Goal: Task Accomplishment & Management: Manage account settings

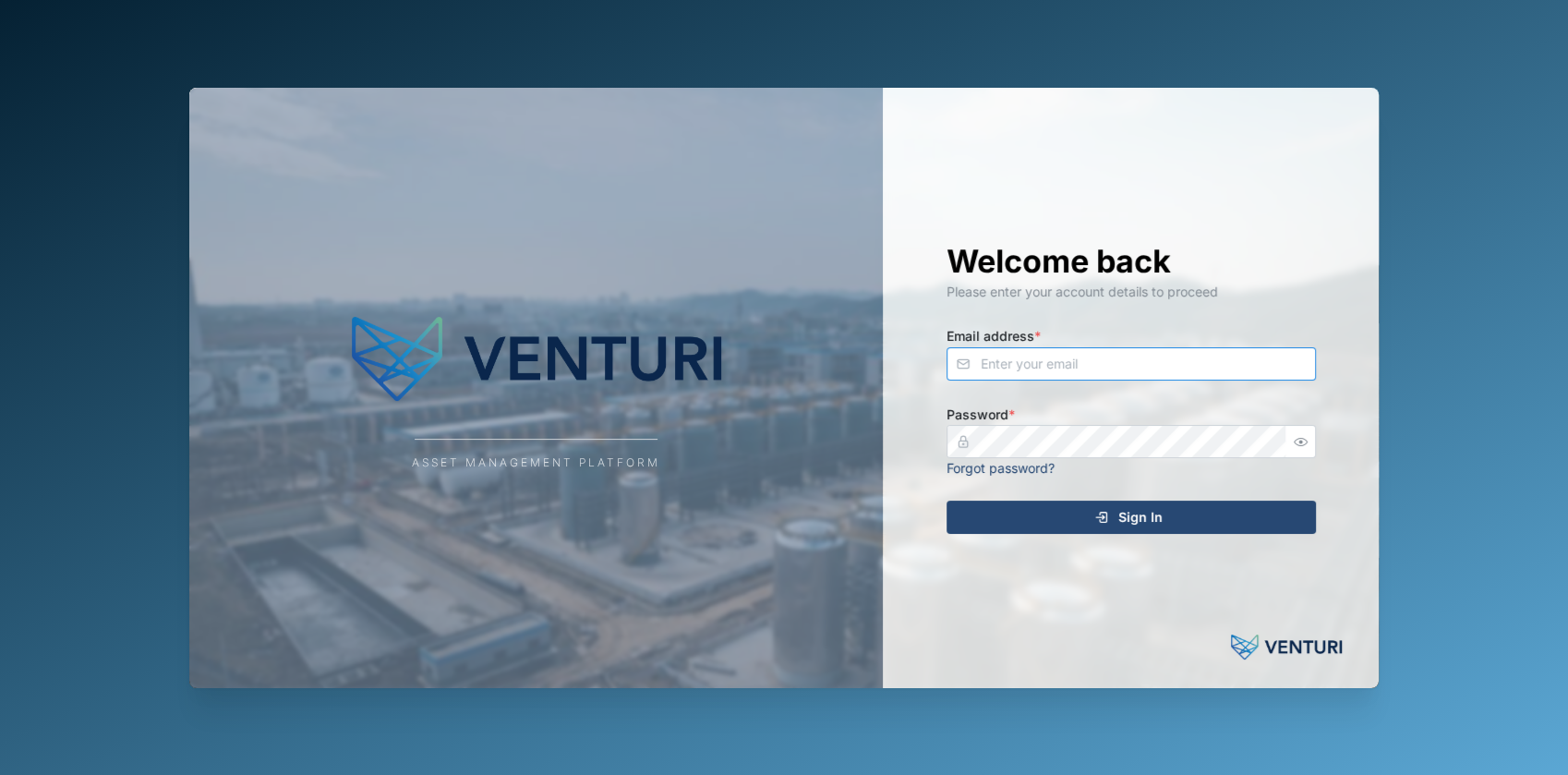
type input "fe-test-admin@venturi.io"
click at [1138, 509] on span "Sign In" at bounding box center [1141, 516] width 44 height 32
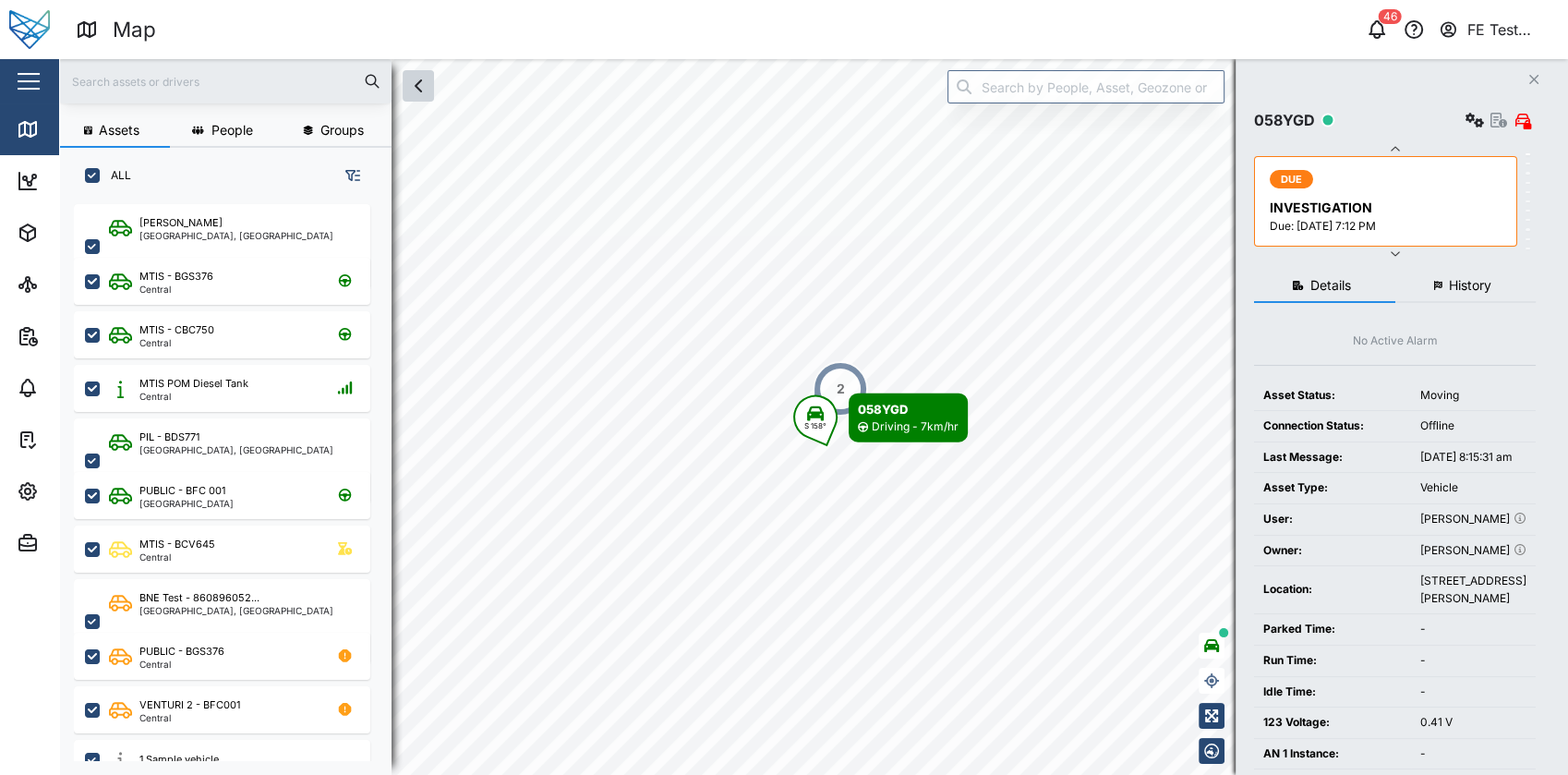
scroll to position [546, 288]
click at [30, 85] on button "button" at bounding box center [28, 81] width 32 height 32
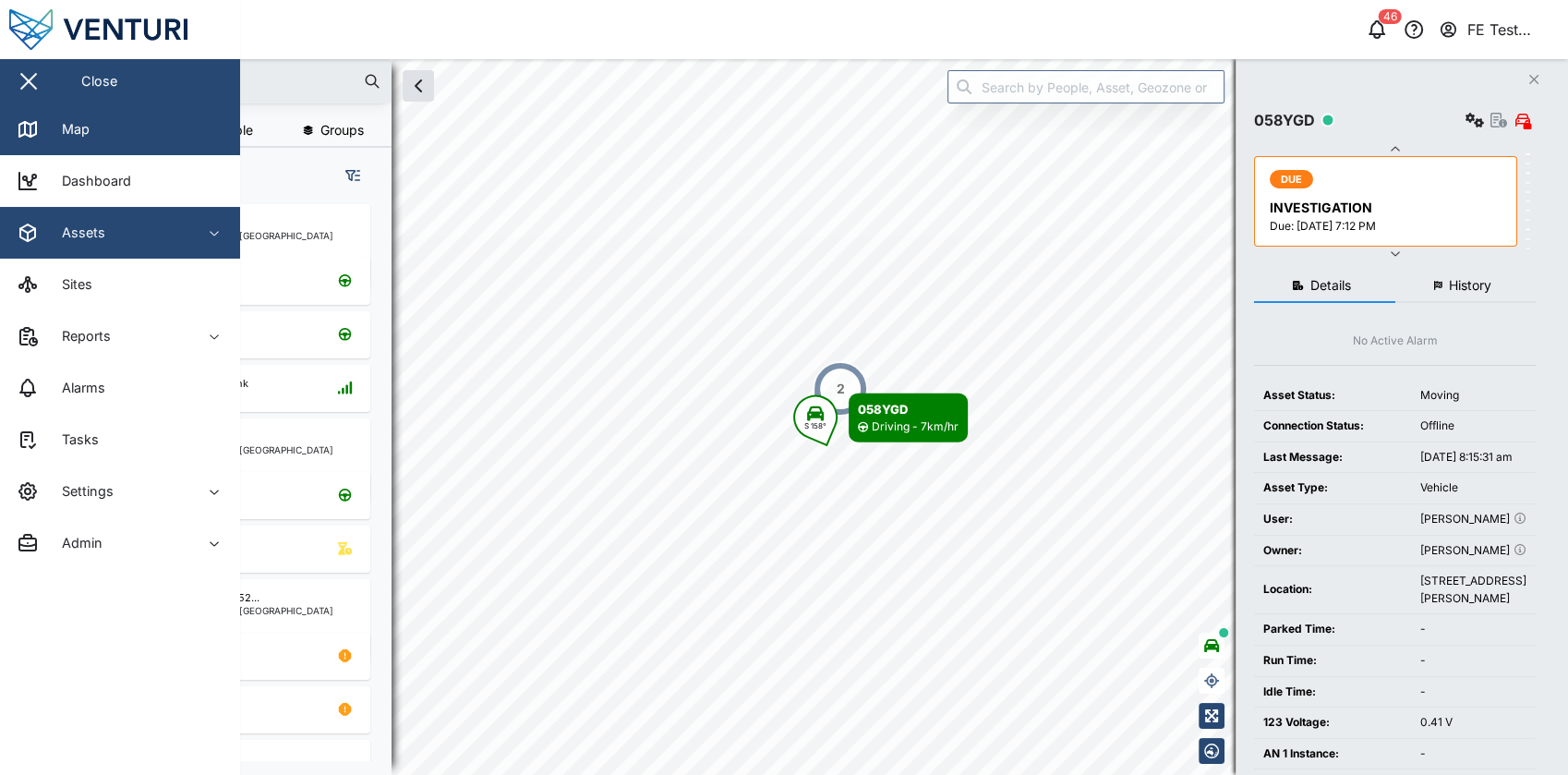
click at [178, 223] on div "Assets" at bounding box center [100, 232] width 168 height 22
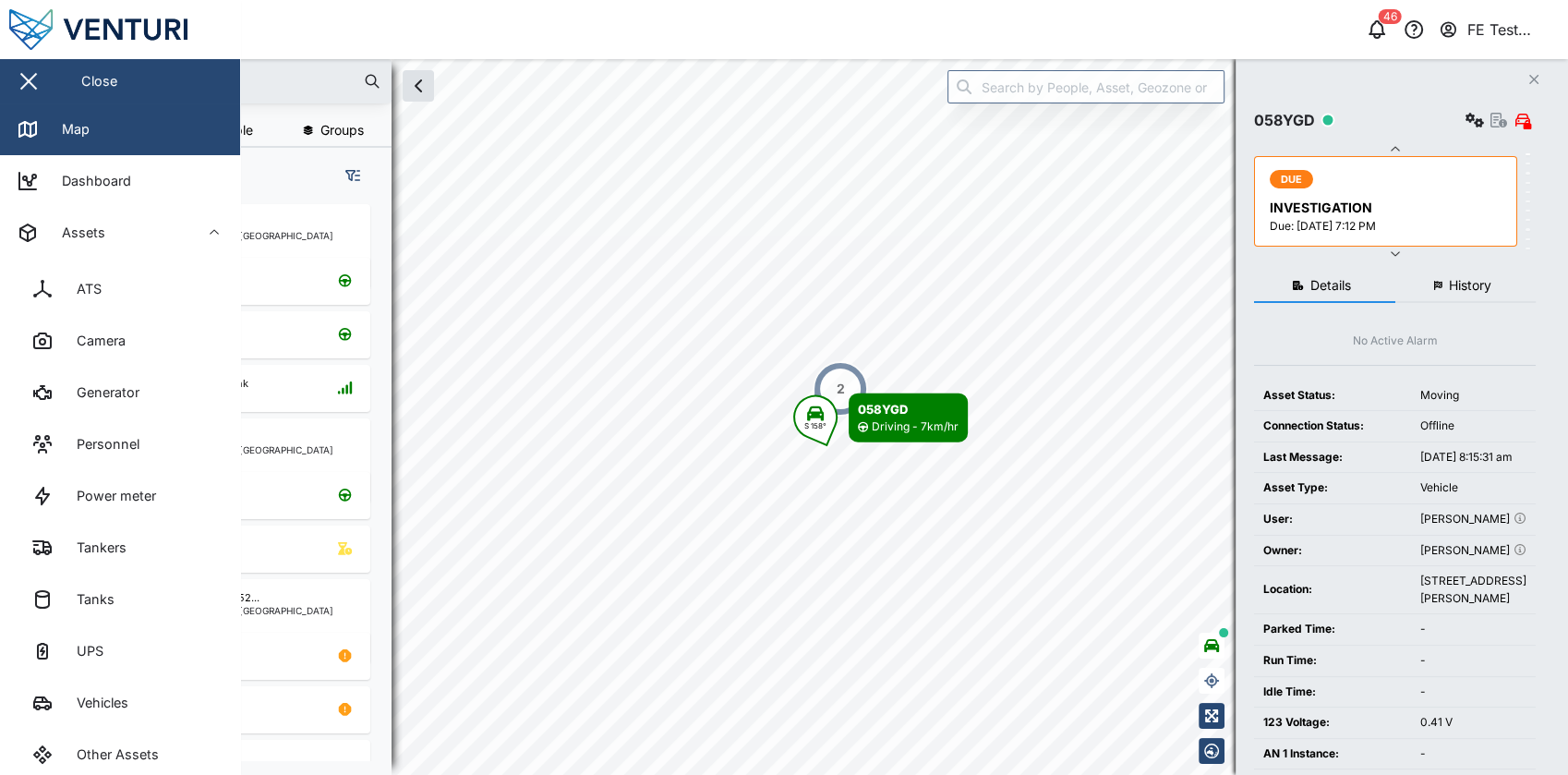
scroll to position [331, 0]
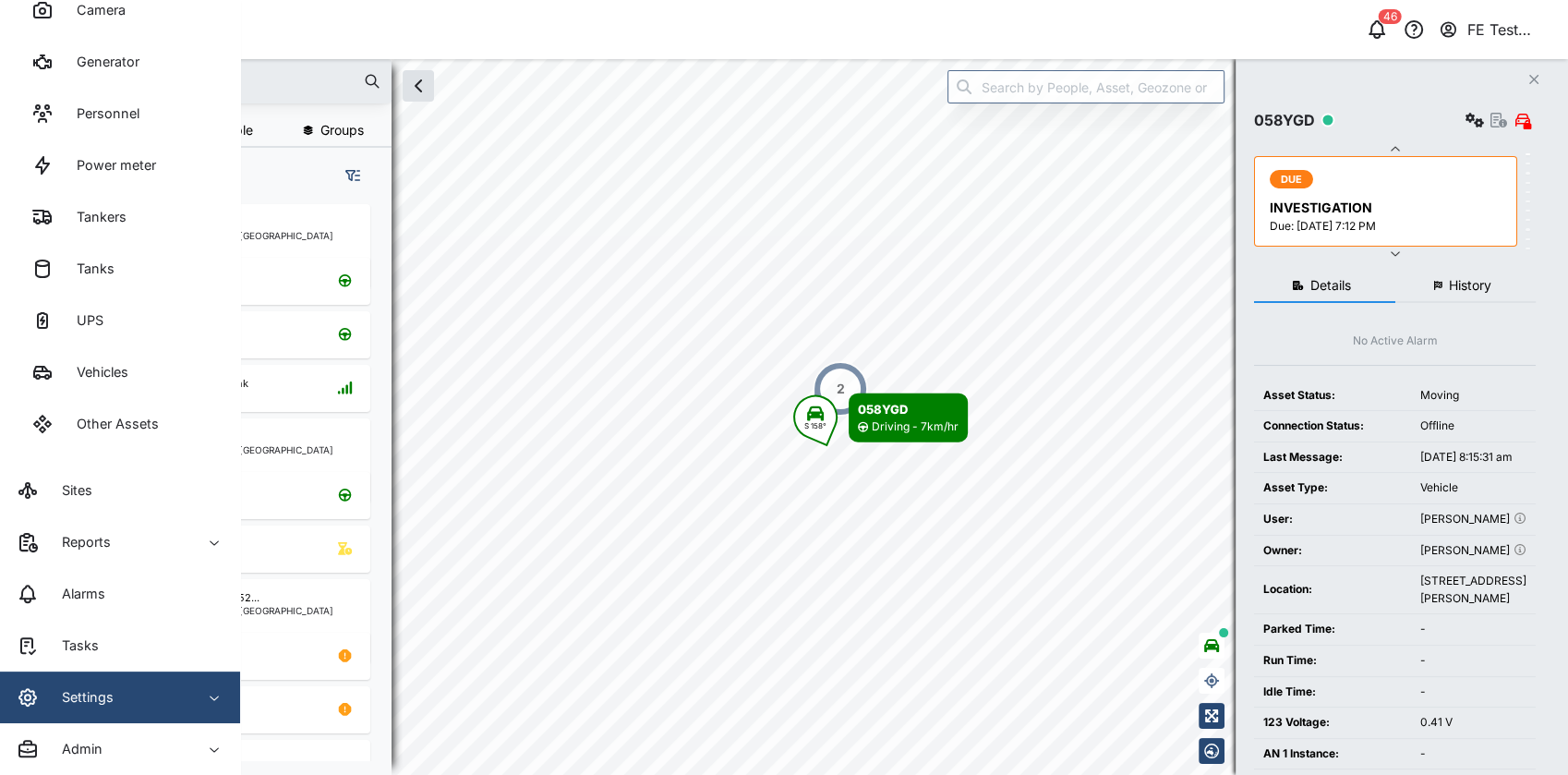
click at [163, 680] on span "Settings" at bounding box center [100, 697] width 168 height 52
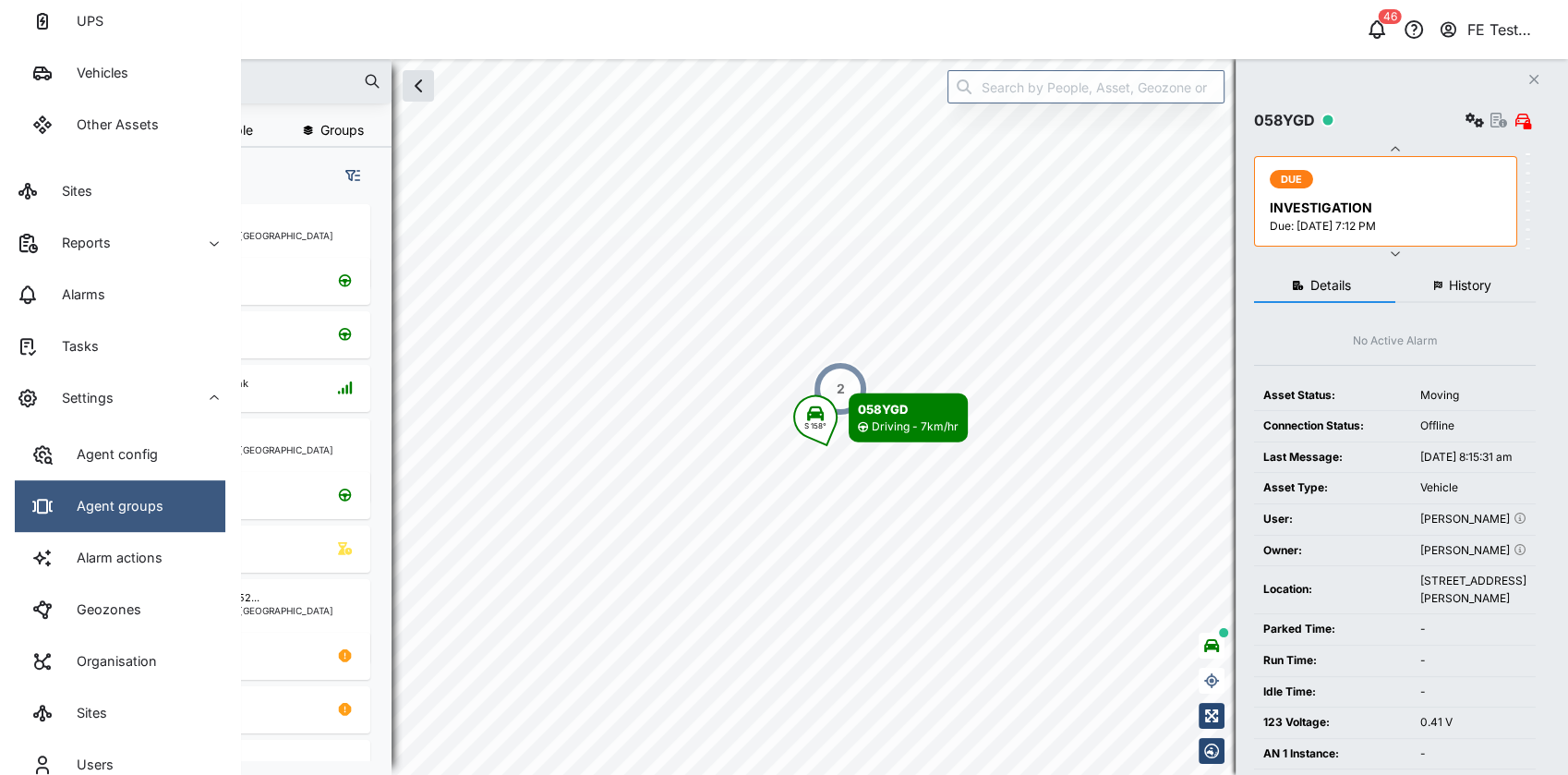
scroll to position [642, 0]
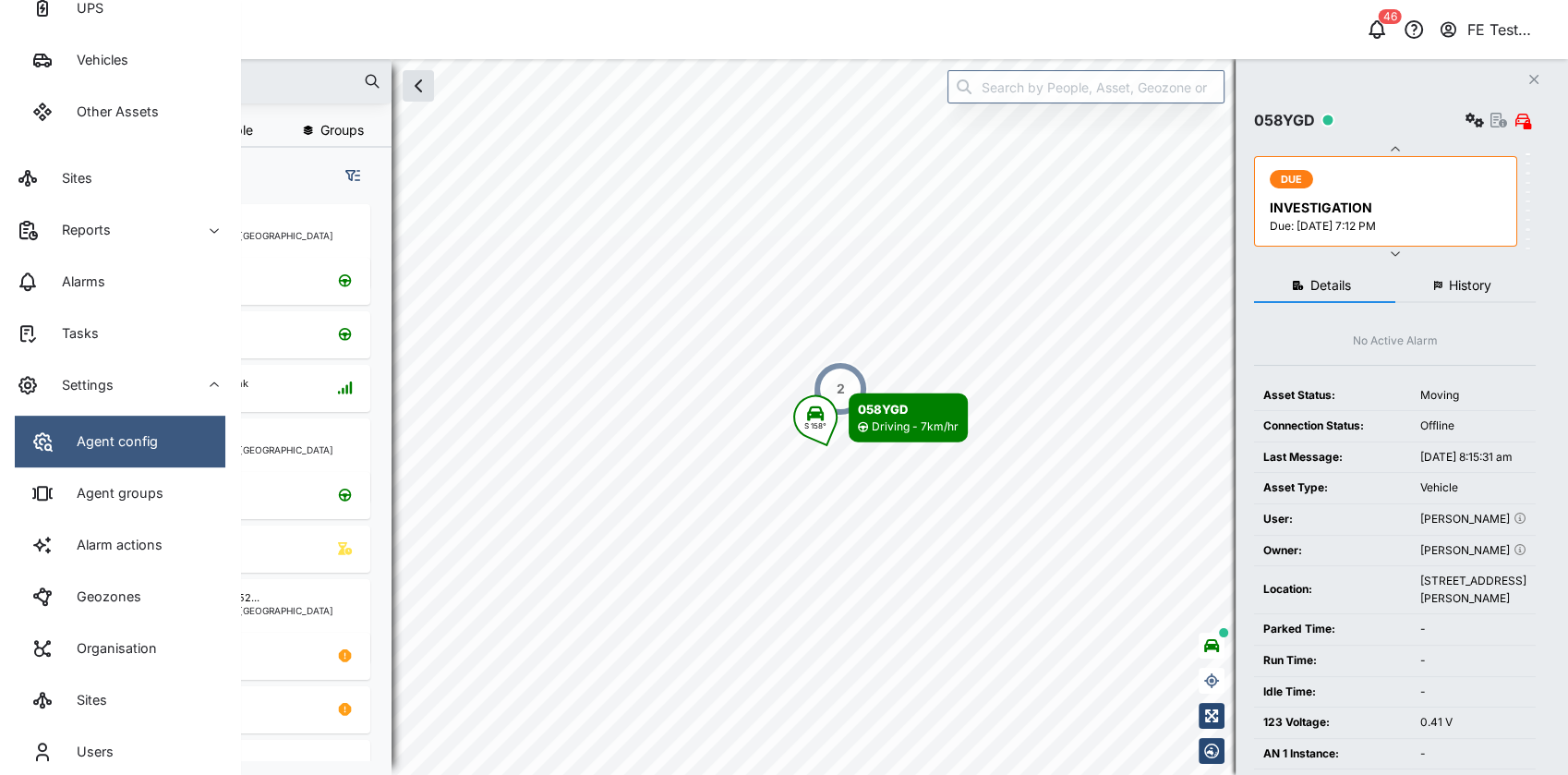
click at [154, 458] on link "Agent config" at bounding box center [119, 441] width 211 height 52
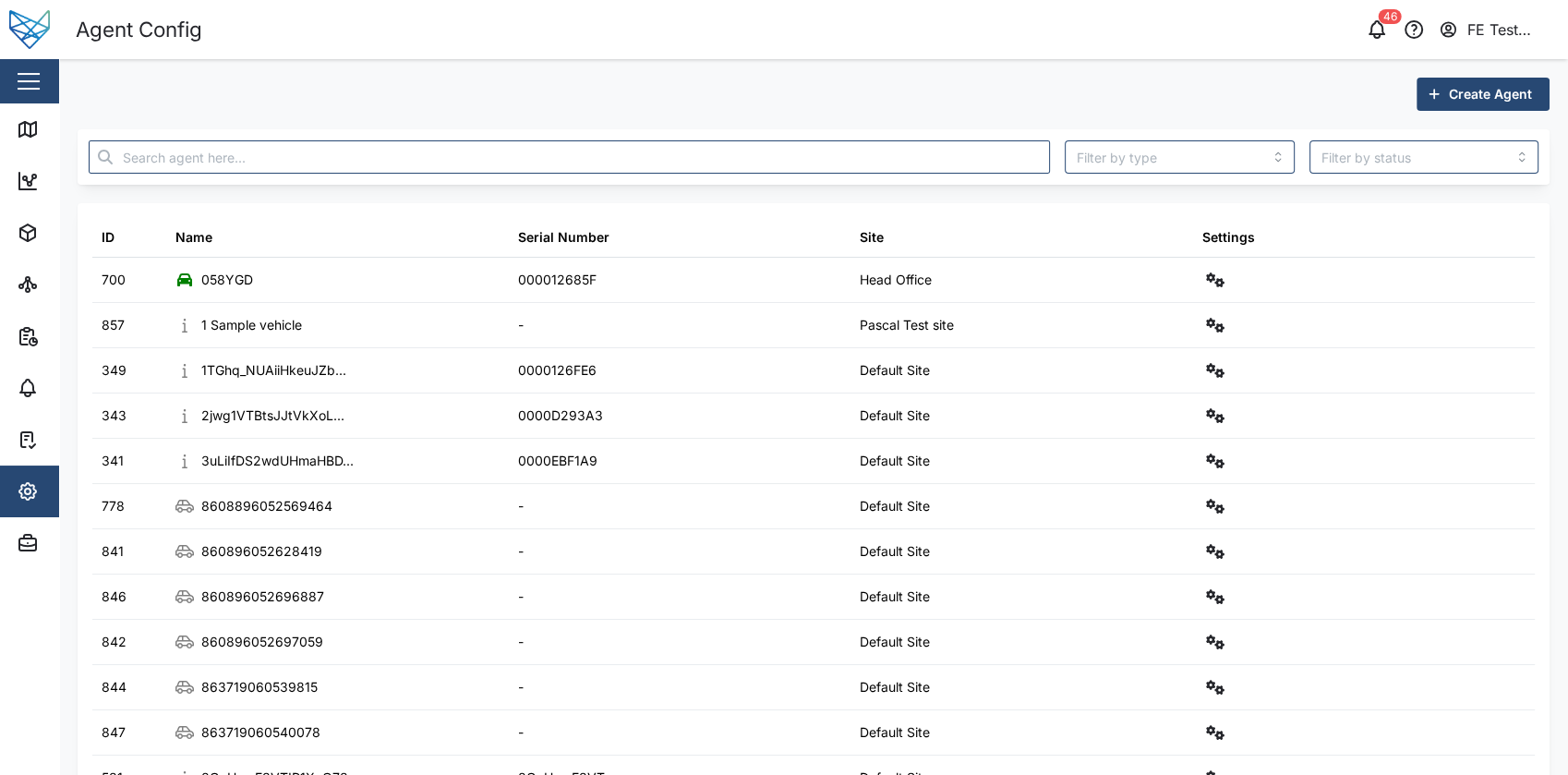
click at [861, 135] on div at bounding box center [569, 157] width 976 height 48
click at [834, 140] on input "text" at bounding box center [569, 157] width 962 height 34
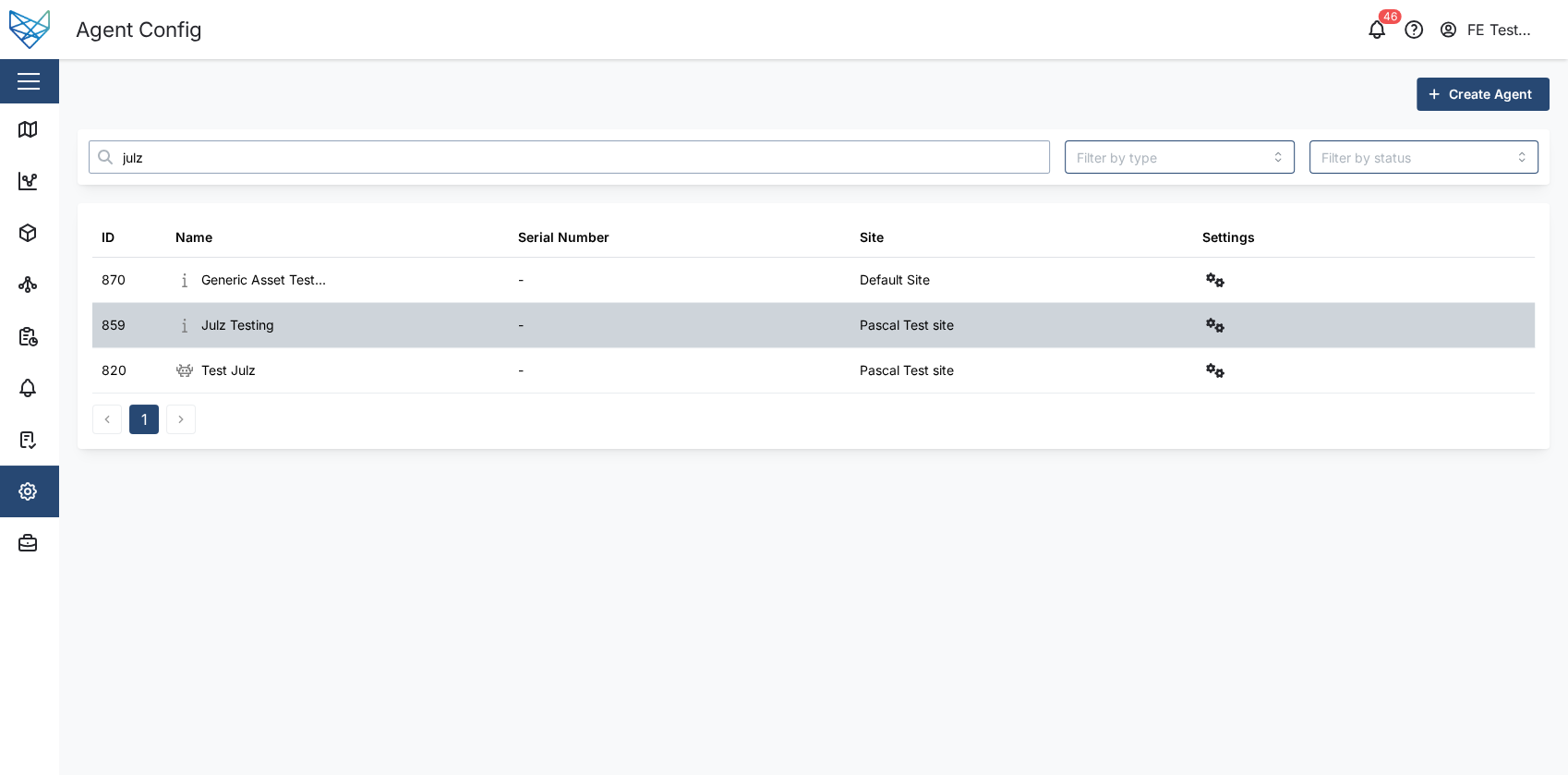
type input "julz"
click at [1219, 316] on button "button" at bounding box center [1215, 325] width 26 height 26
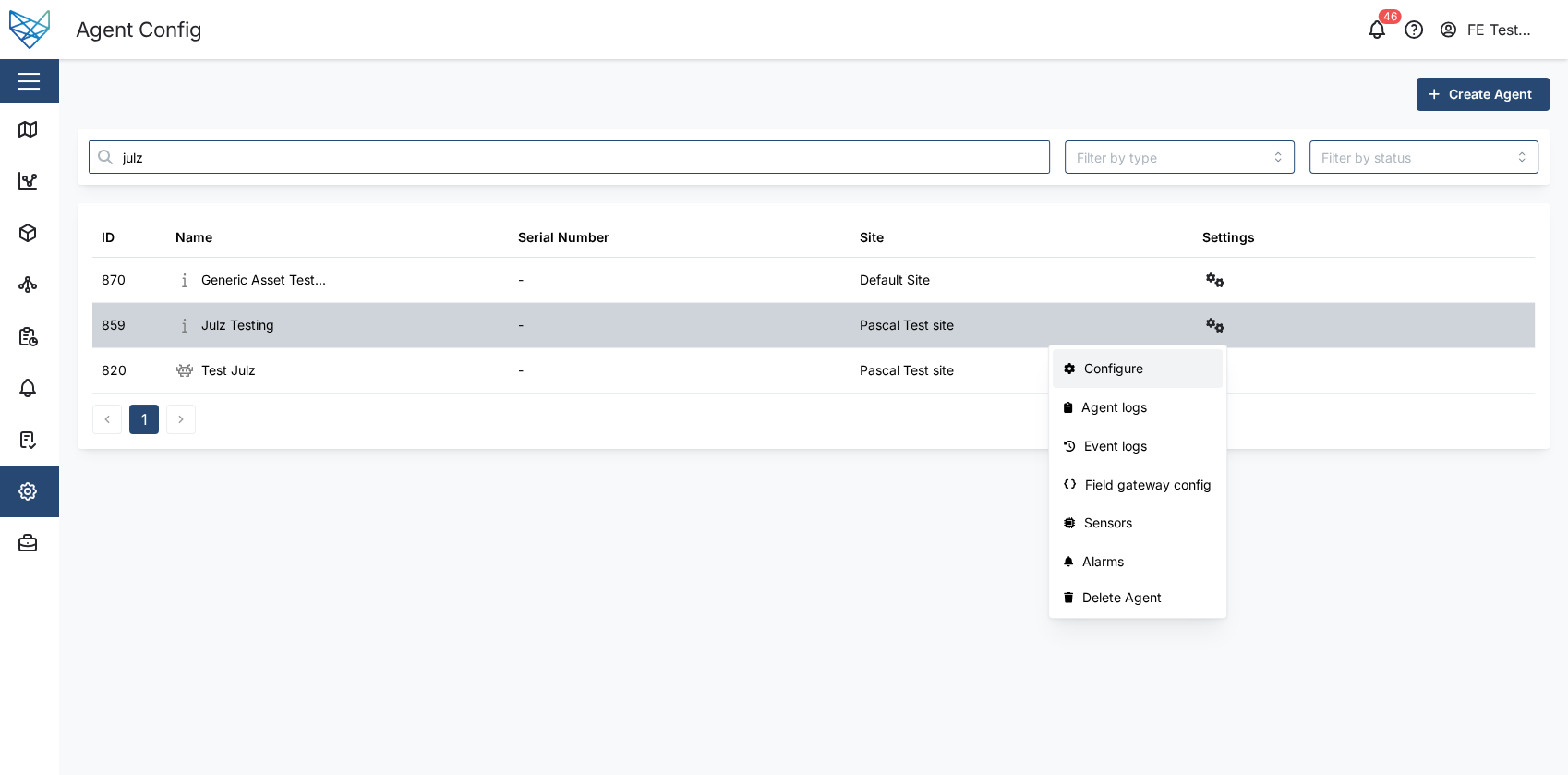
click at [1131, 377] on div "Configure" at bounding box center [1148, 368] width 128 height 20
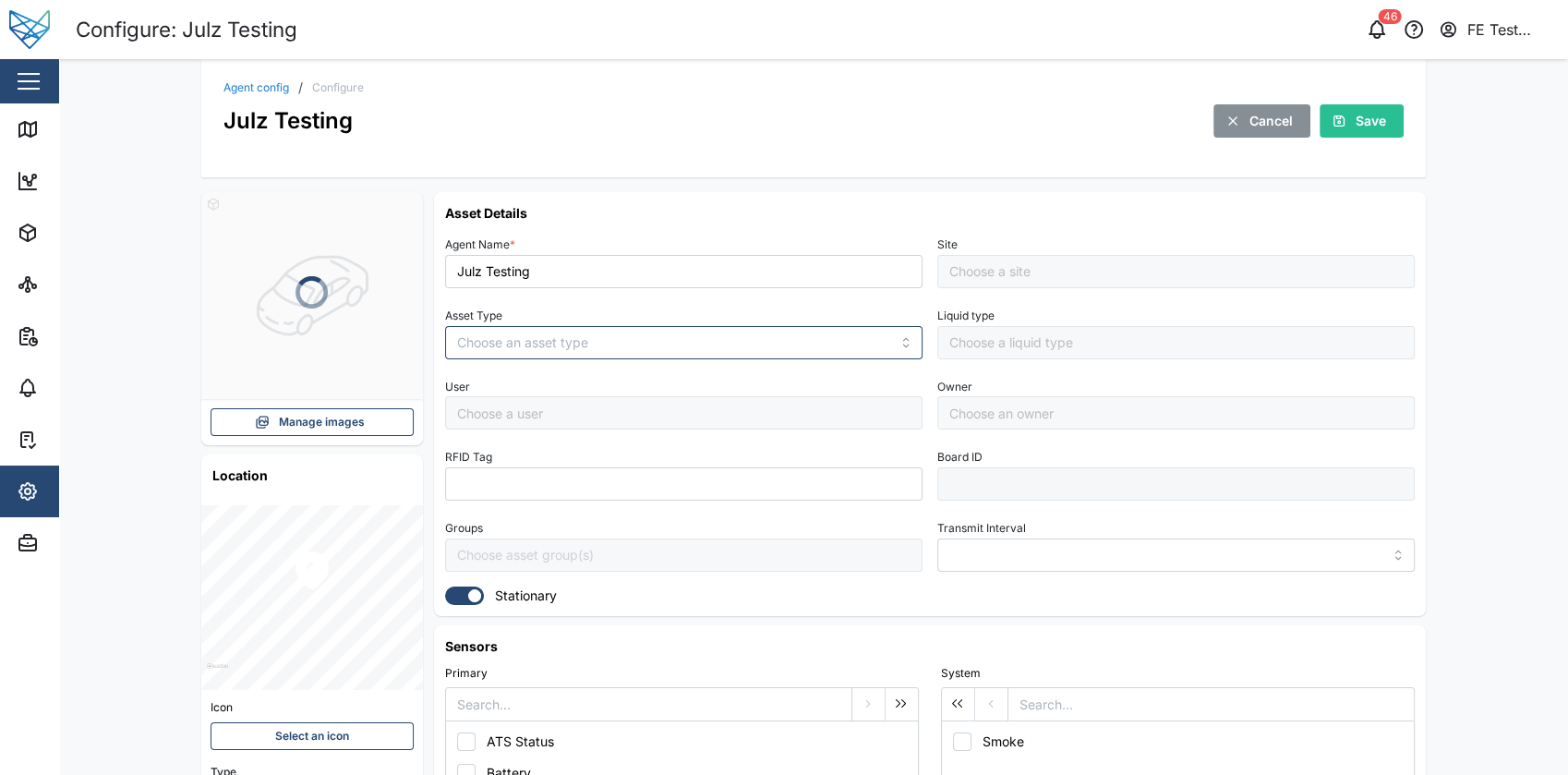
type input "MANUAL"
type input "VEHICLE"
type input "5 minutes"
type input "Pascal Test site"
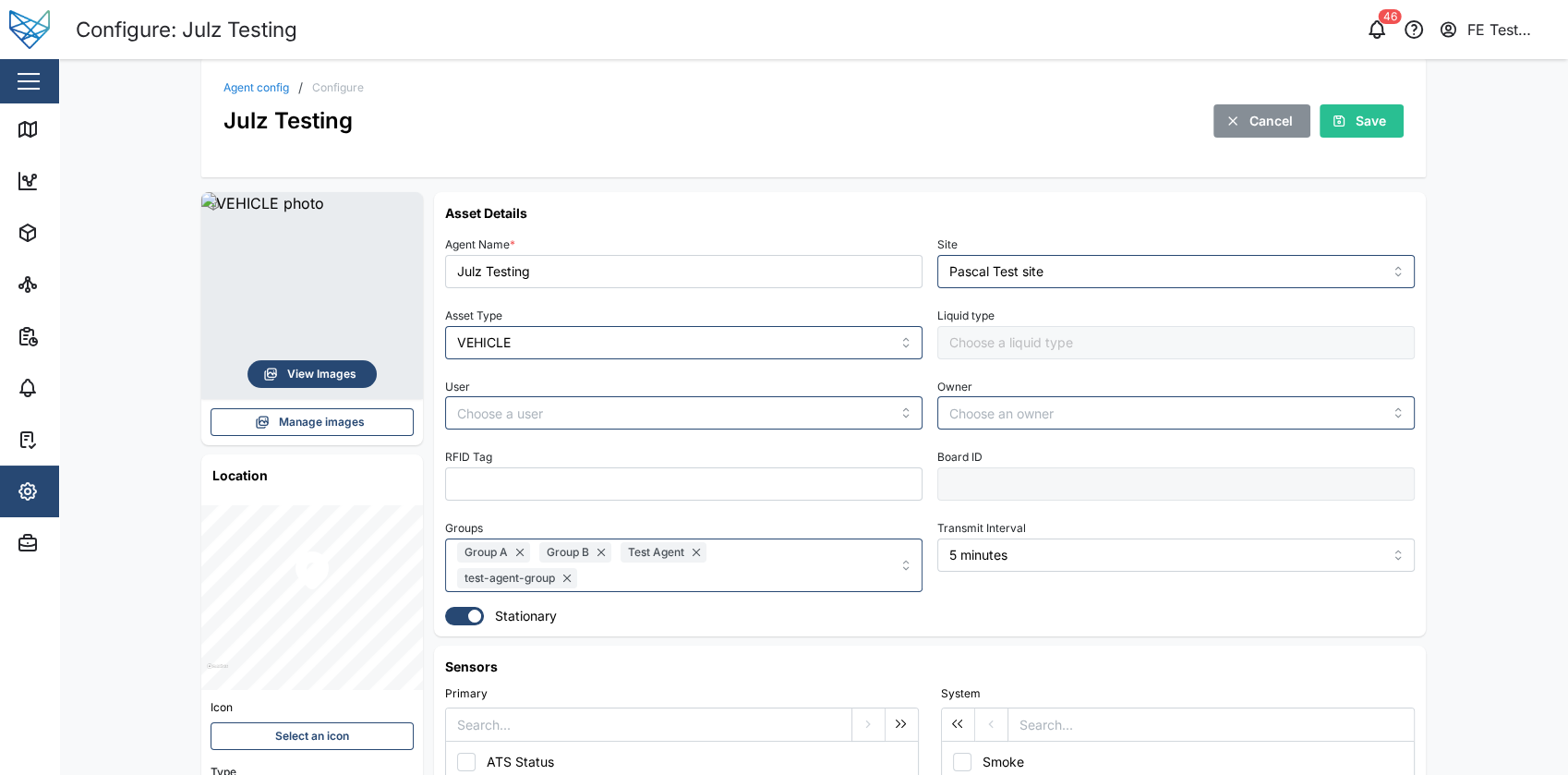
click at [331, 372] on span "View Images" at bounding box center [322, 373] width 69 height 26
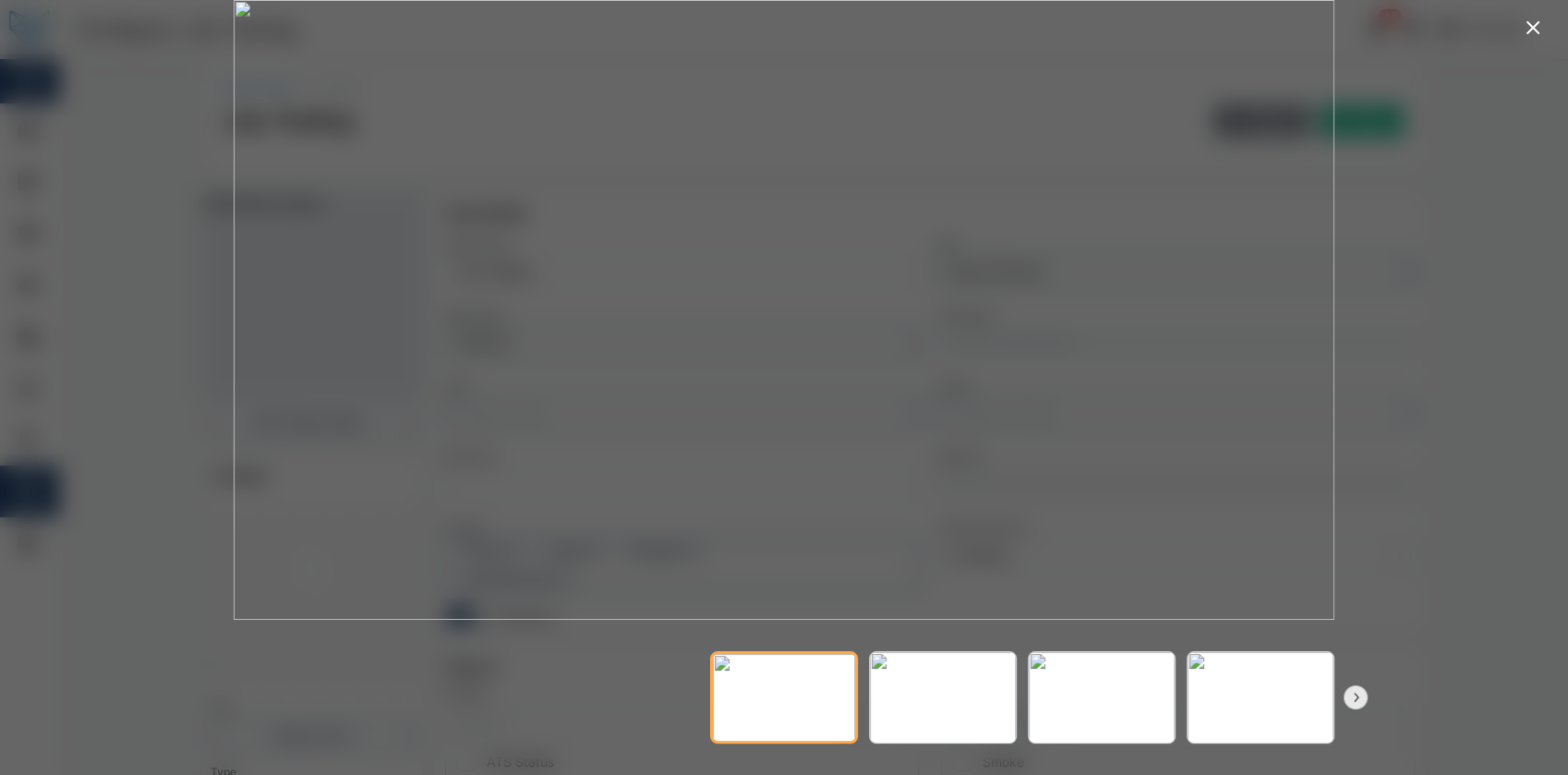
click at [1359, 694] on icon "button" at bounding box center [1355, 696] width 14 height 14
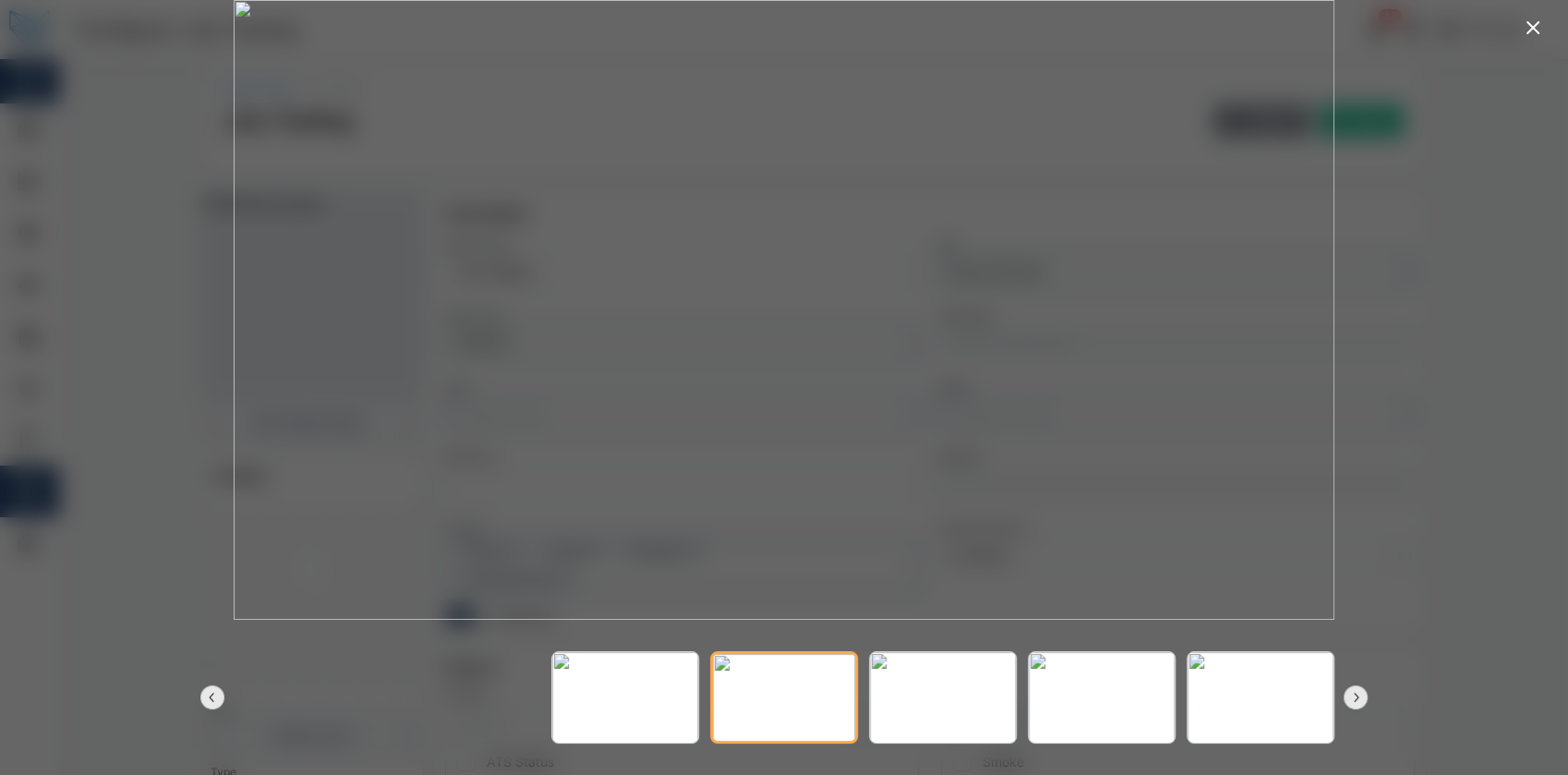
click at [1359, 694] on icon "button" at bounding box center [1355, 696] width 14 height 14
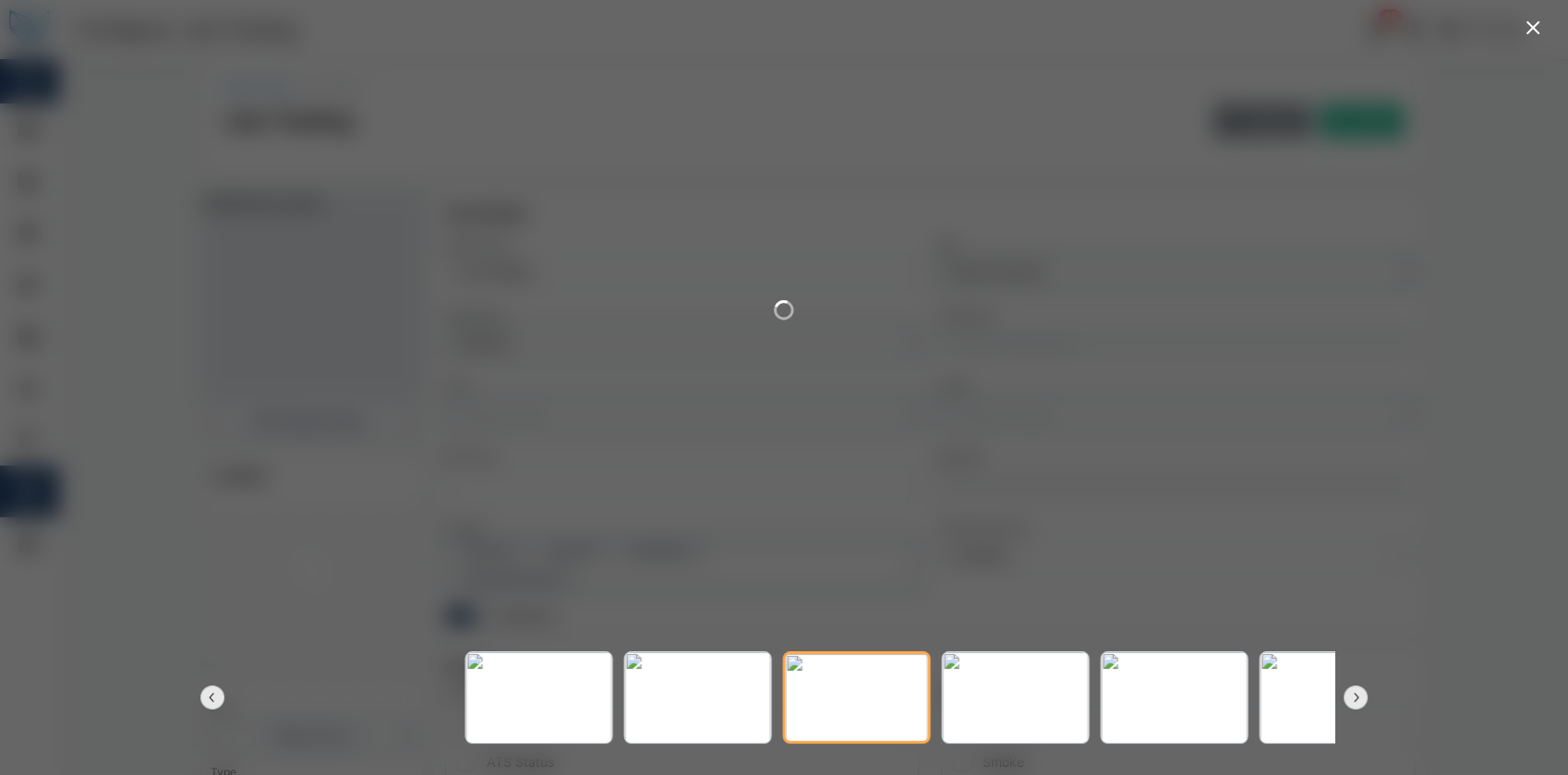
click at [1359, 694] on icon "button" at bounding box center [1355, 696] width 14 height 14
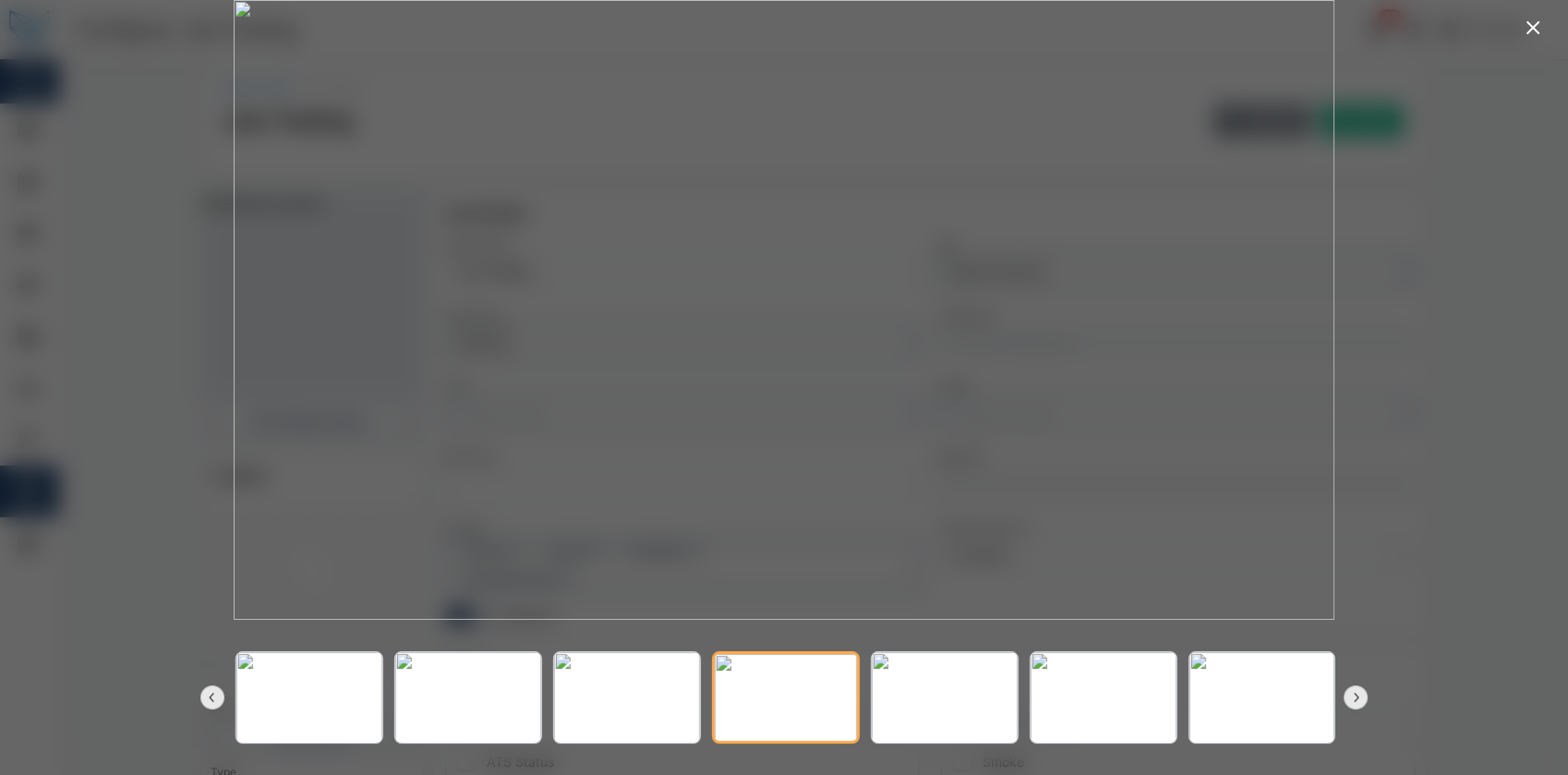
click at [1359, 694] on icon "button" at bounding box center [1355, 696] width 14 height 14
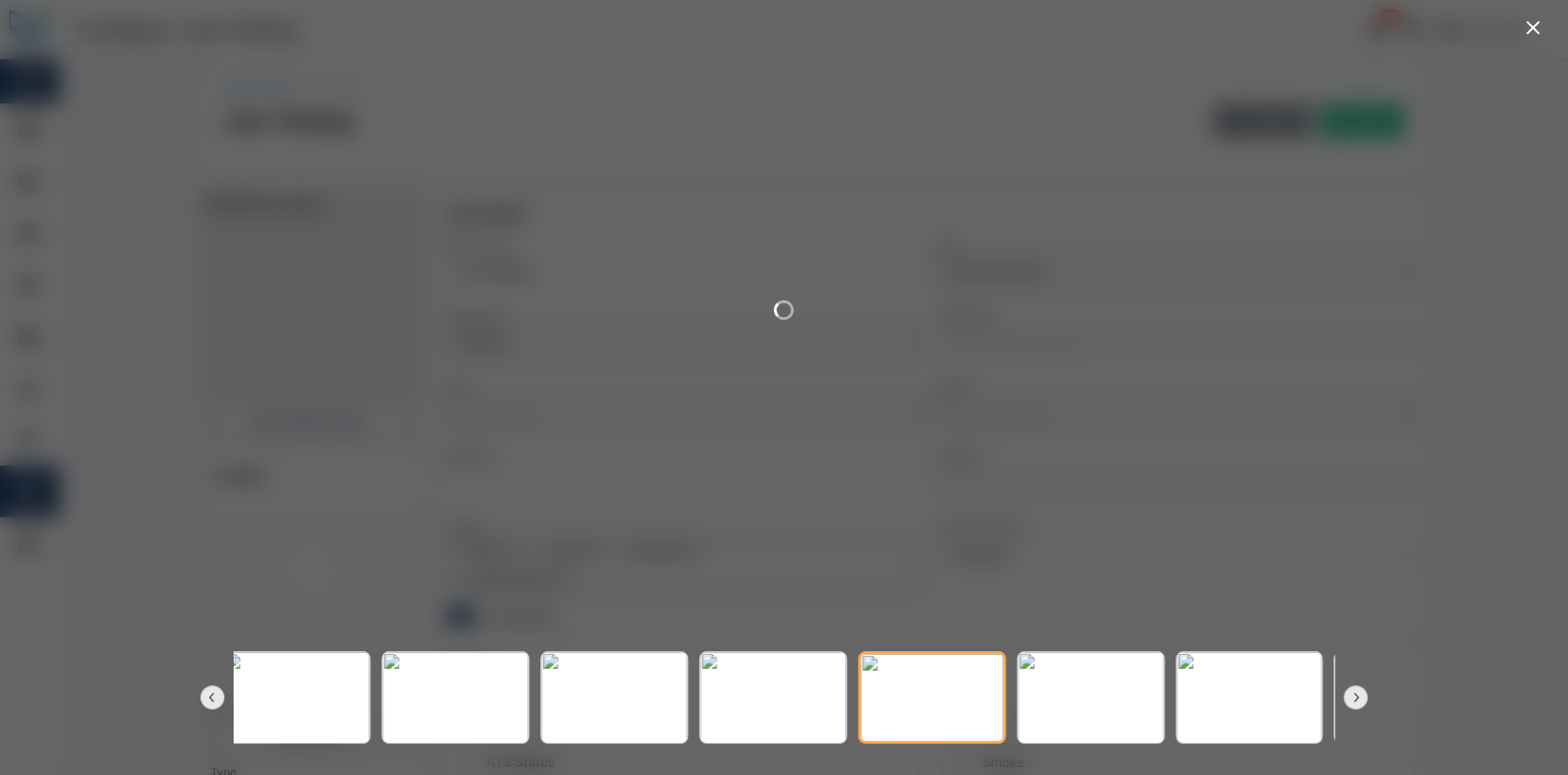
click at [1359, 694] on icon "button" at bounding box center [1355, 696] width 14 height 14
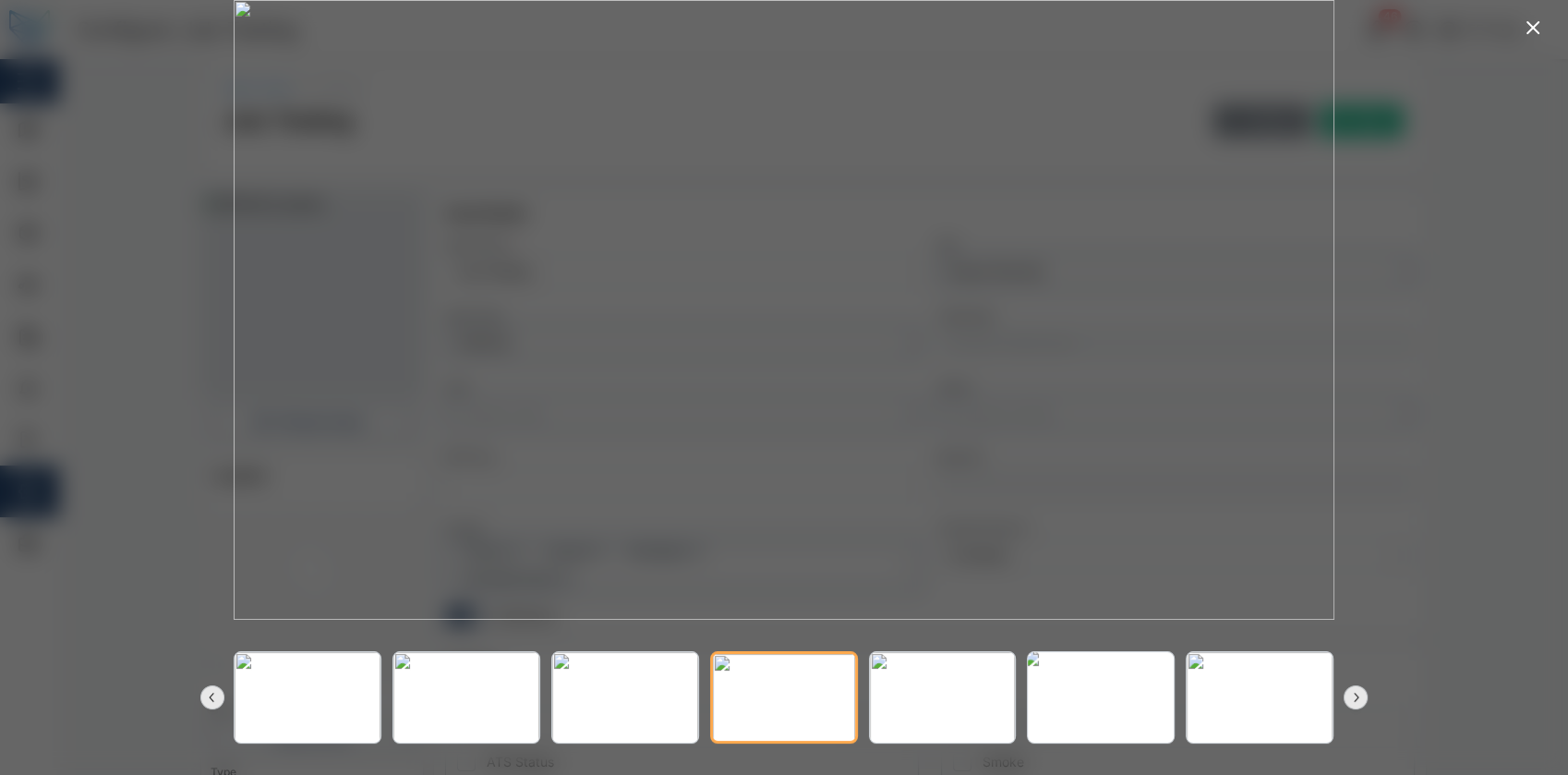
click at [1144, 707] on img at bounding box center [1101, 698] width 161 height 102
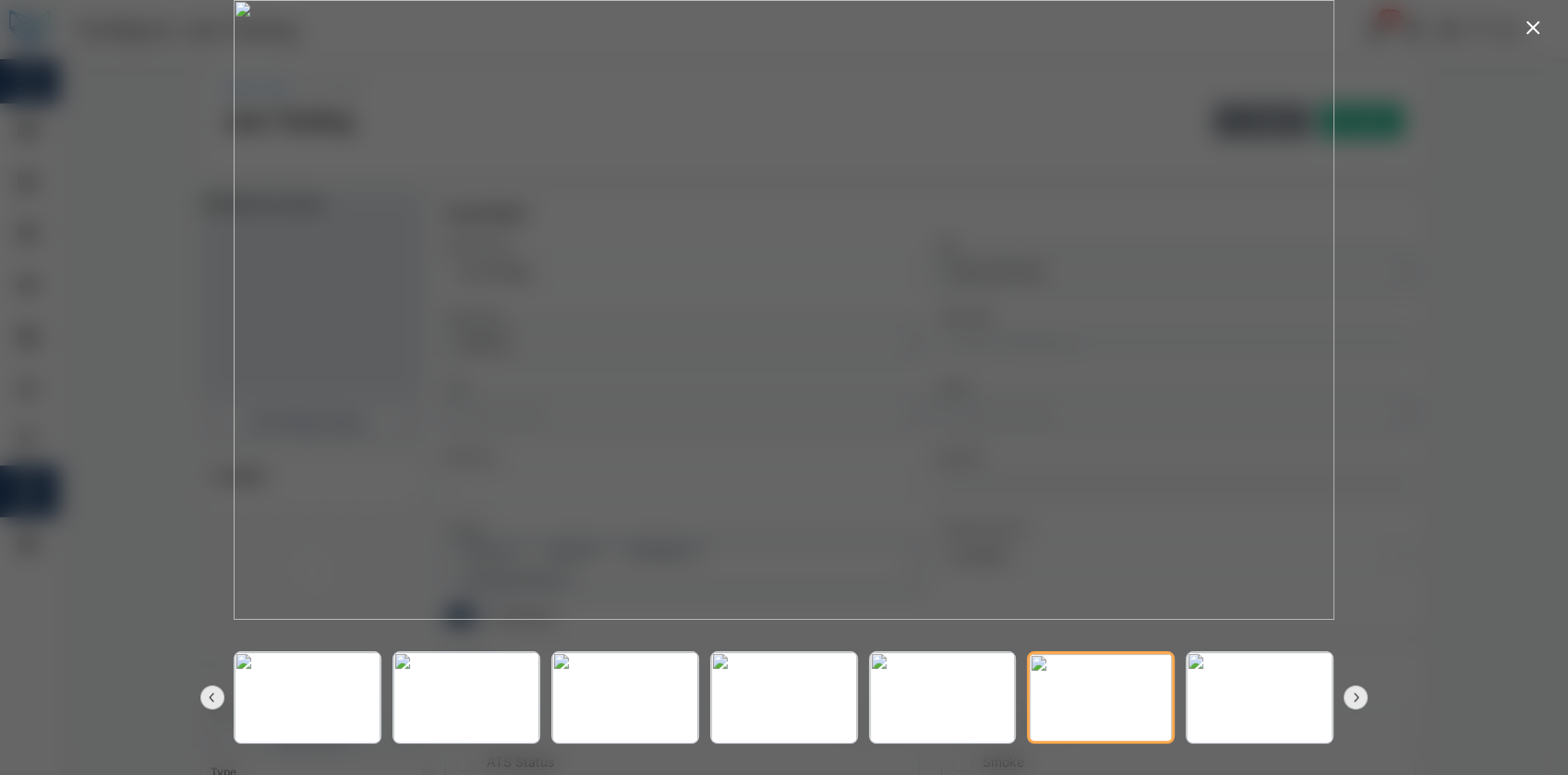
click at [1404, 341] on div at bounding box center [784, 388] width 1568 height 775
click at [1532, 23] on icon "button" at bounding box center [1532, 27] width 22 height 22
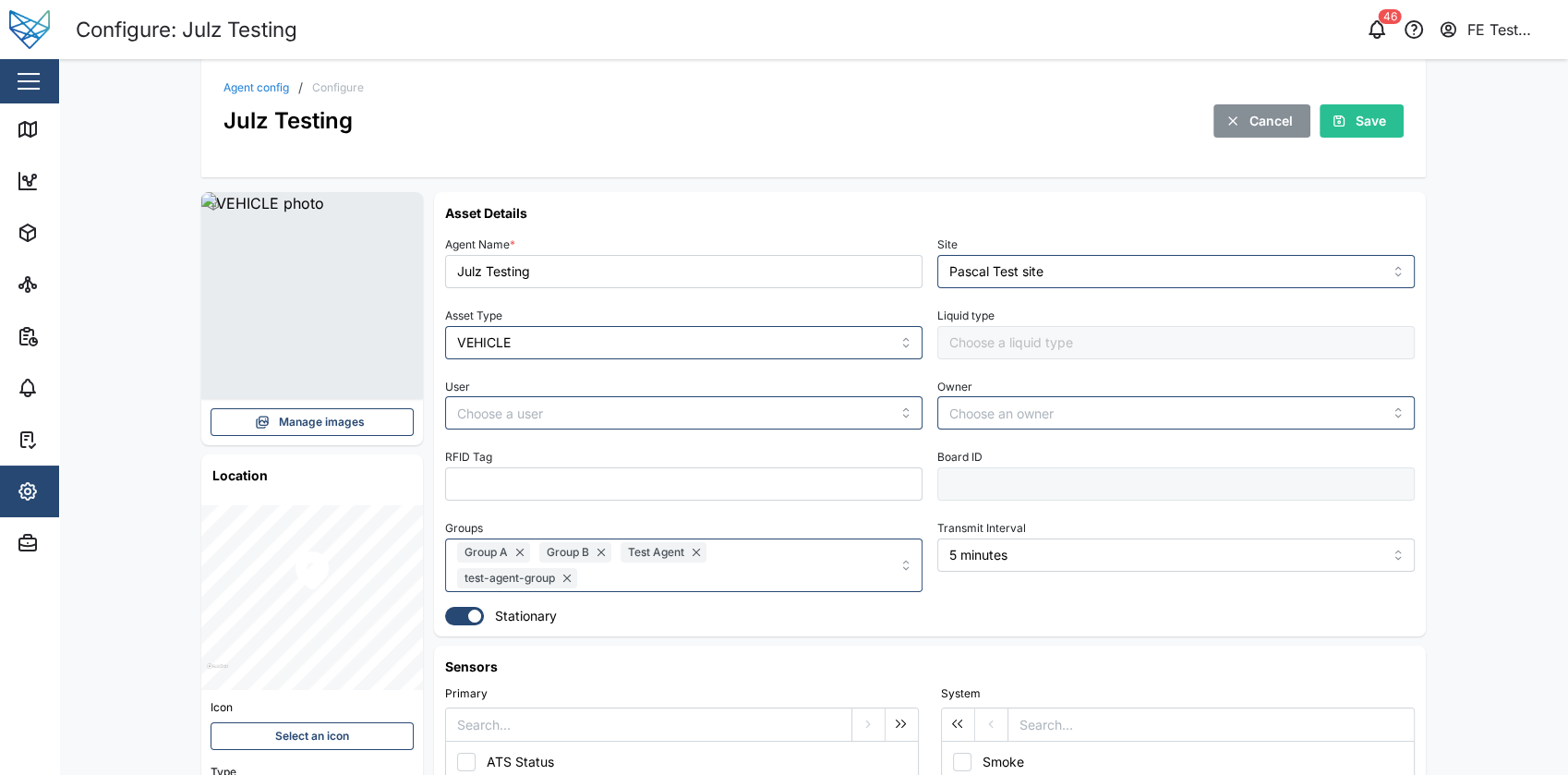
click at [329, 413] on span "Manage images" at bounding box center [321, 421] width 86 height 26
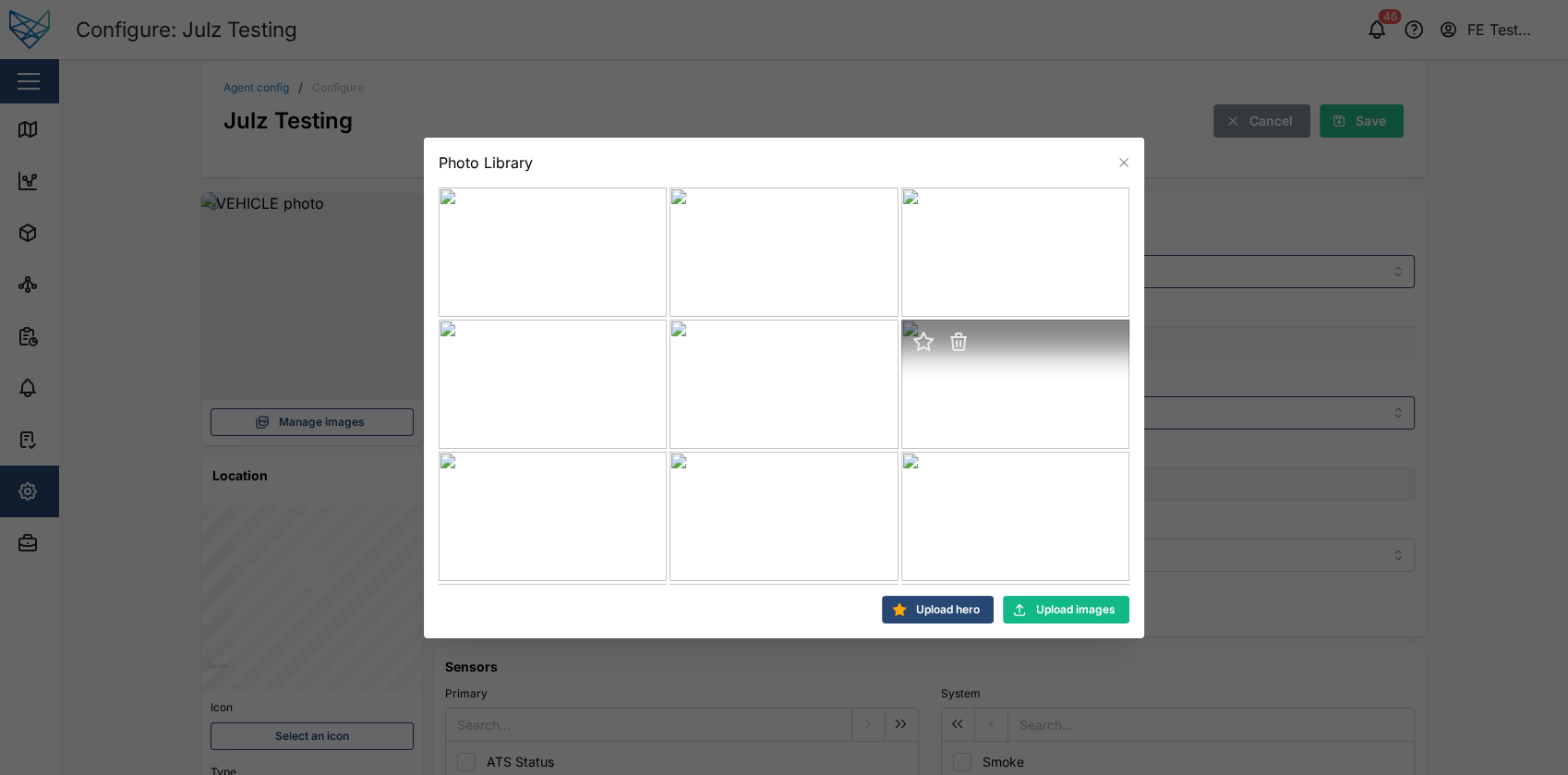
scroll to position [524, 0]
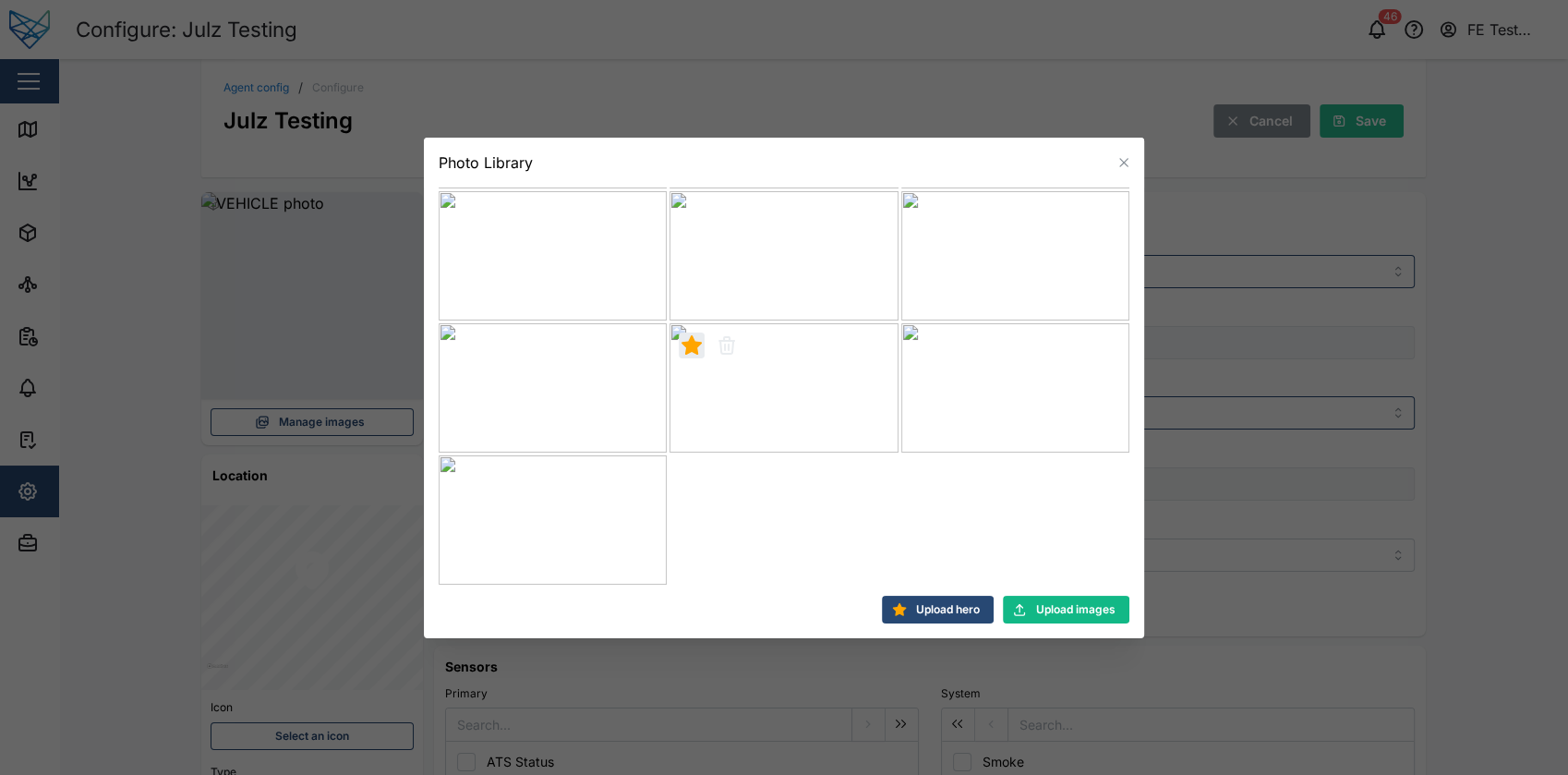
click at [1126, 166] on icon "button" at bounding box center [1124, 162] width 9 height 9
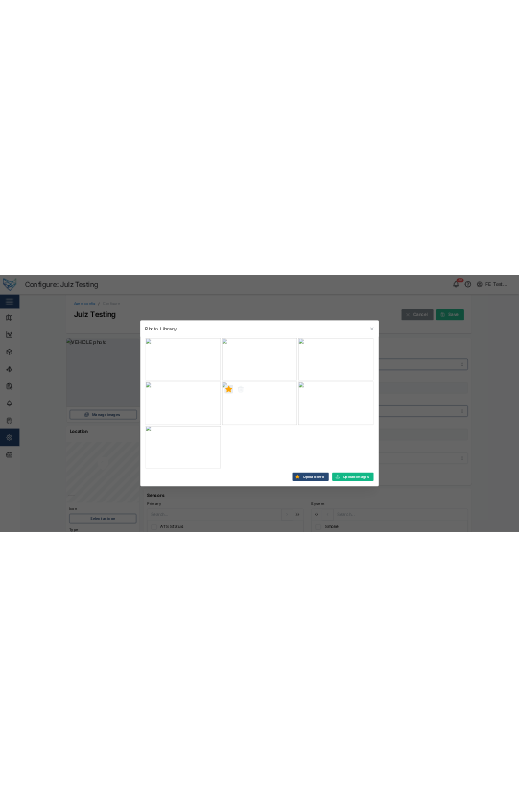
scroll to position [0, 0]
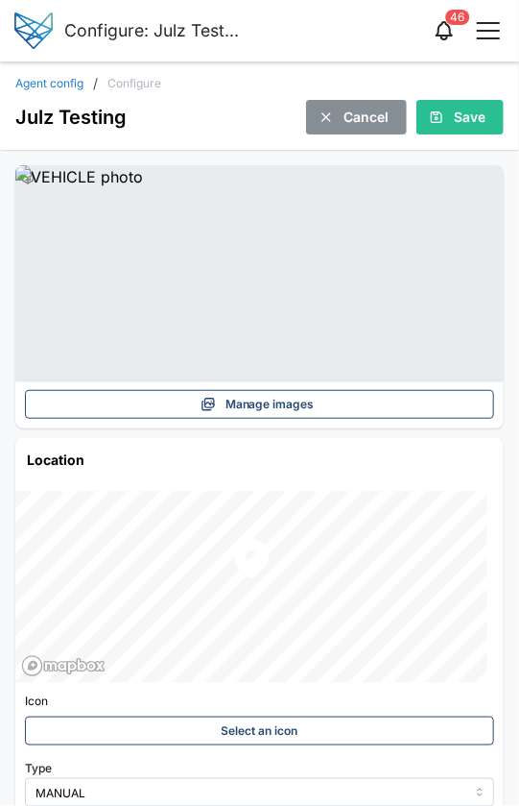
click at [373, 397] on div "Manage images" at bounding box center [258, 404] width 446 height 27
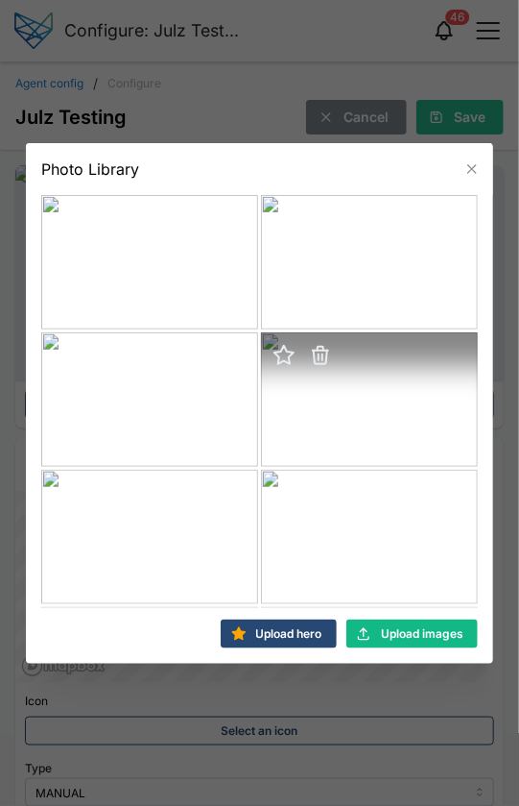
click at [289, 347] on icon "button" at bounding box center [284, 355] width 23 height 23
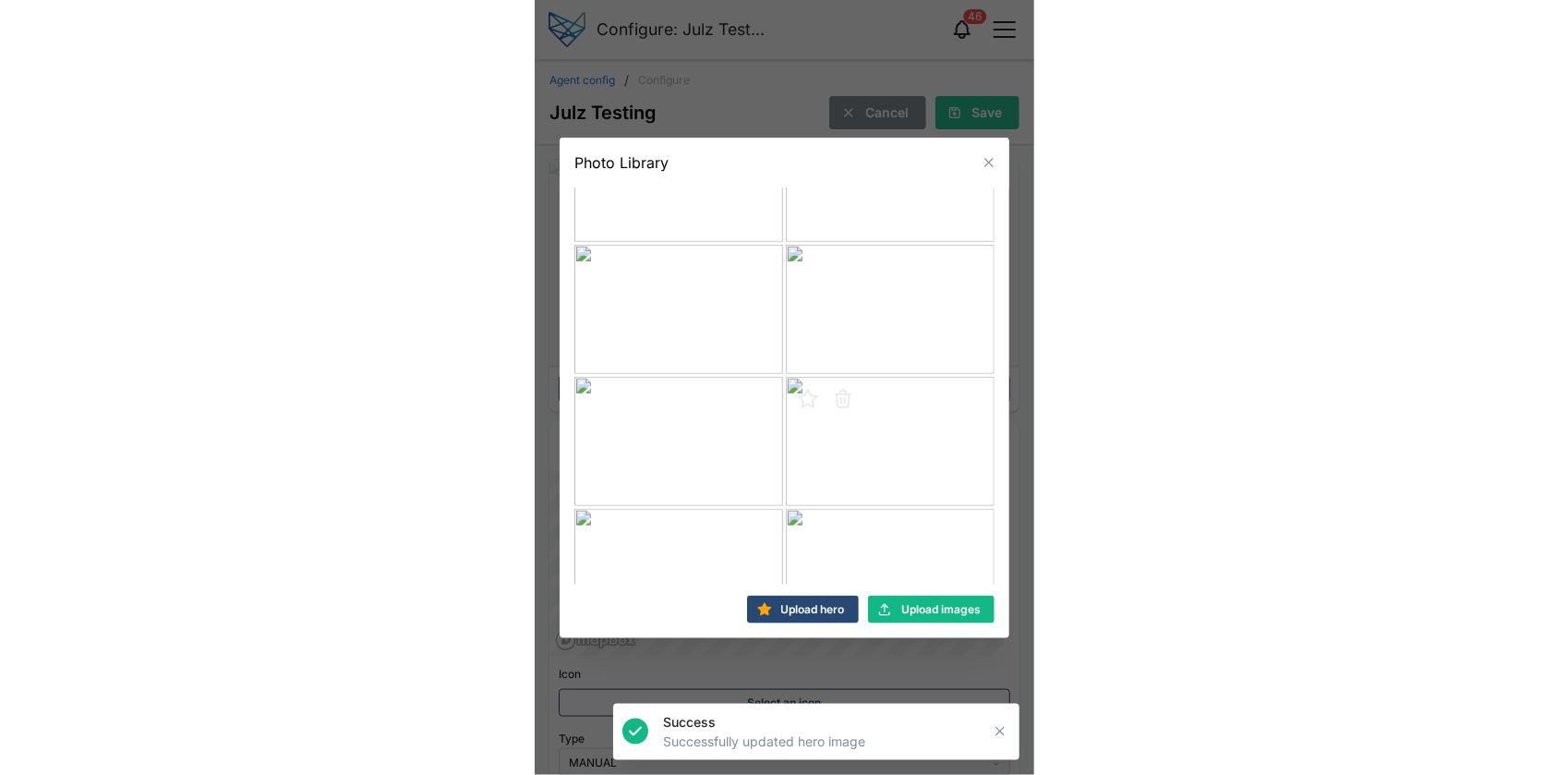
scroll to position [919, 0]
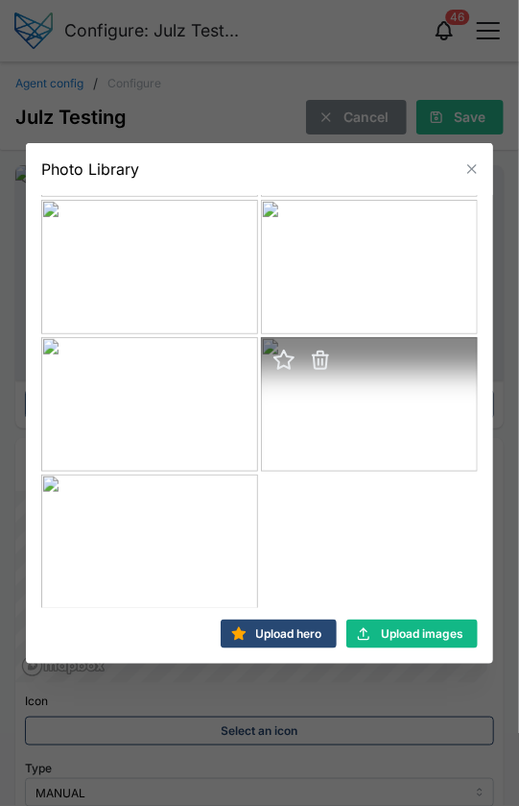
click at [287, 364] on icon "button" at bounding box center [284, 360] width 23 height 23
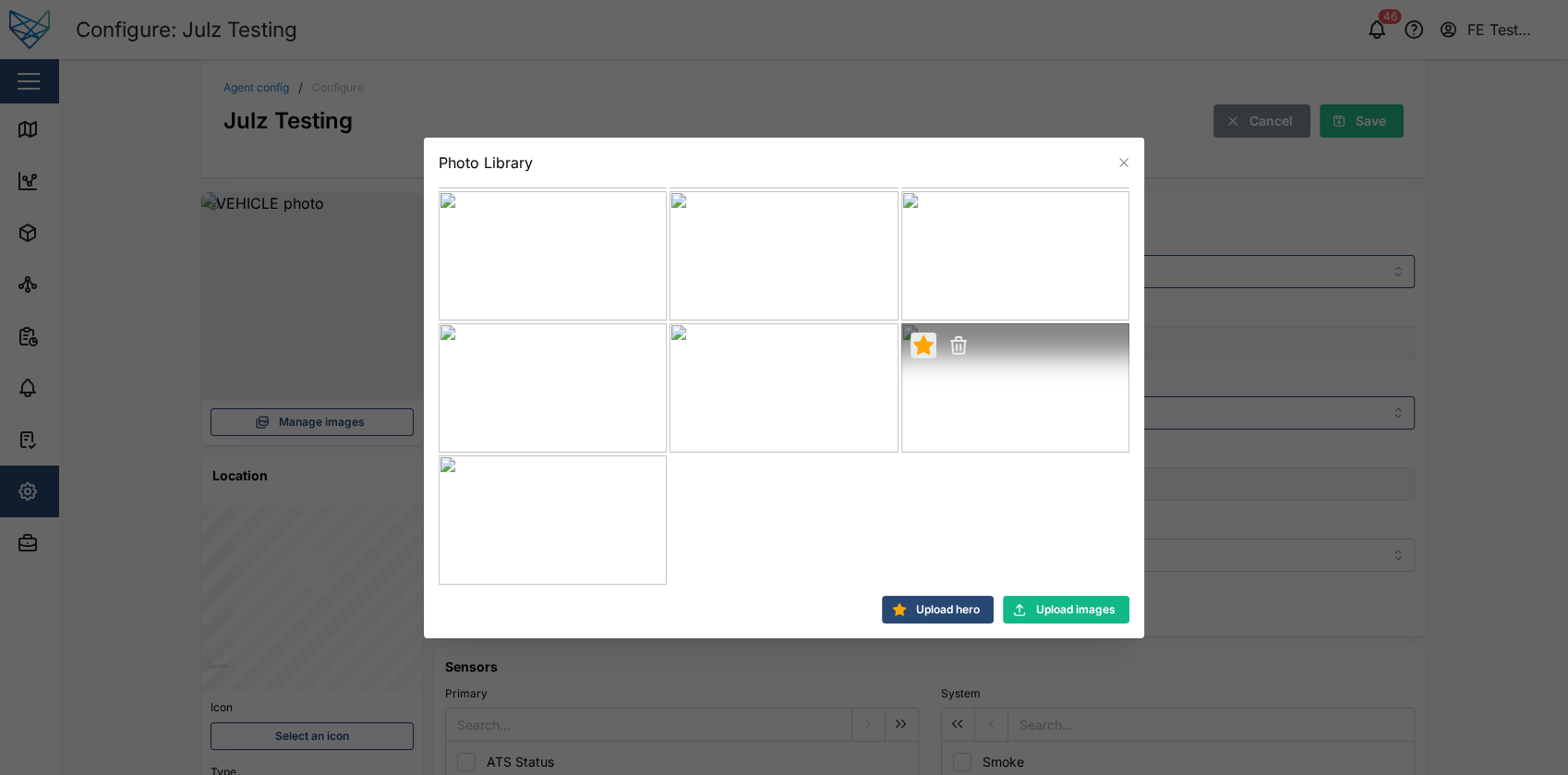
scroll to position [0, 0]
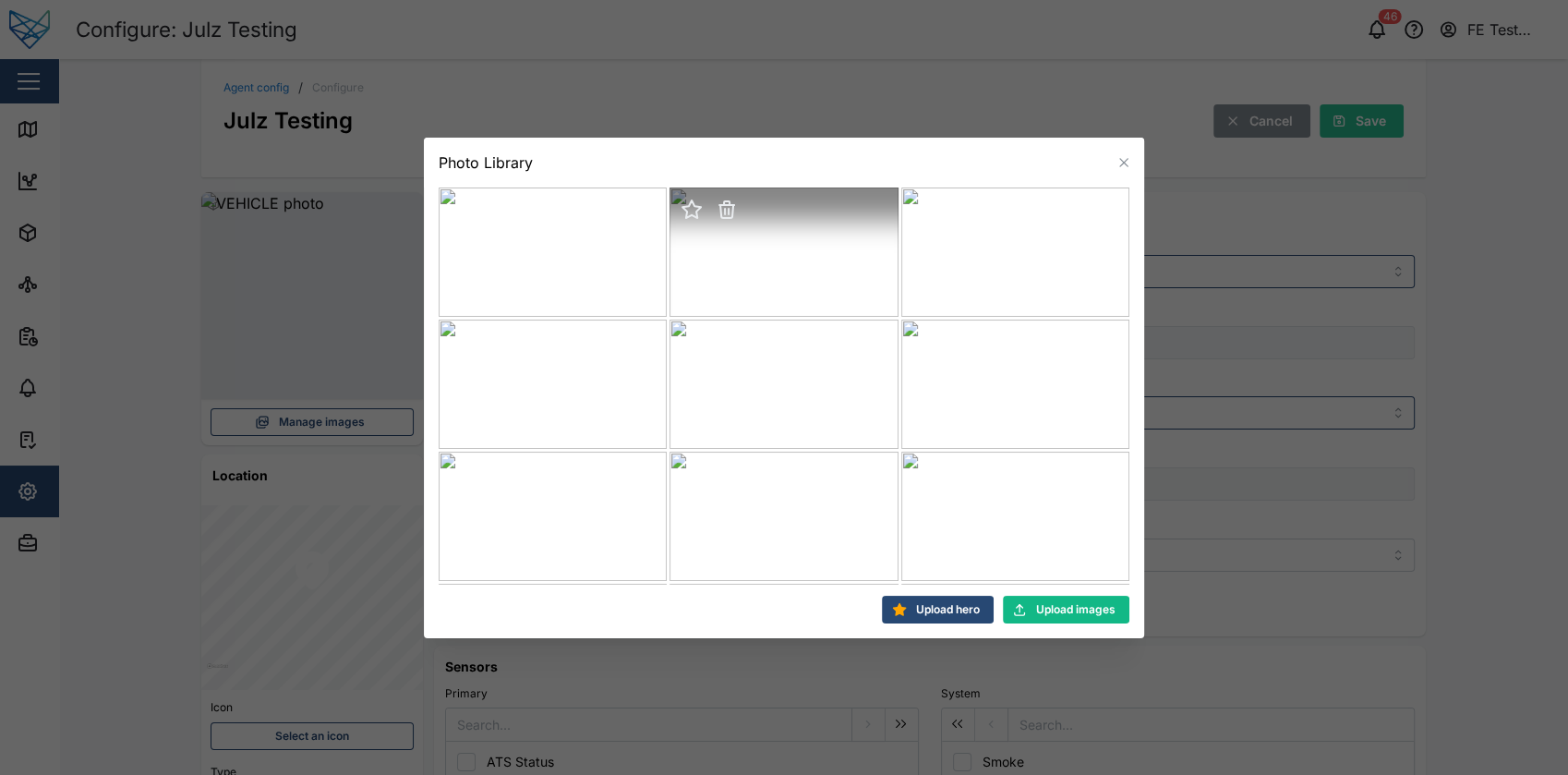
click at [681, 215] on icon "button" at bounding box center [692, 209] width 22 height 22
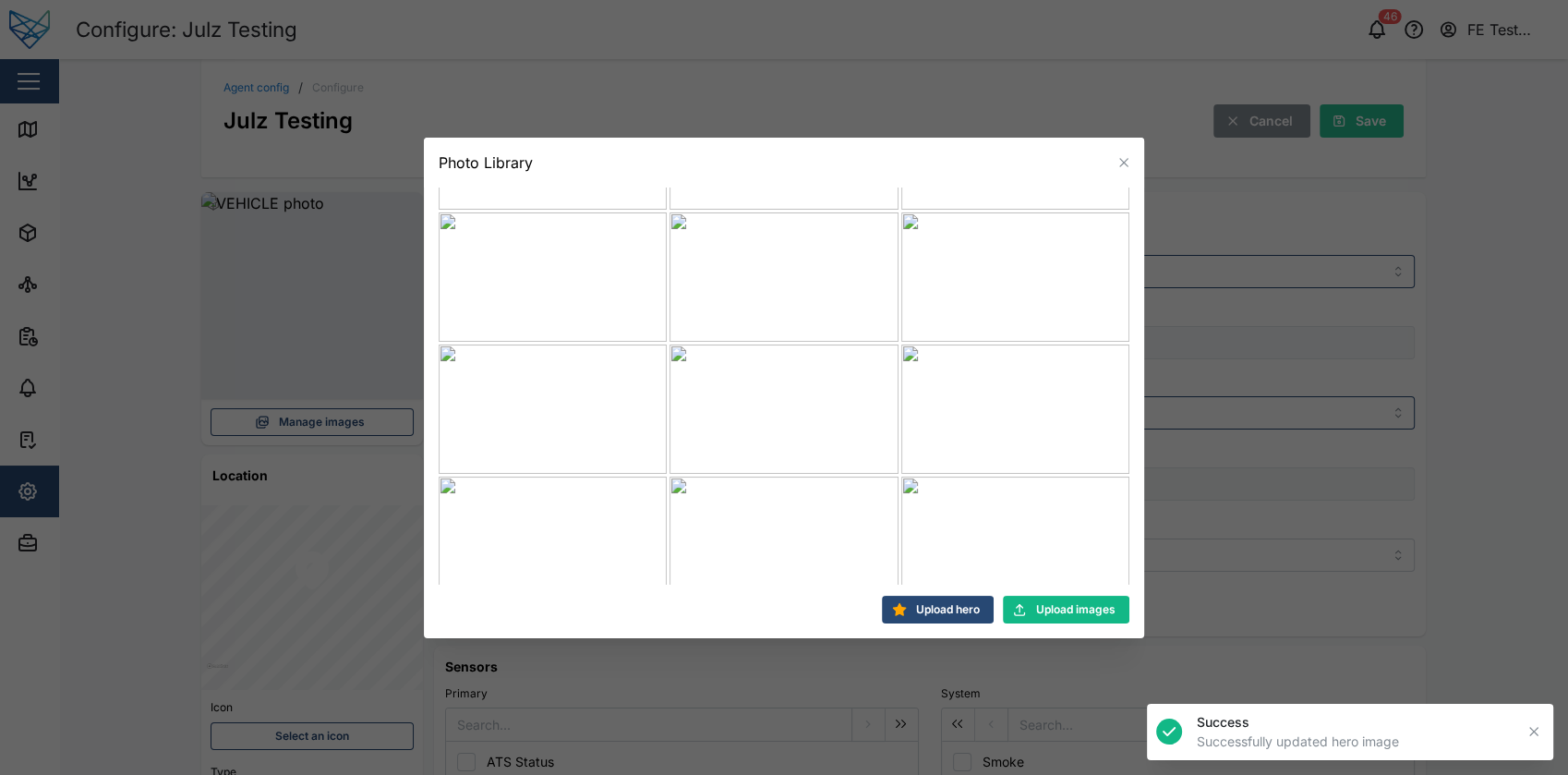
scroll to position [524, 0]
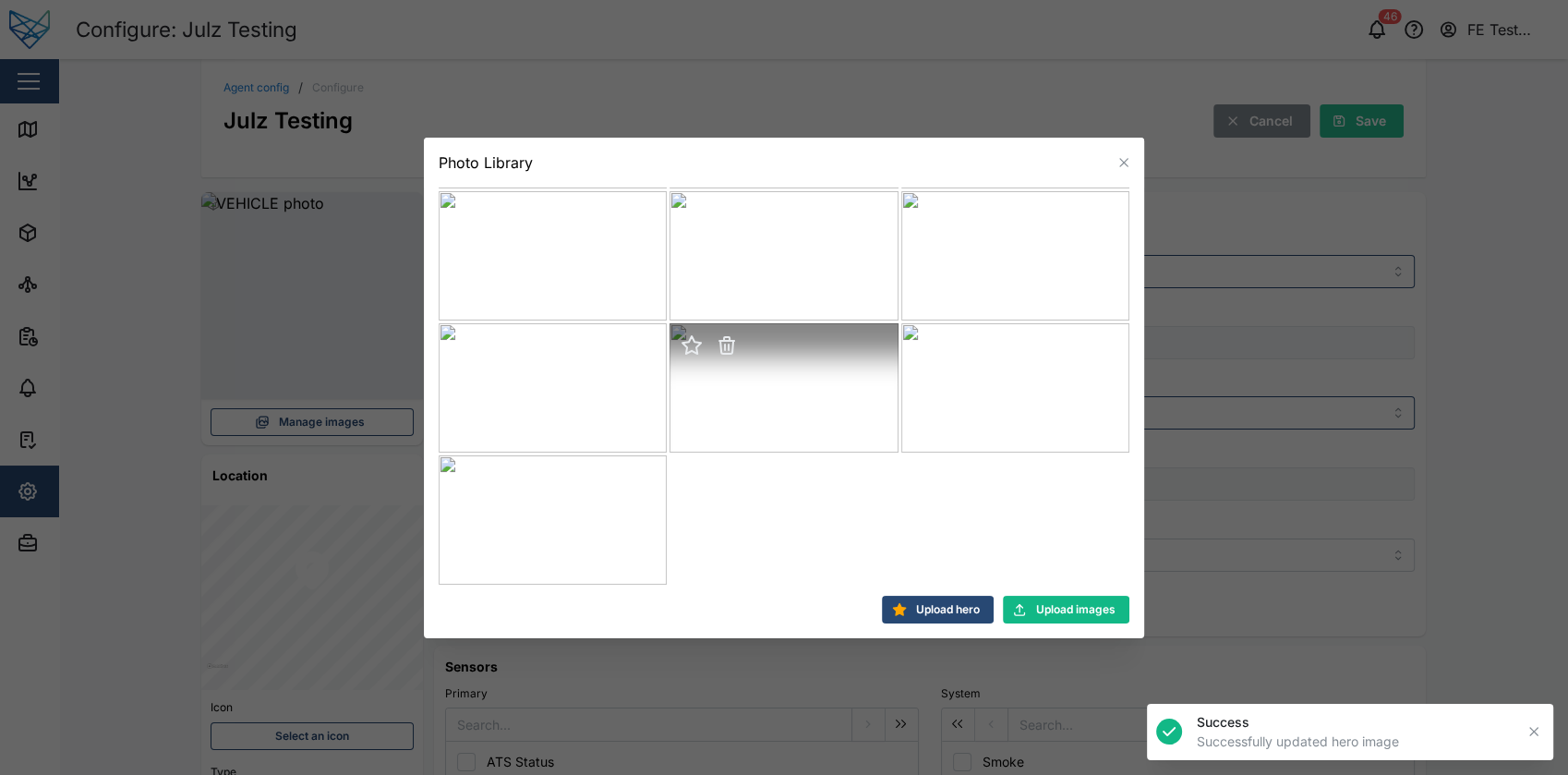
click at [684, 338] on icon "button" at bounding box center [692, 345] width 22 height 22
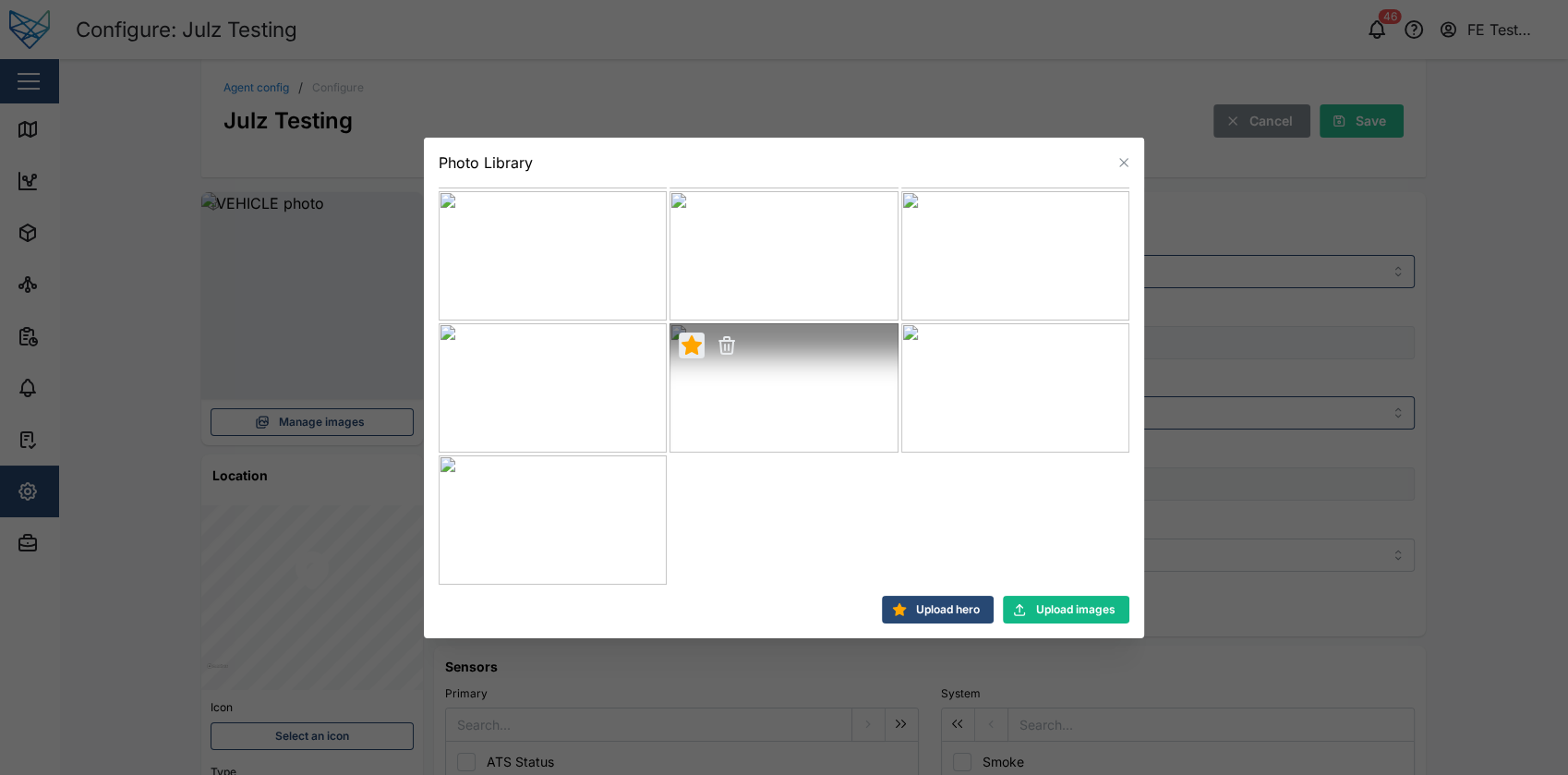
click at [721, 347] on icon "button" at bounding box center [726, 346] width 13 height 12
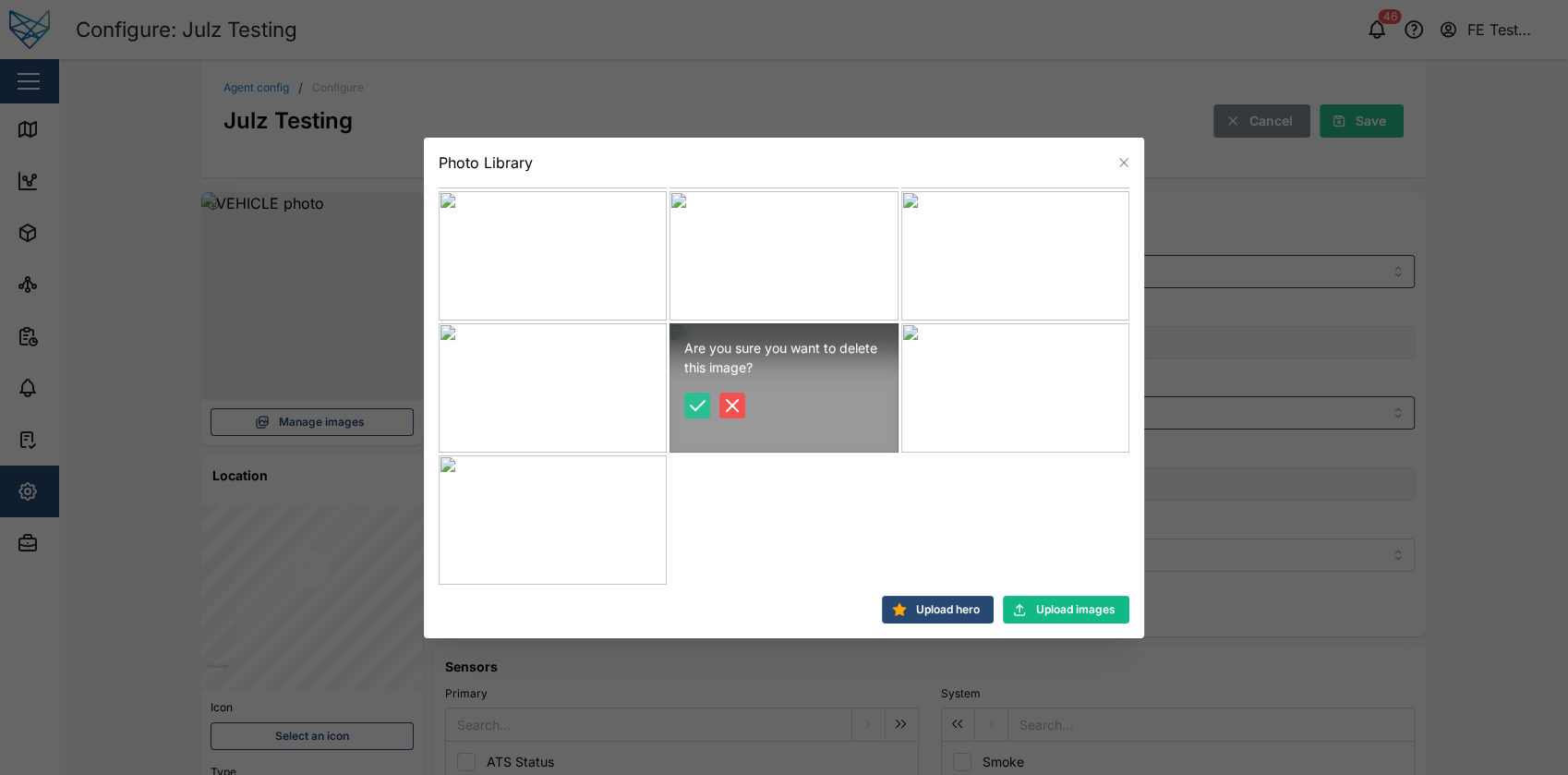
click at [690, 409] on icon "button" at bounding box center [696, 405] width 22 height 22
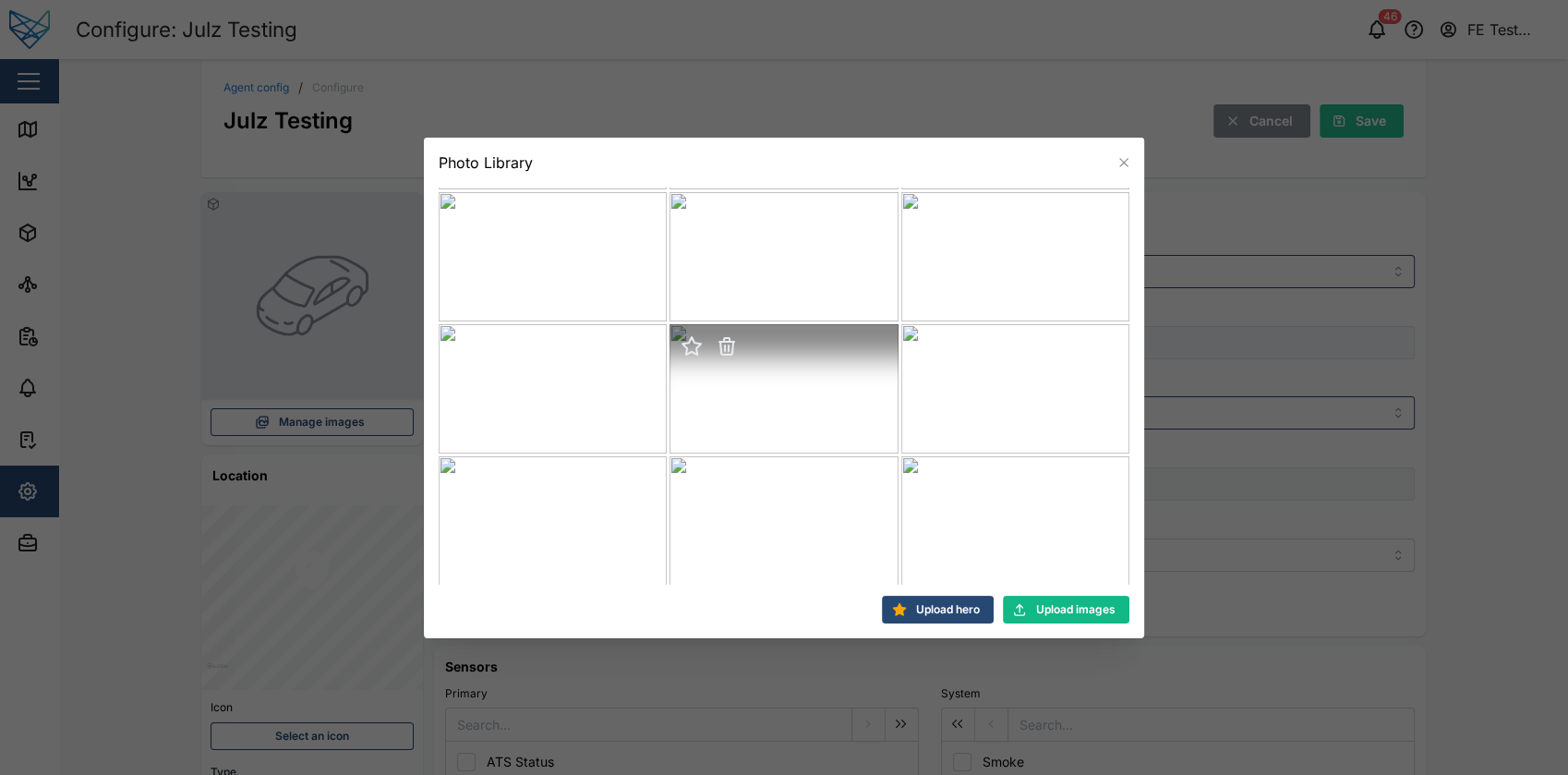
scroll to position [0, 0]
click at [724, 345] on icon "button" at bounding box center [726, 342] width 13 height 12
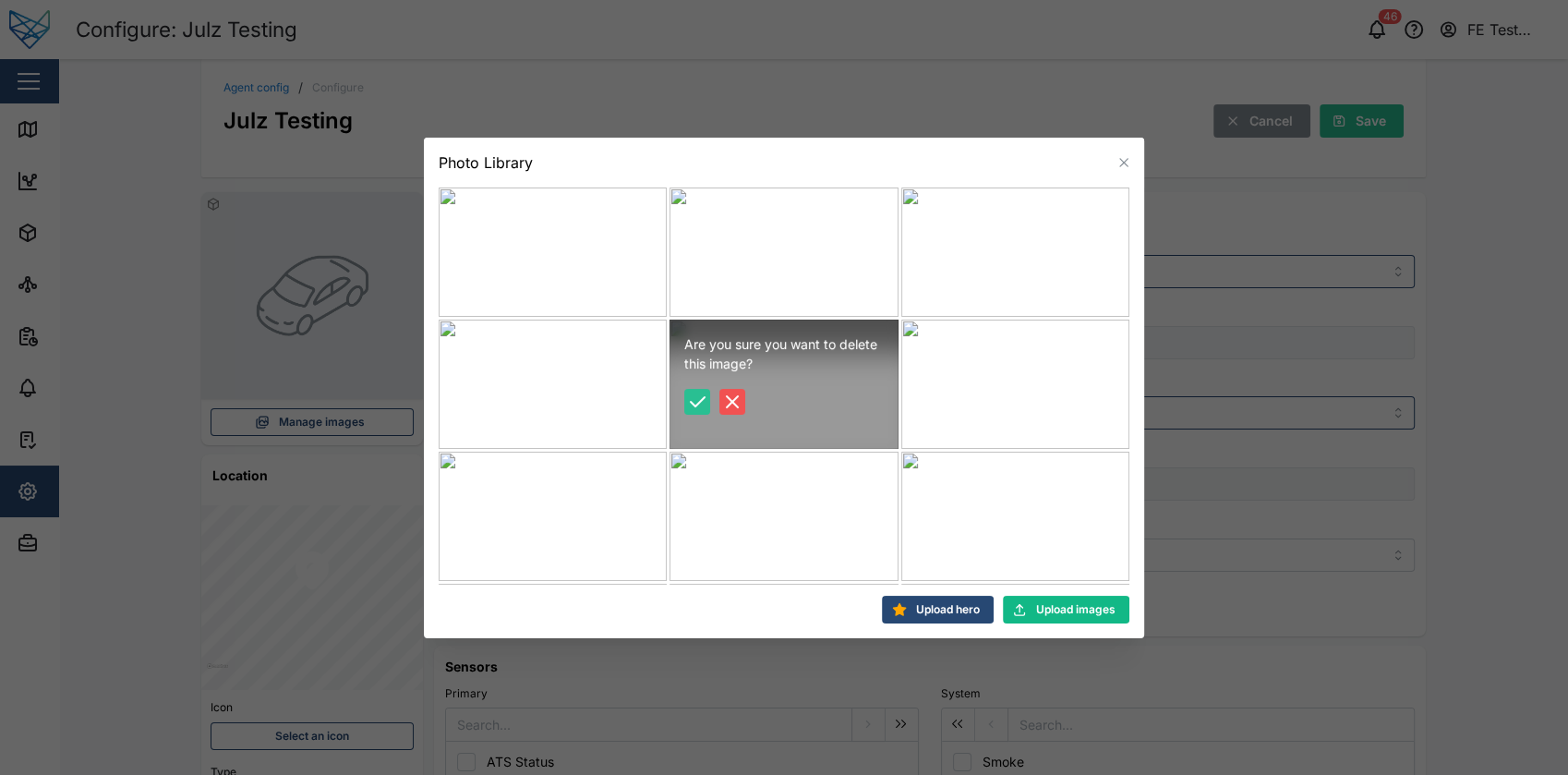
click at [694, 404] on icon "button" at bounding box center [697, 402] width 13 height 10
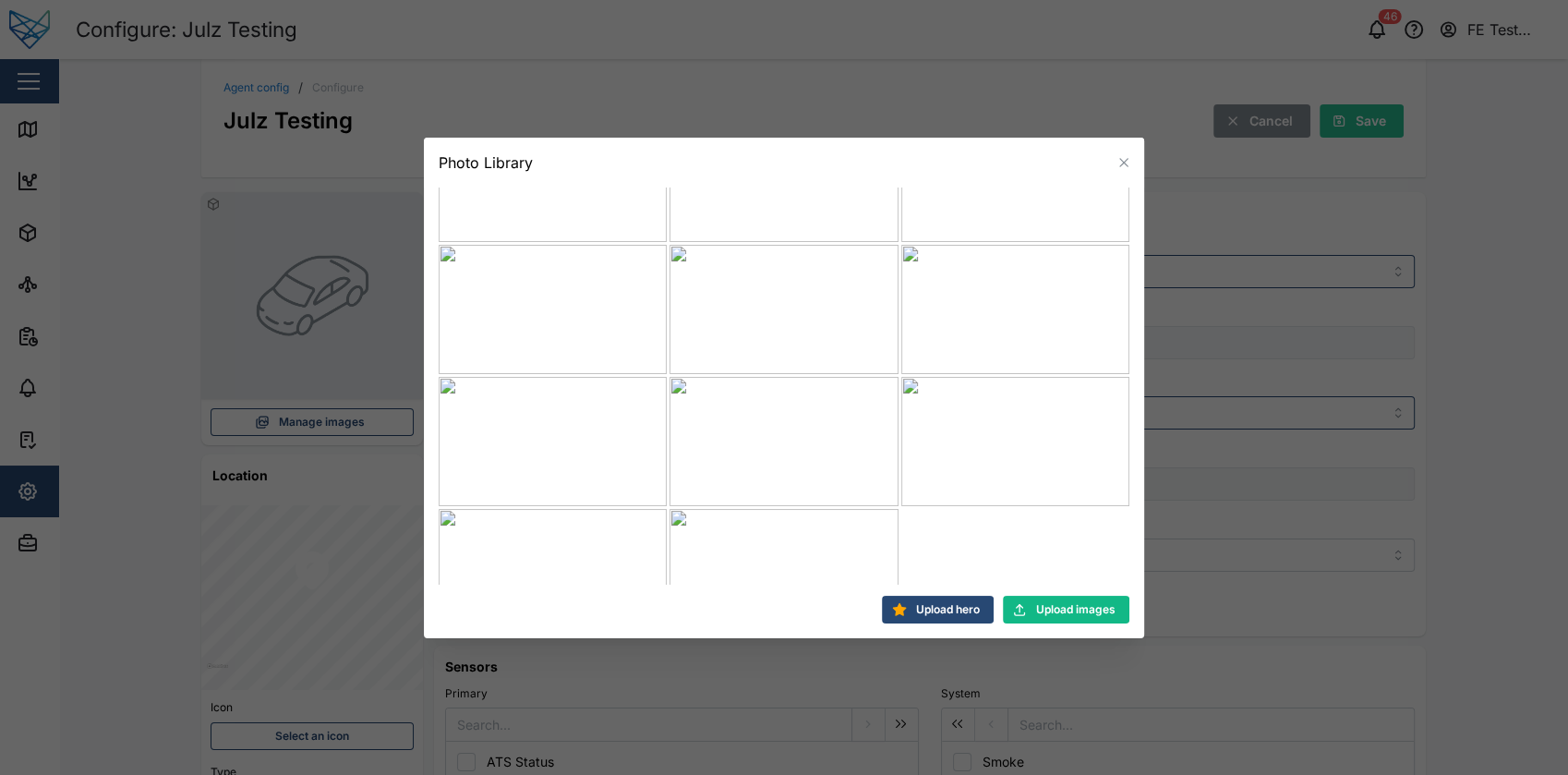
scroll to position [391, 0]
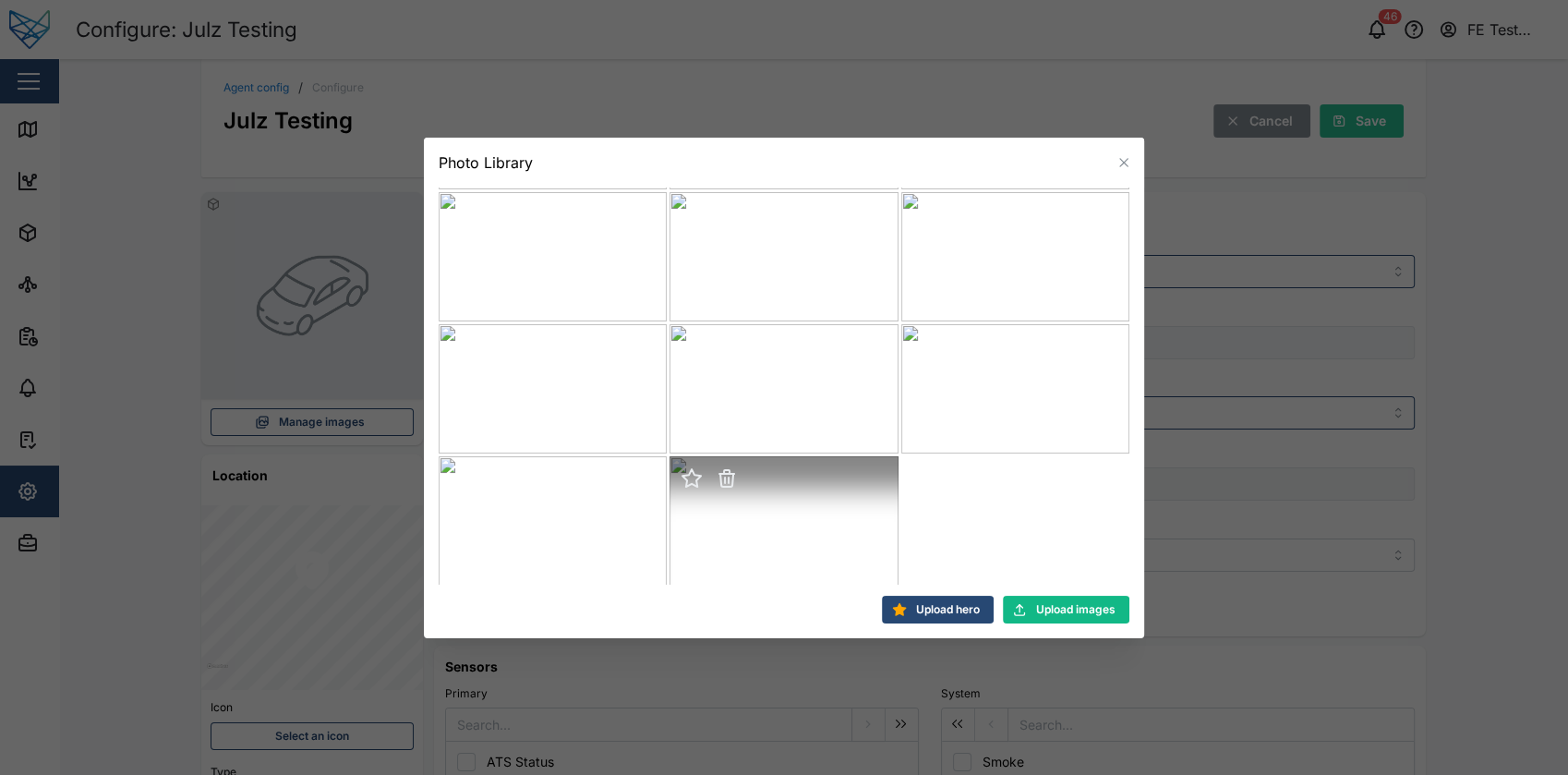
click at [721, 479] on icon "button" at bounding box center [726, 480] width 13 height 12
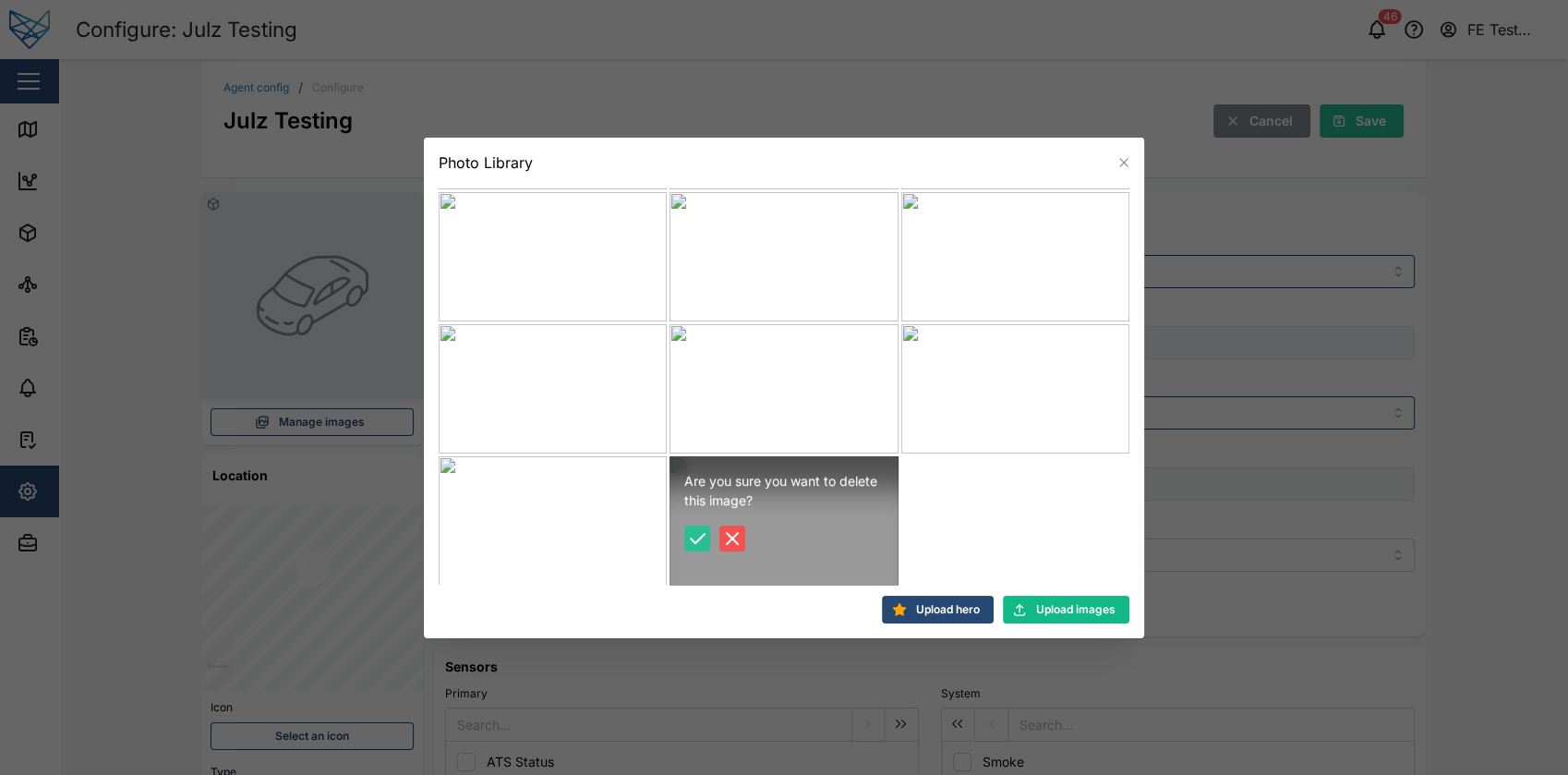
click at [686, 538] on icon "button" at bounding box center [696, 538] width 22 height 22
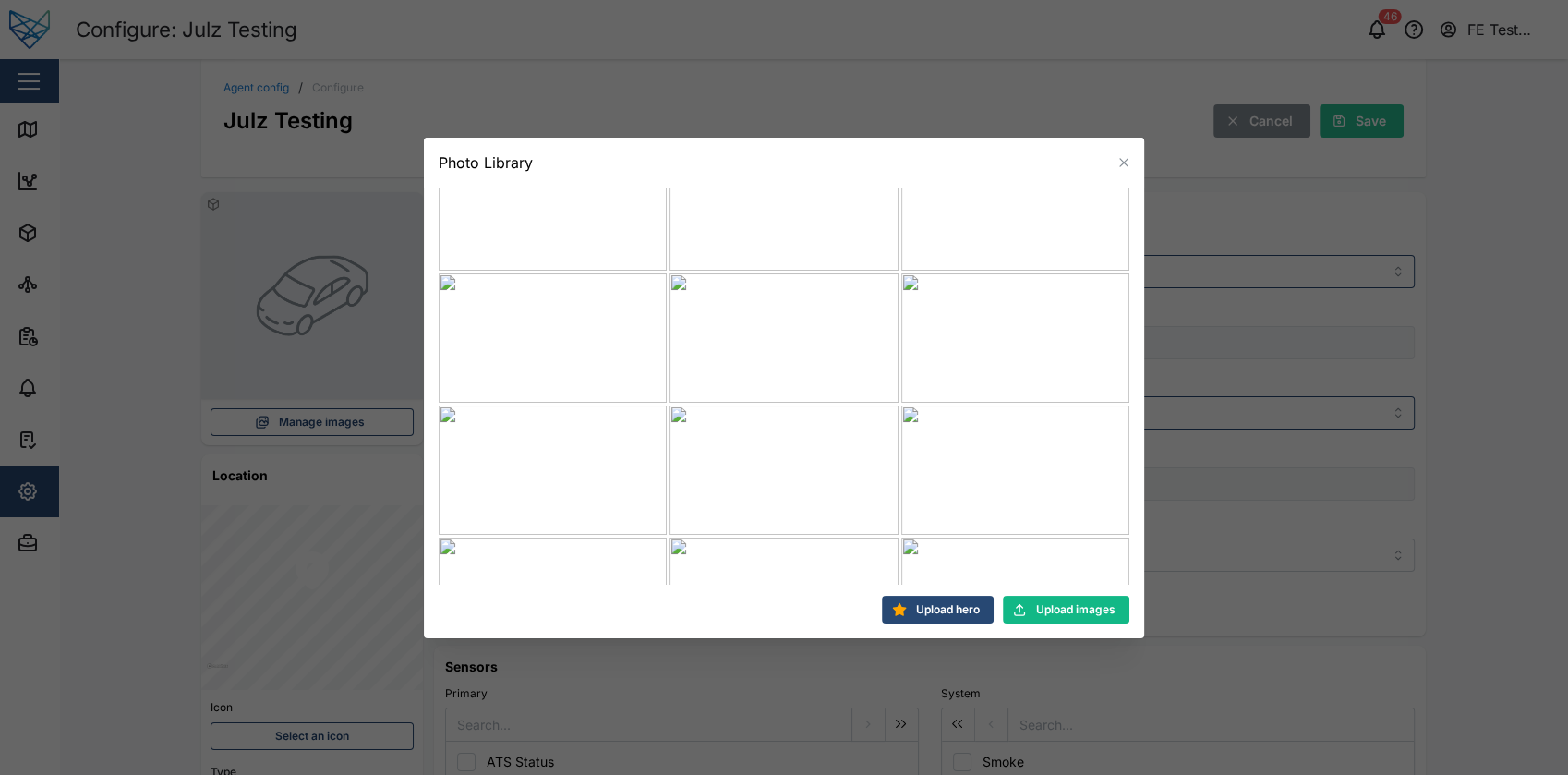
scroll to position [0, 0]
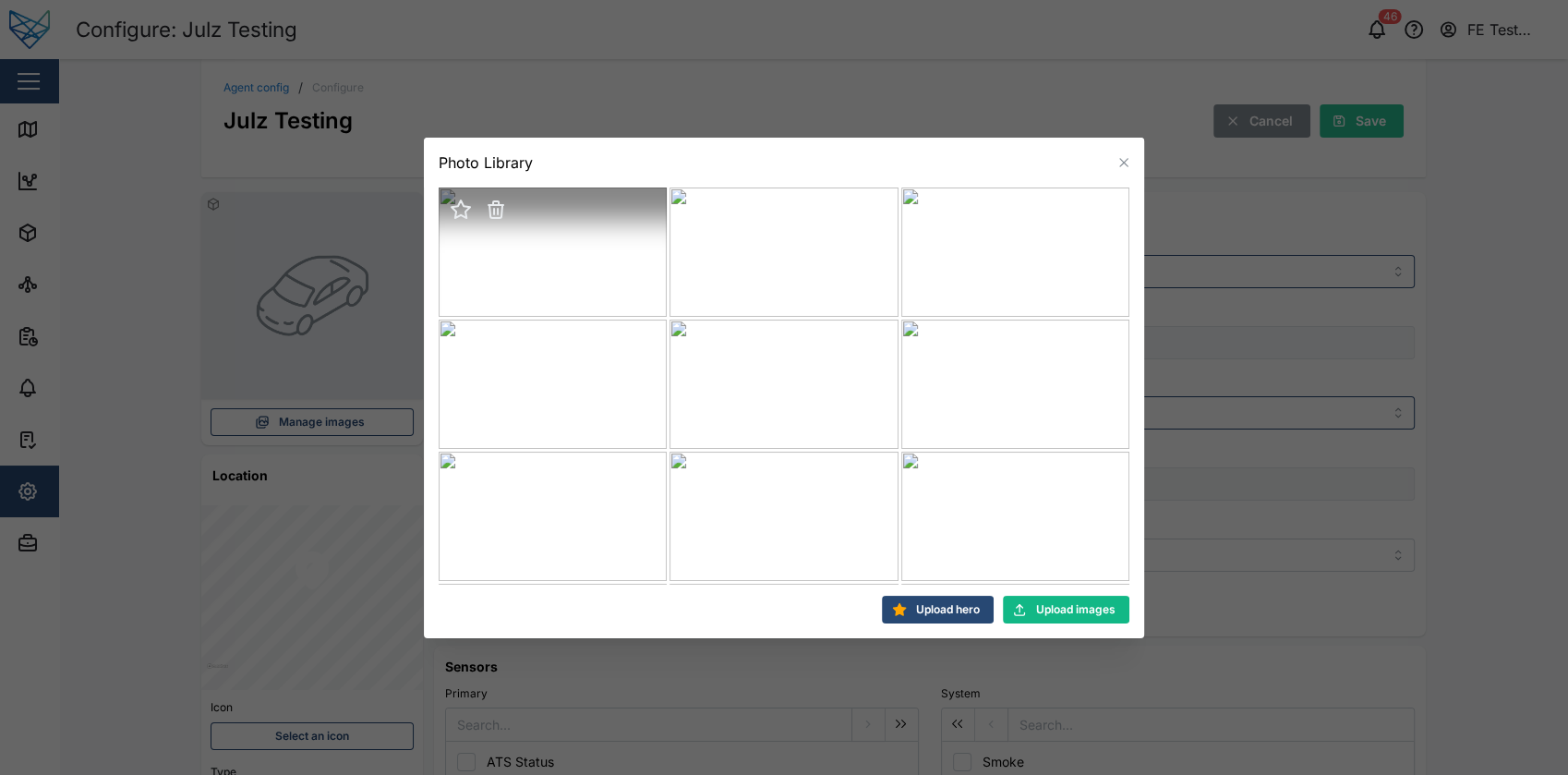
click at [495, 212] on icon "button" at bounding box center [495, 211] width 13 height 12
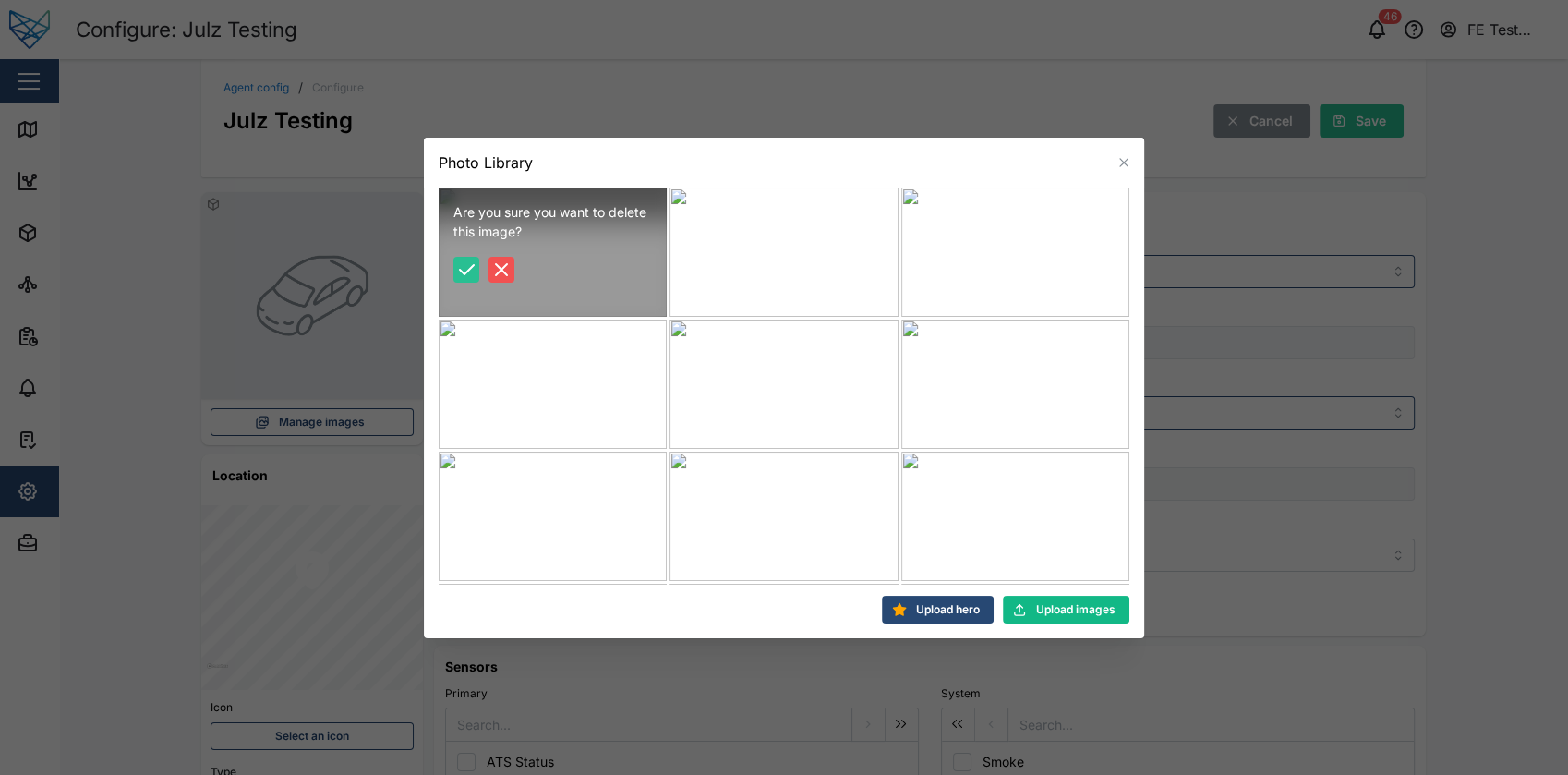
click at [458, 258] on button "button" at bounding box center [466, 269] width 26 height 26
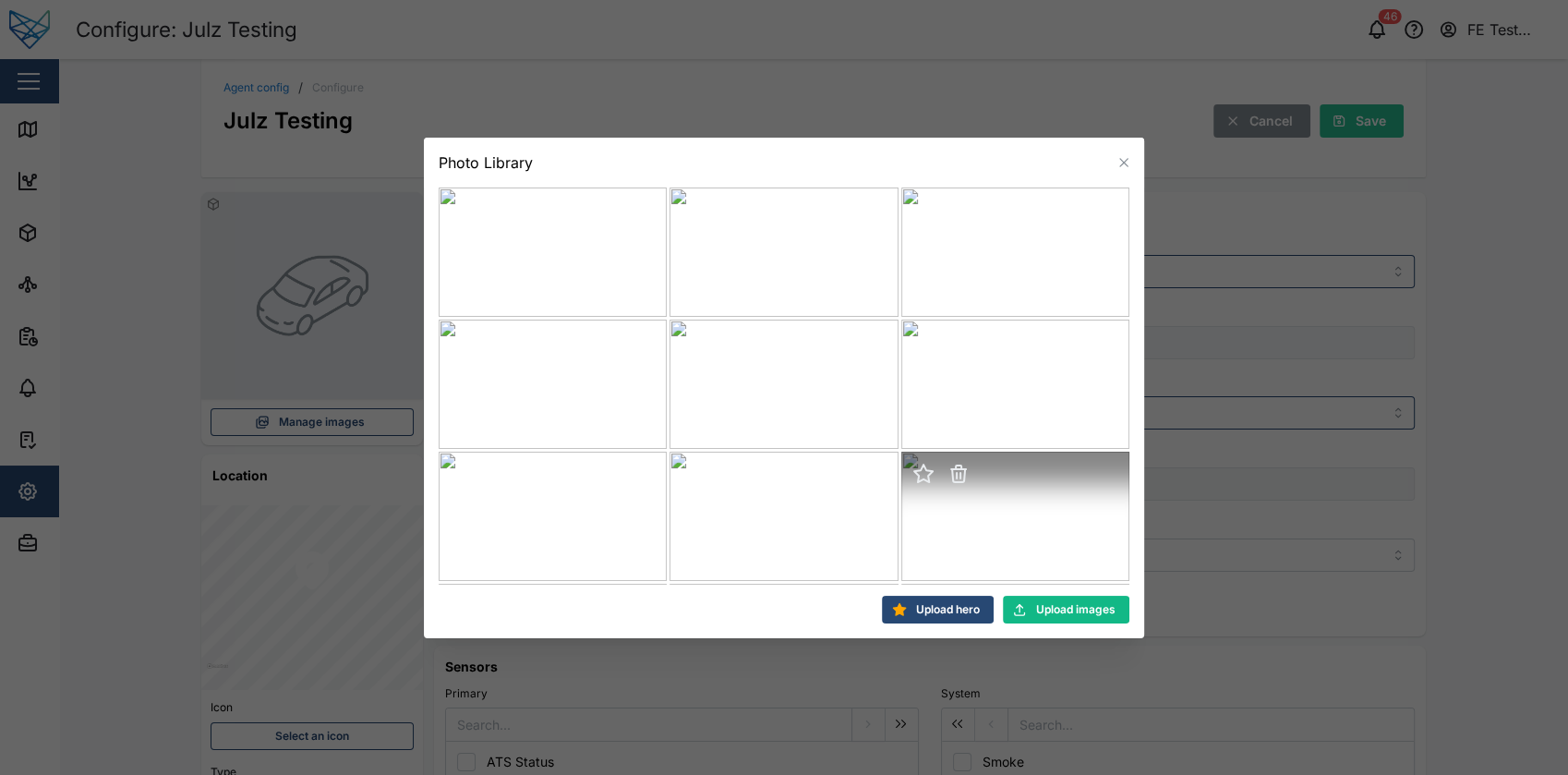
scroll to position [260, 0]
click at [915, 477] on icon "button" at bounding box center [923, 478] width 18 height 17
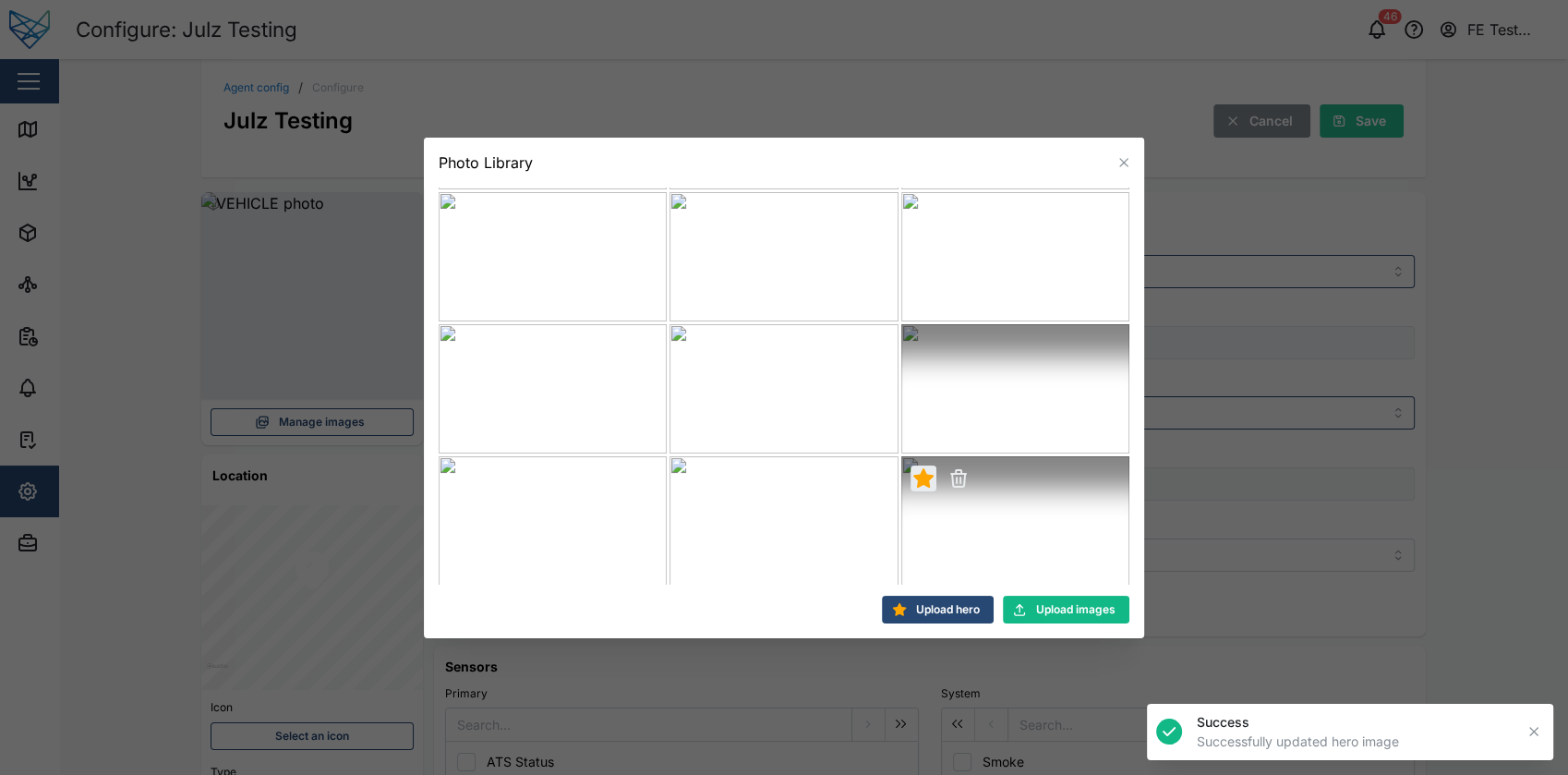
scroll to position [0, 0]
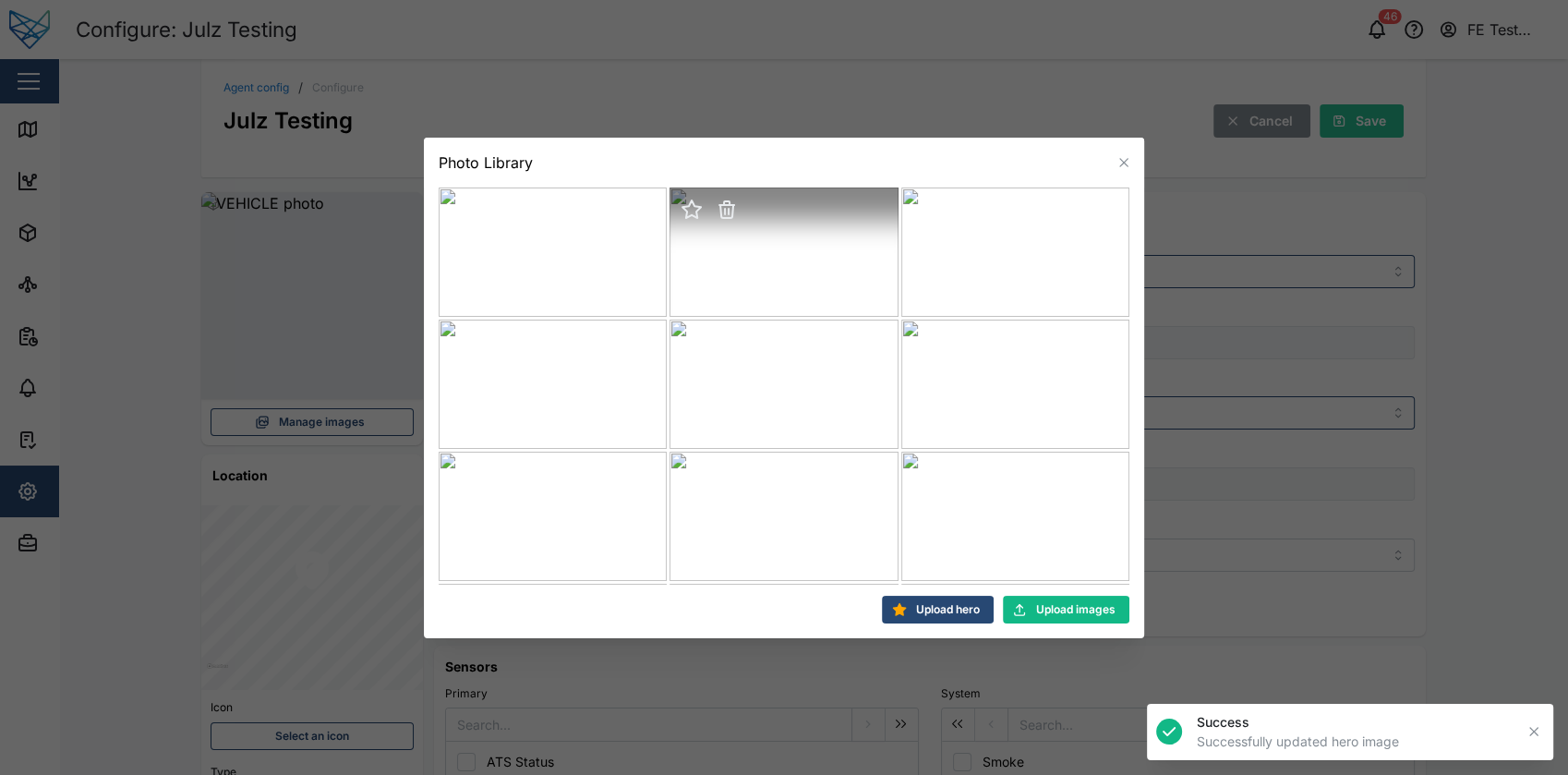
click at [687, 216] on icon "button" at bounding box center [692, 209] width 22 height 22
click at [679, 341] on button "button" at bounding box center [692, 341] width 26 height 26
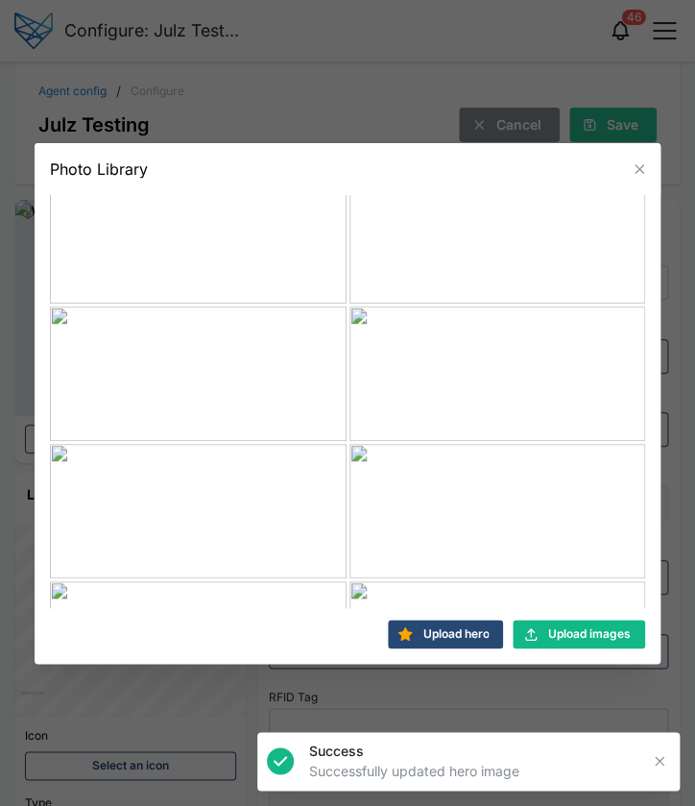
scroll to position [683, 0]
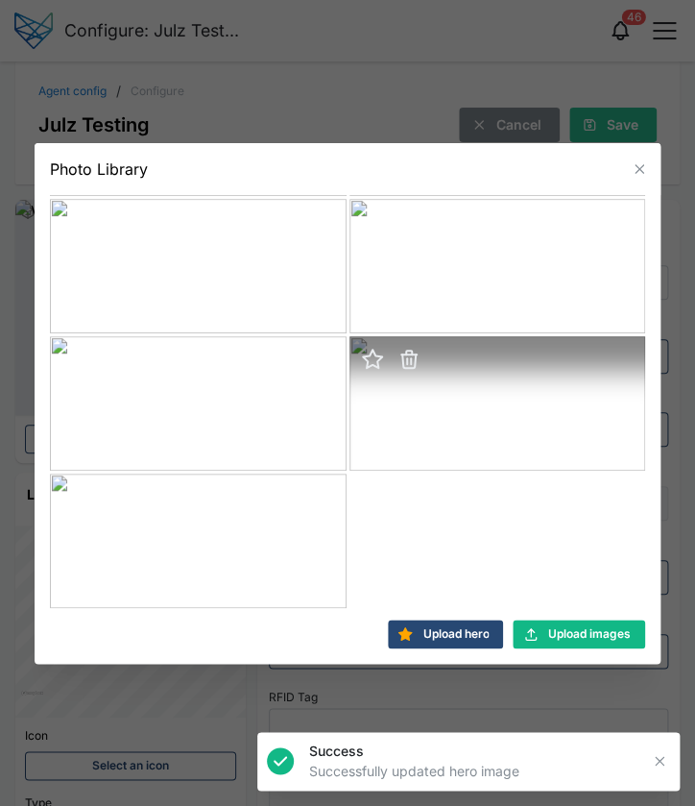
click at [367, 358] on icon "button" at bounding box center [372, 359] width 19 height 18
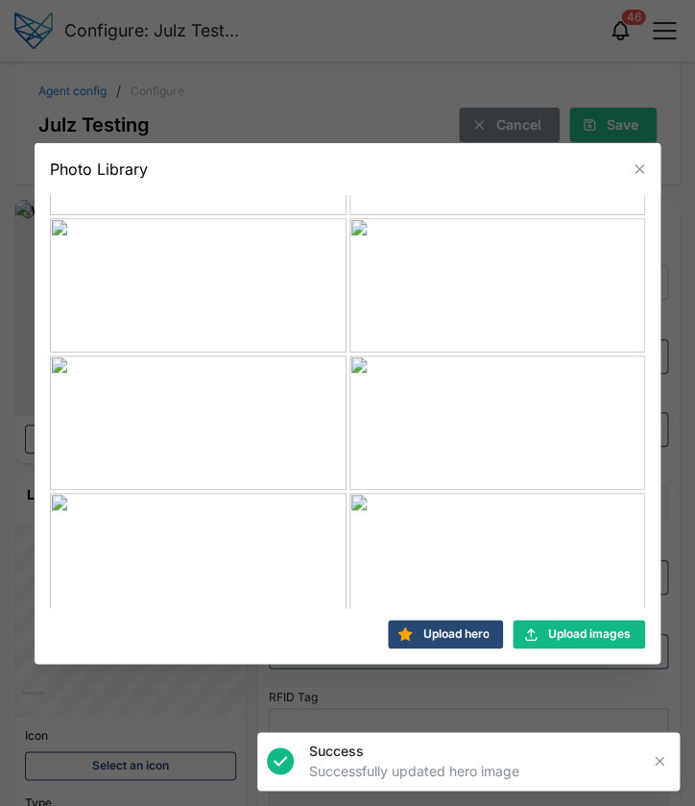
scroll to position [0, 0]
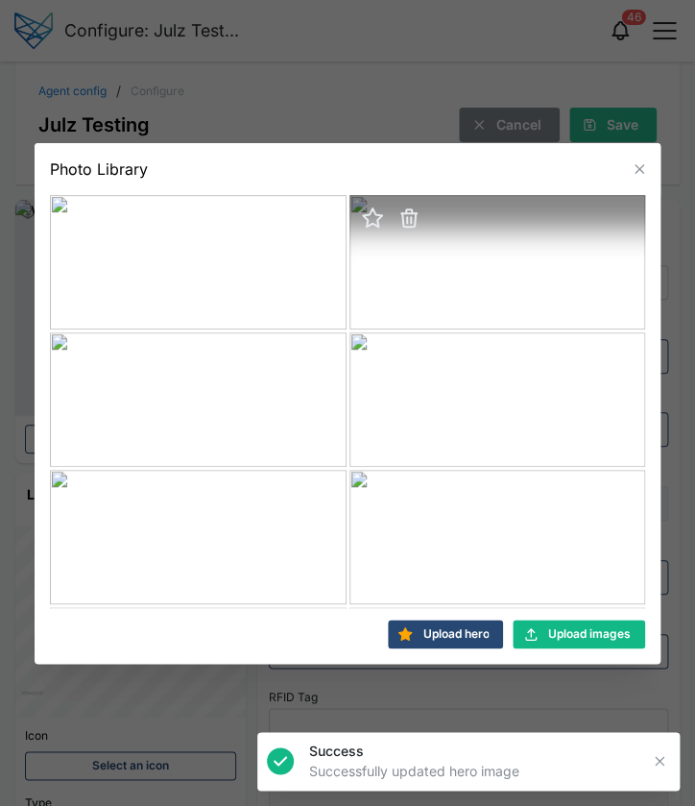
click at [361, 212] on icon "button" at bounding box center [372, 217] width 23 height 23
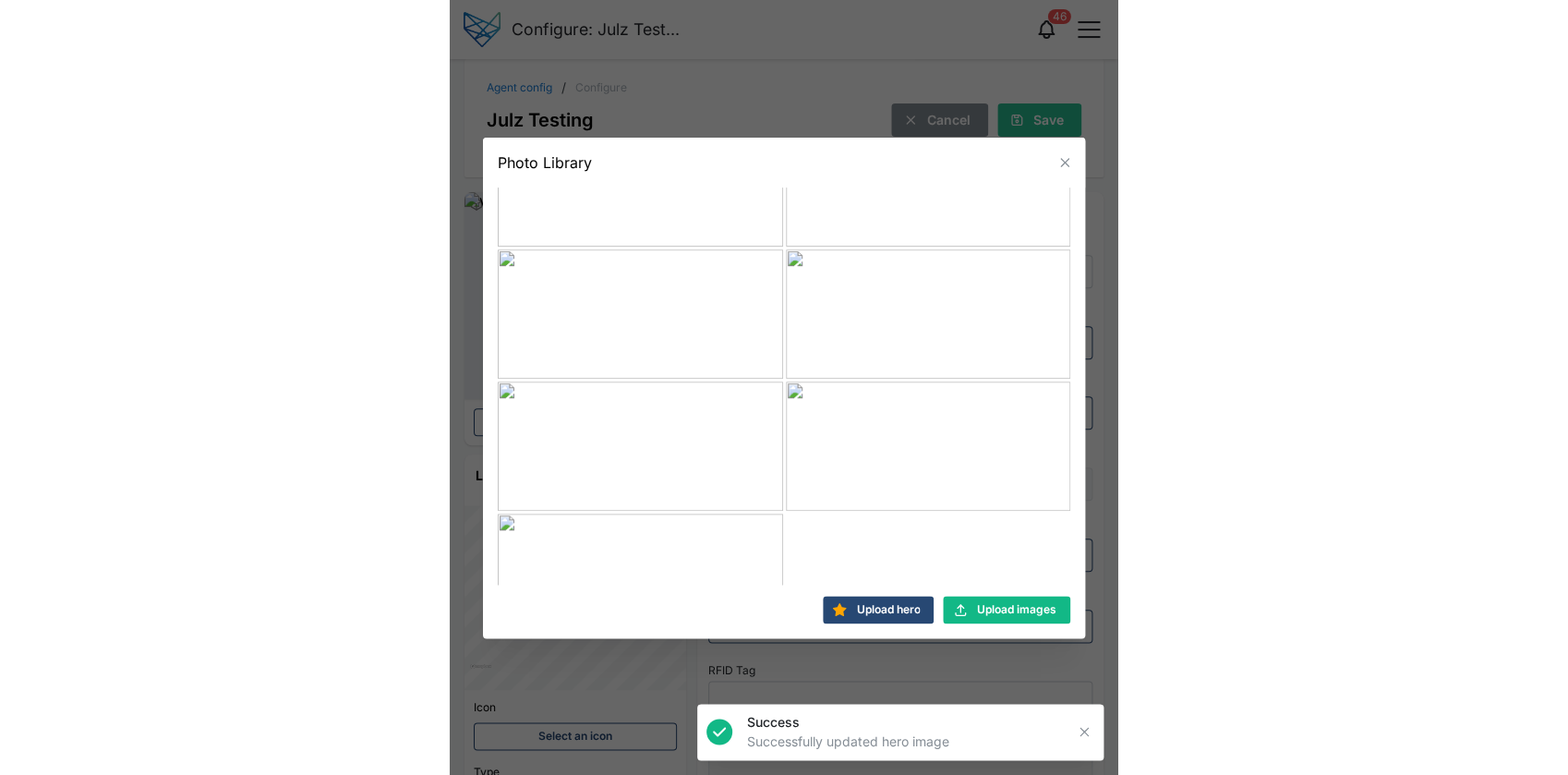
scroll to position [656, 0]
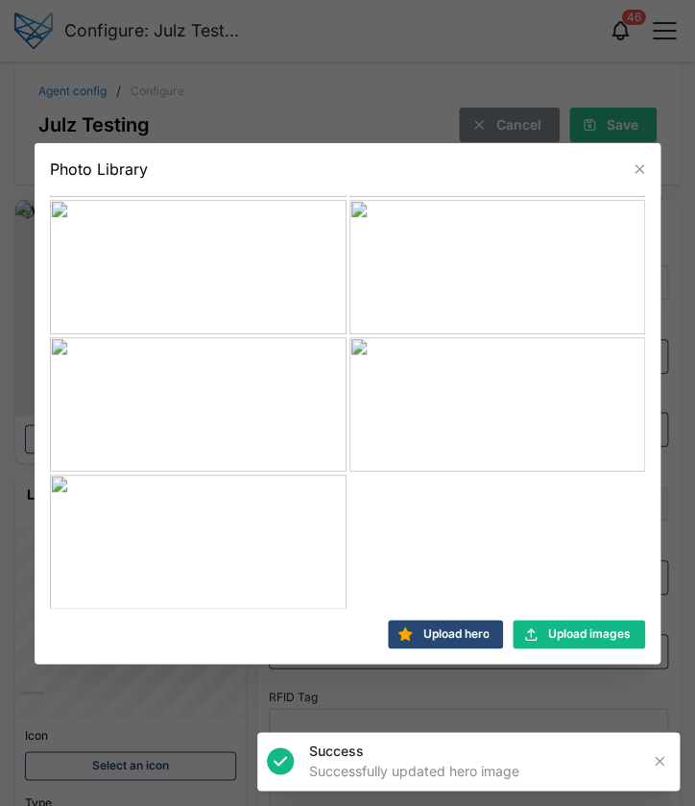
click at [573, 626] on span "Upload images" at bounding box center [589, 633] width 83 height 27
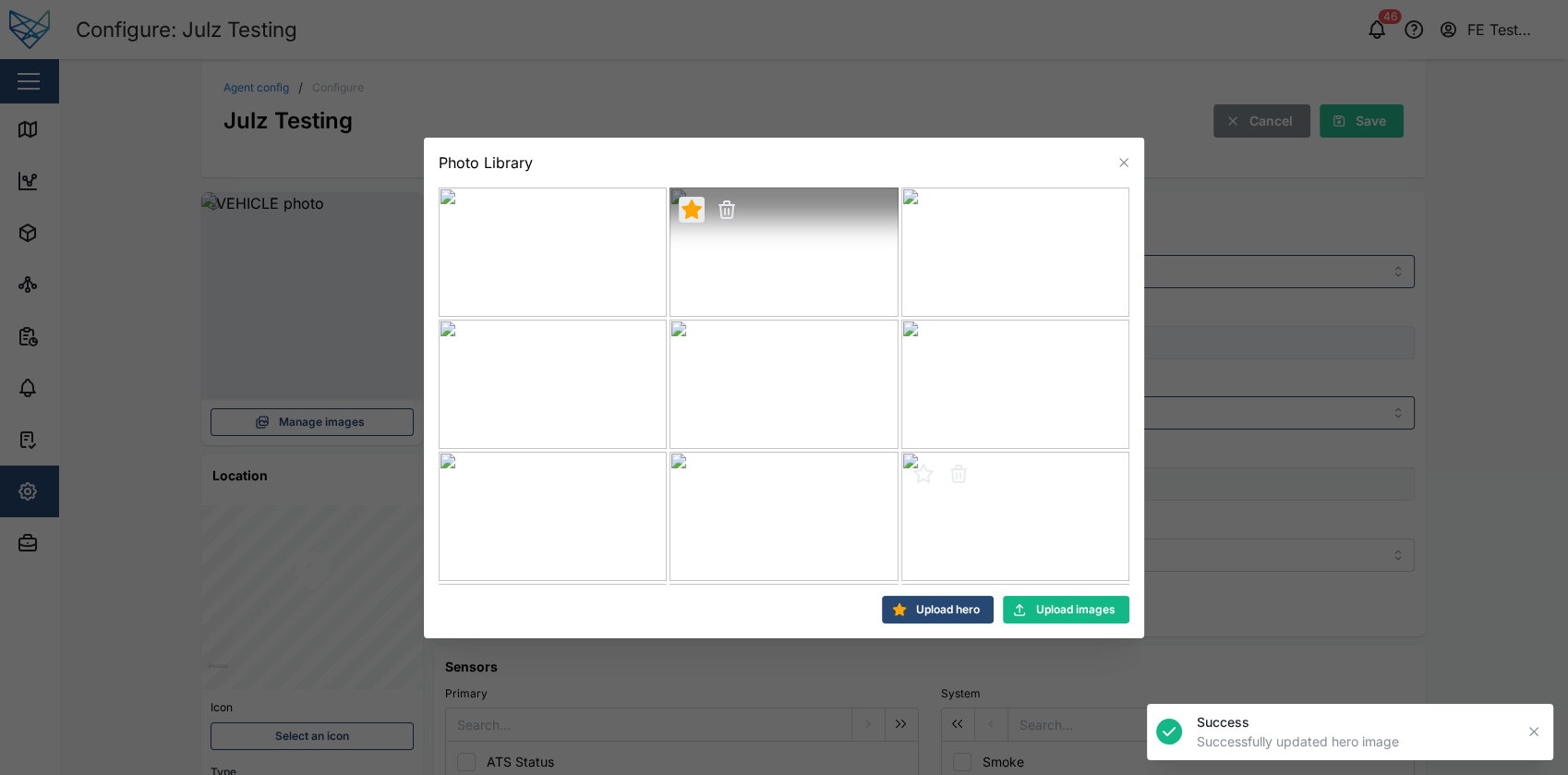
scroll to position [0, 0]
click at [1125, 162] on icon "button" at bounding box center [1124, 162] width 9 height 9
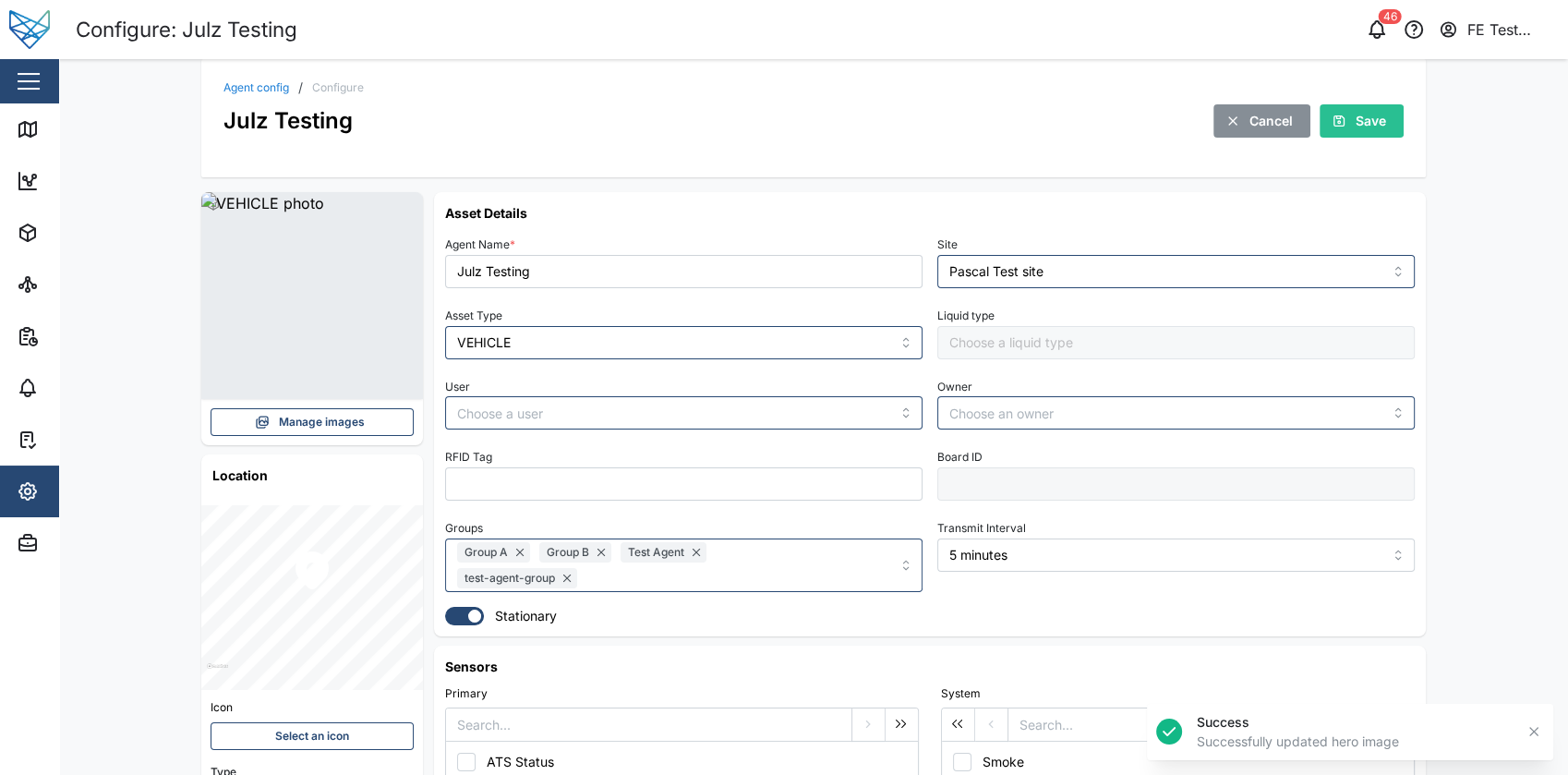
click at [332, 416] on span "Manage images" at bounding box center [321, 421] width 86 height 26
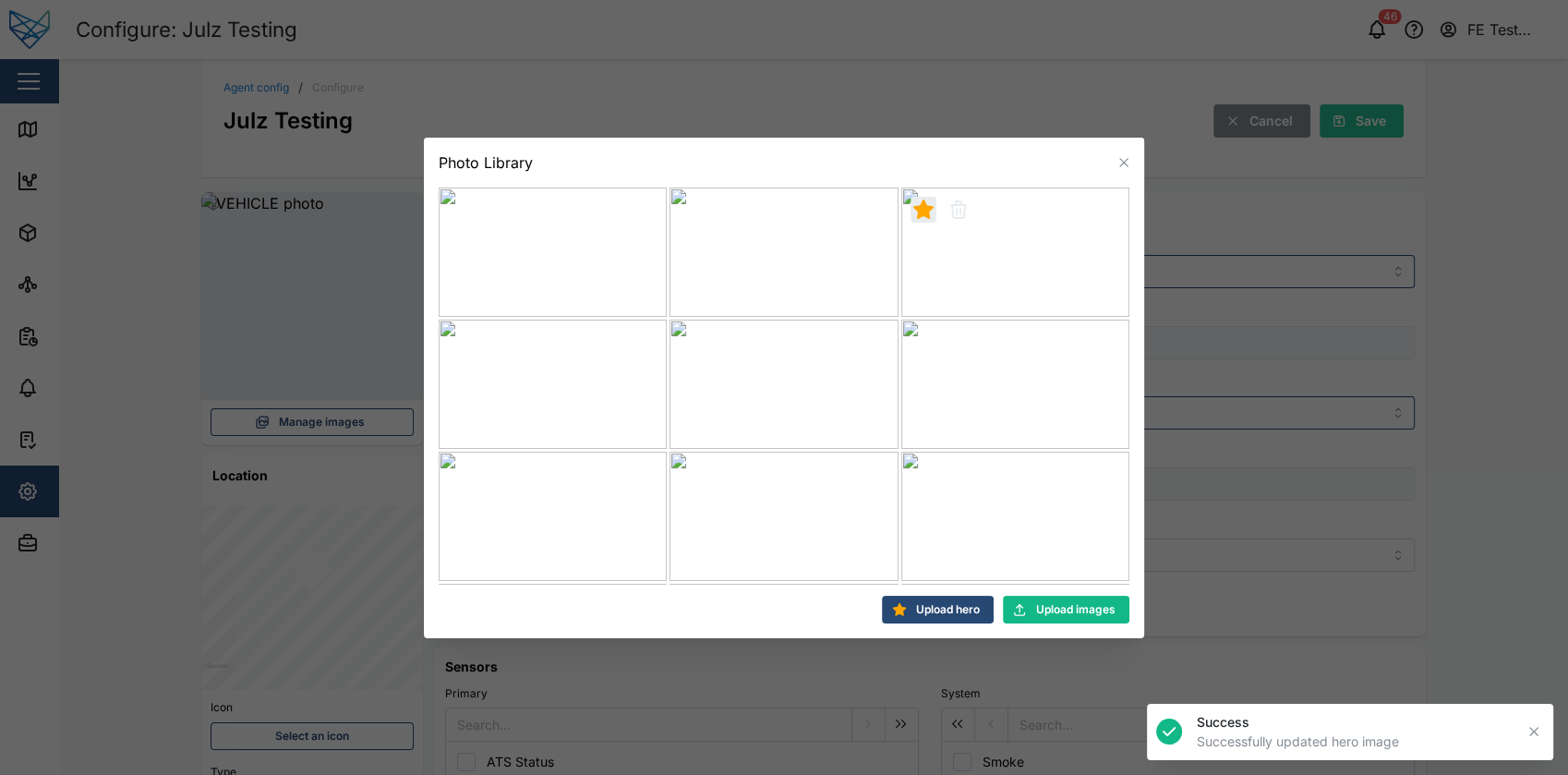
click at [930, 612] on span "Upload hero" at bounding box center [948, 609] width 63 height 26
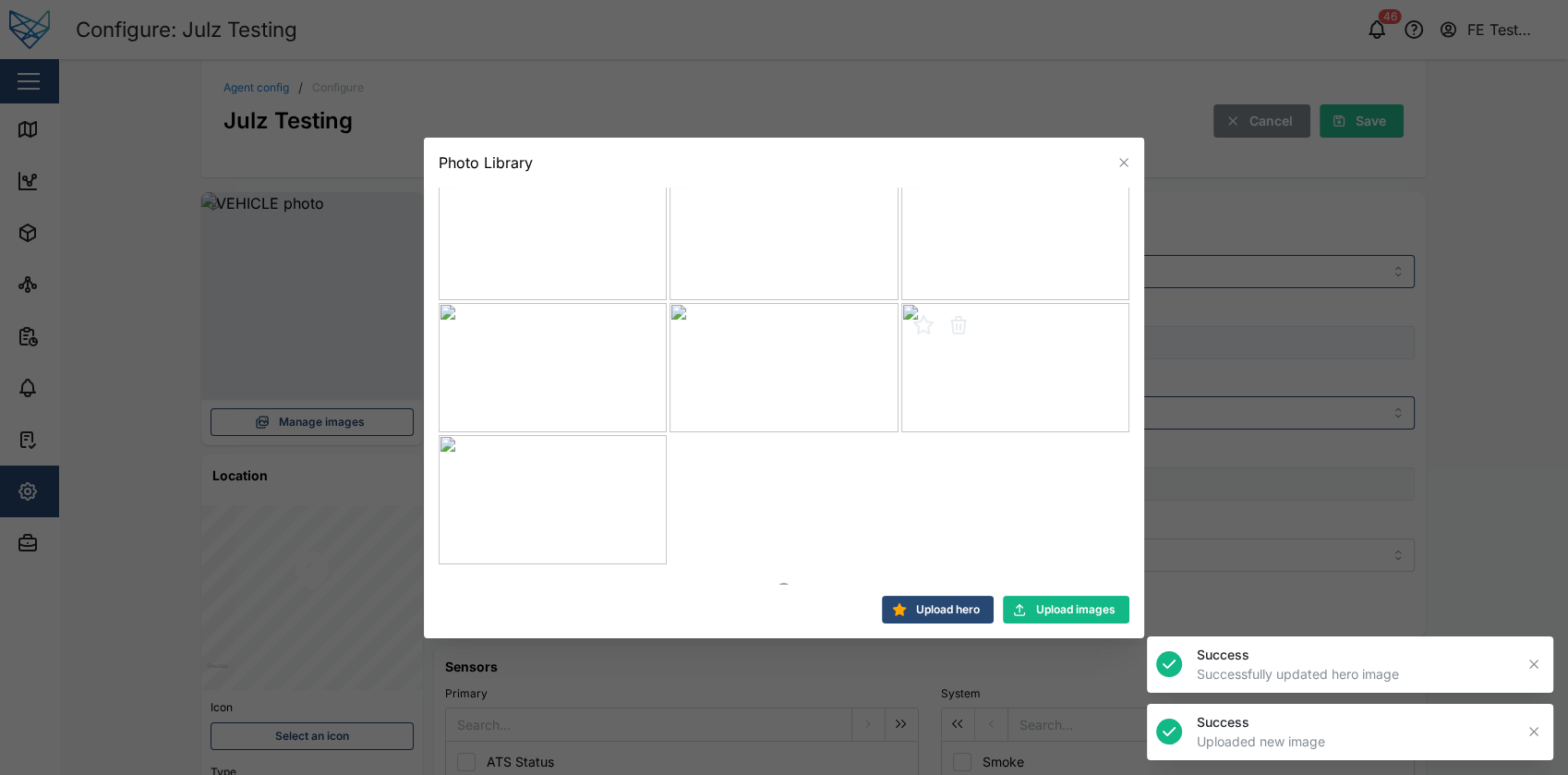
scroll to position [1052, 0]
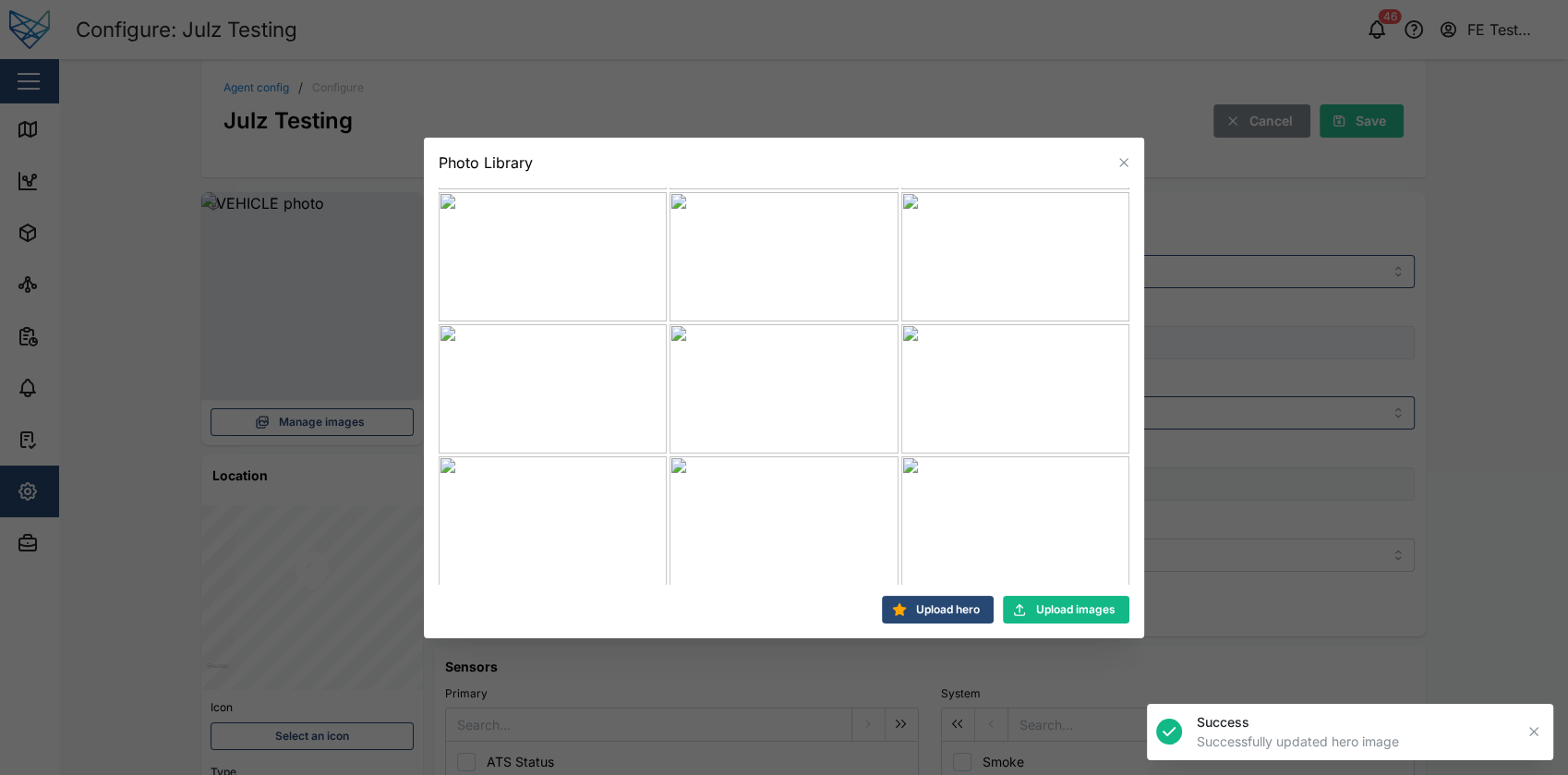
click at [1530, 728] on icon "button" at bounding box center [1533, 731] width 14 height 14
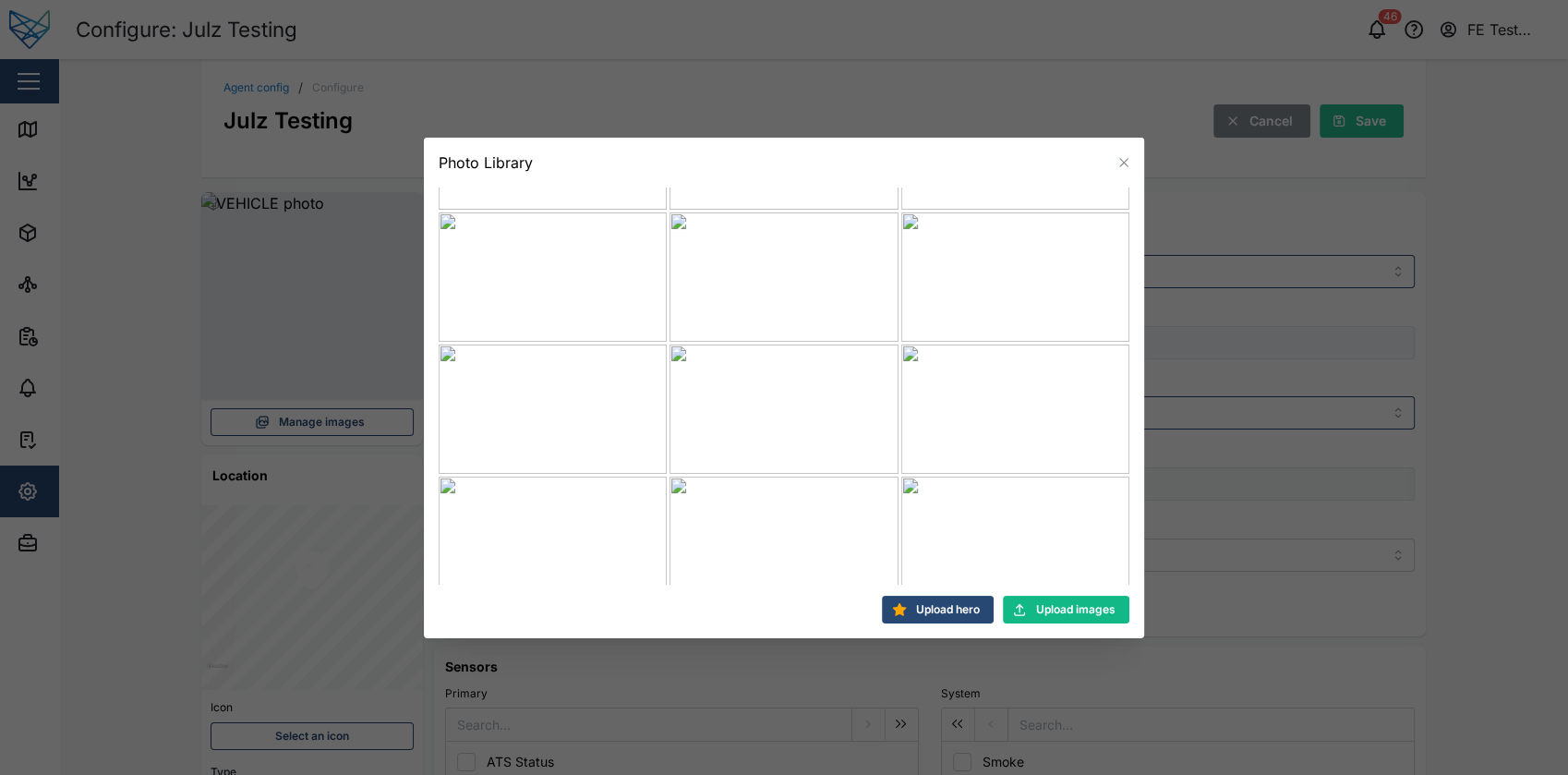
scroll to position [0, 0]
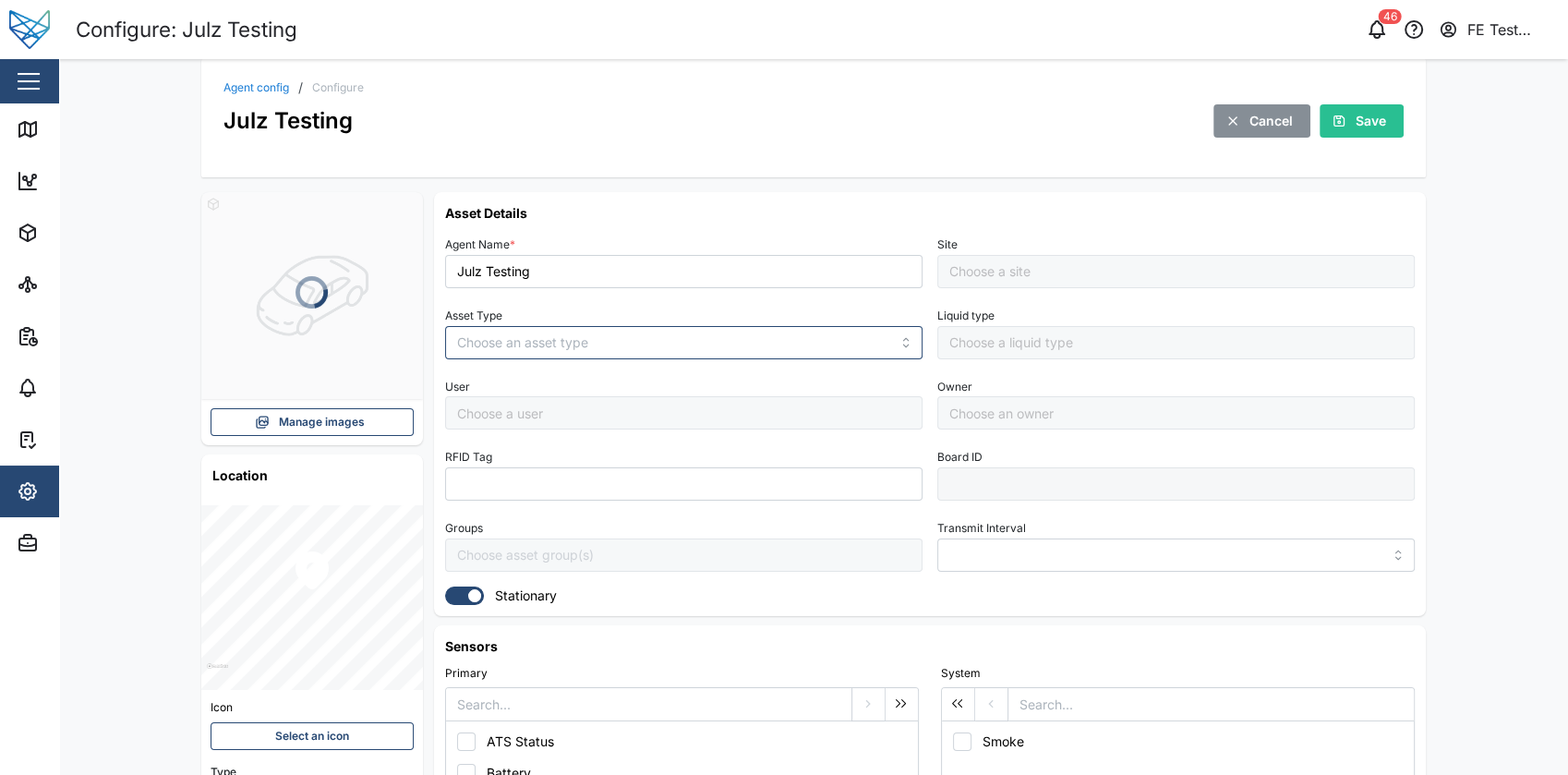
type input "MANUAL"
type input "VEHICLE"
type input "5 minutes"
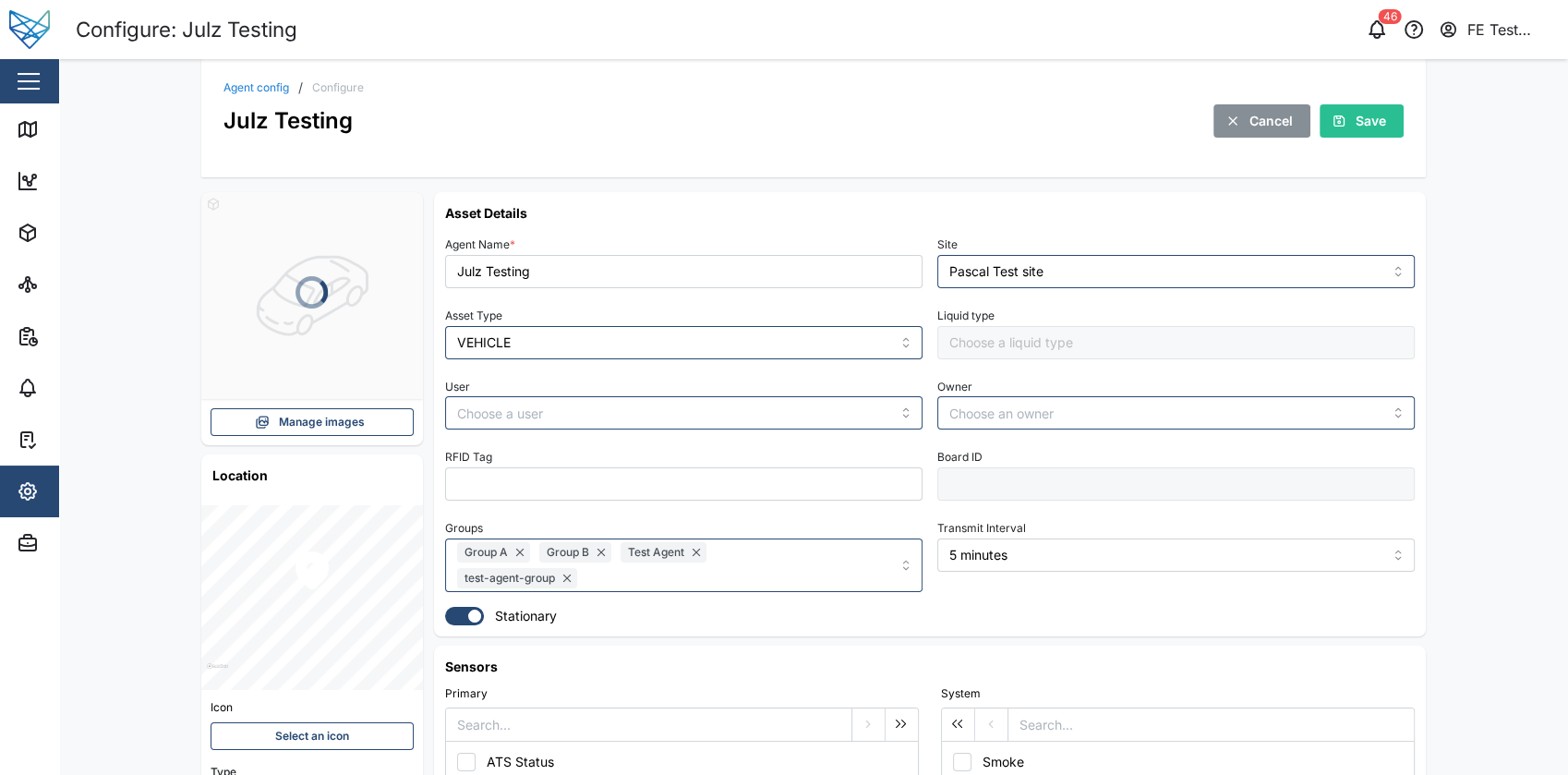
type input "Pascal Test site"
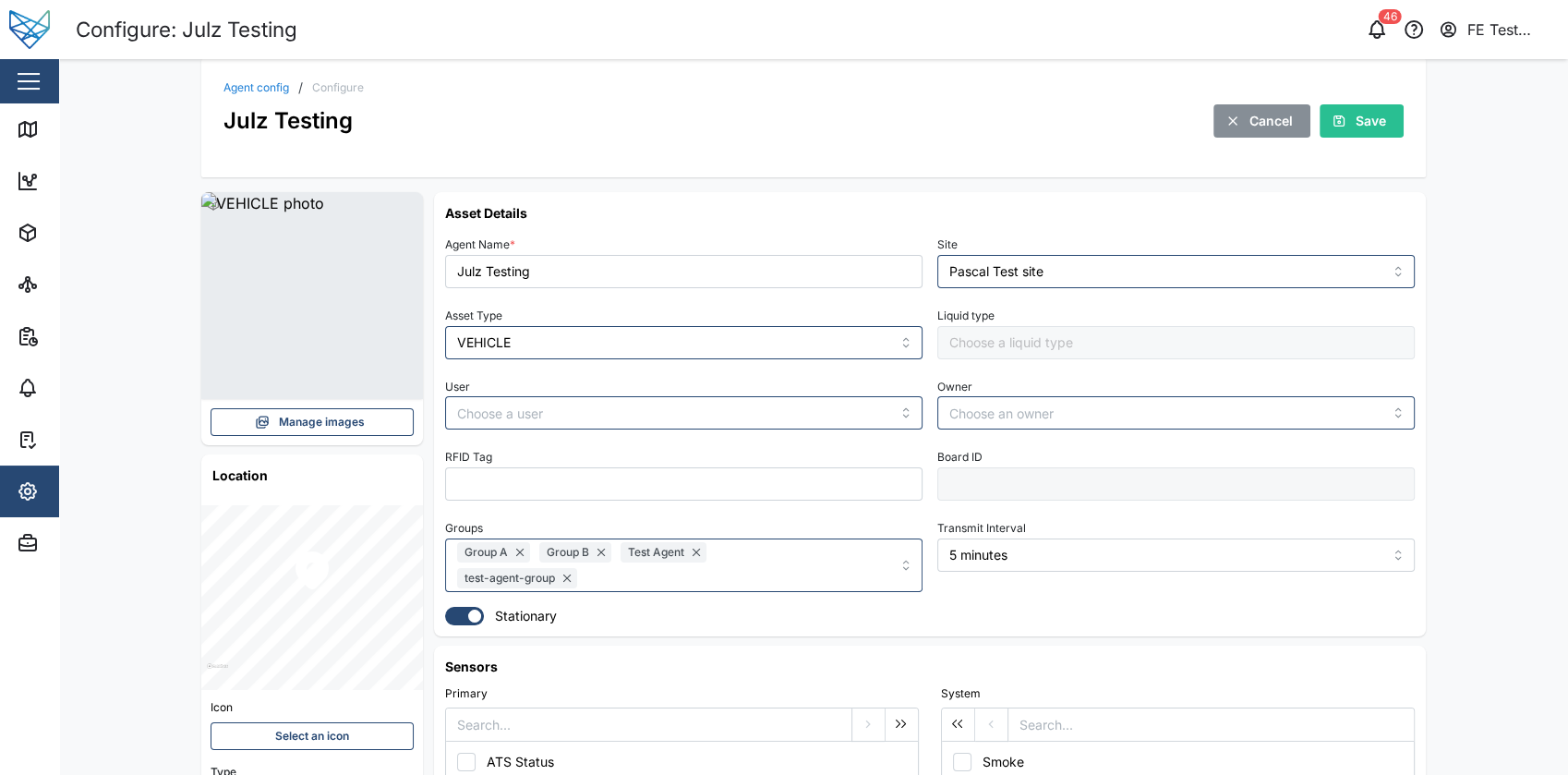
click at [347, 421] on span "Manage images" at bounding box center [321, 421] width 86 height 26
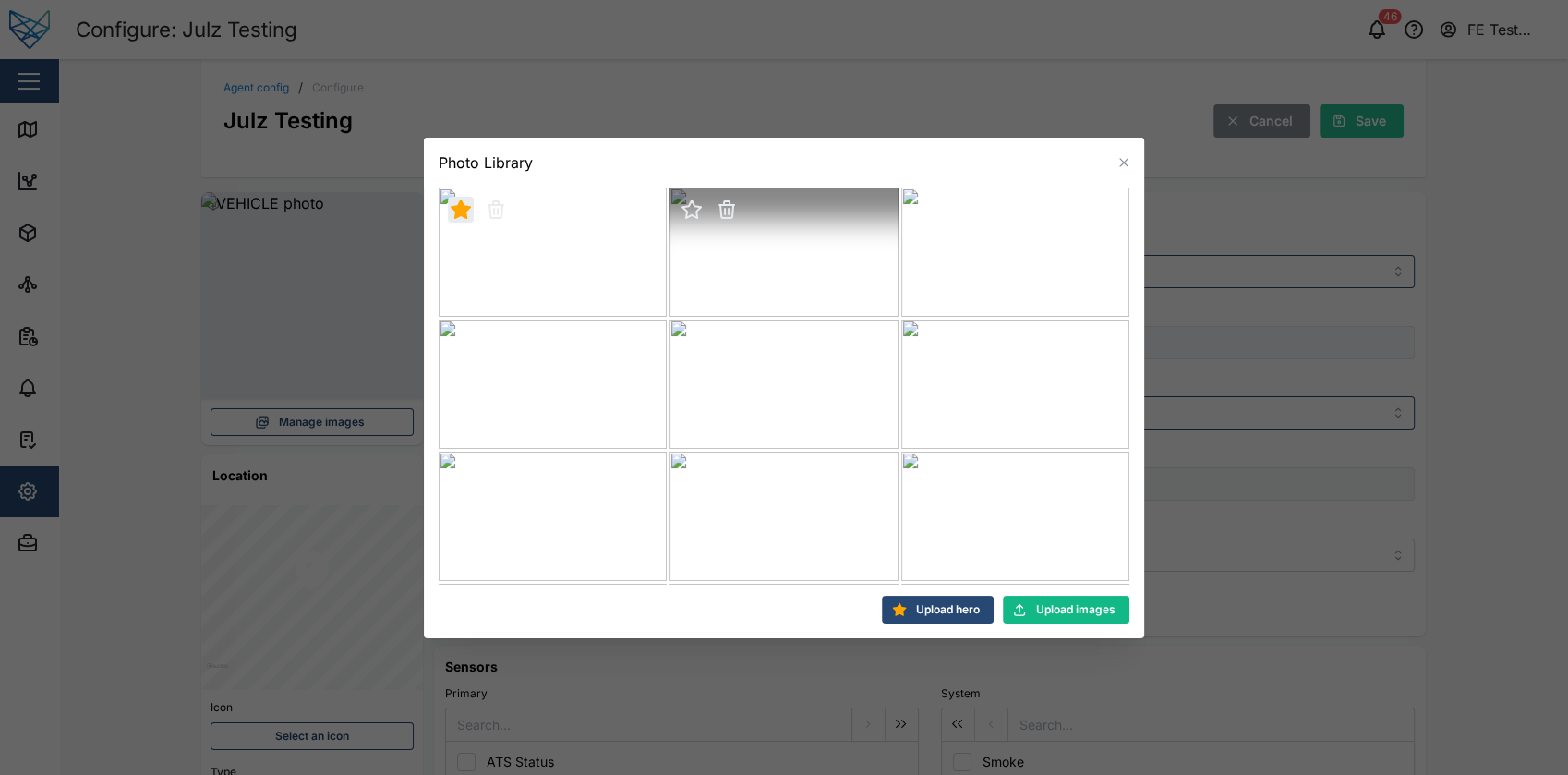
click at [728, 209] on icon "button" at bounding box center [726, 211] width 13 height 12
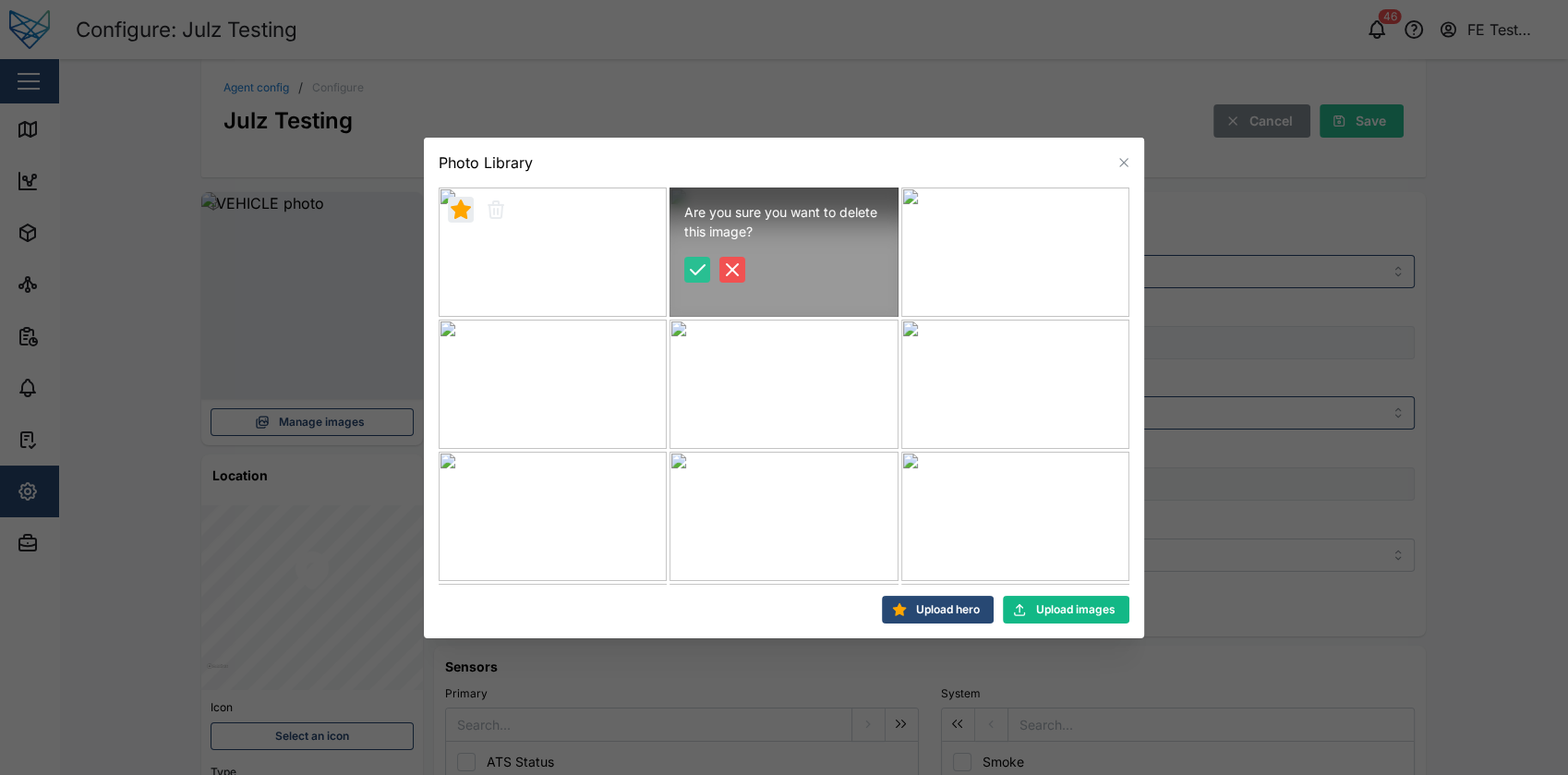
click at [703, 273] on icon "button" at bounding box center [696, 269] width 22 height 22
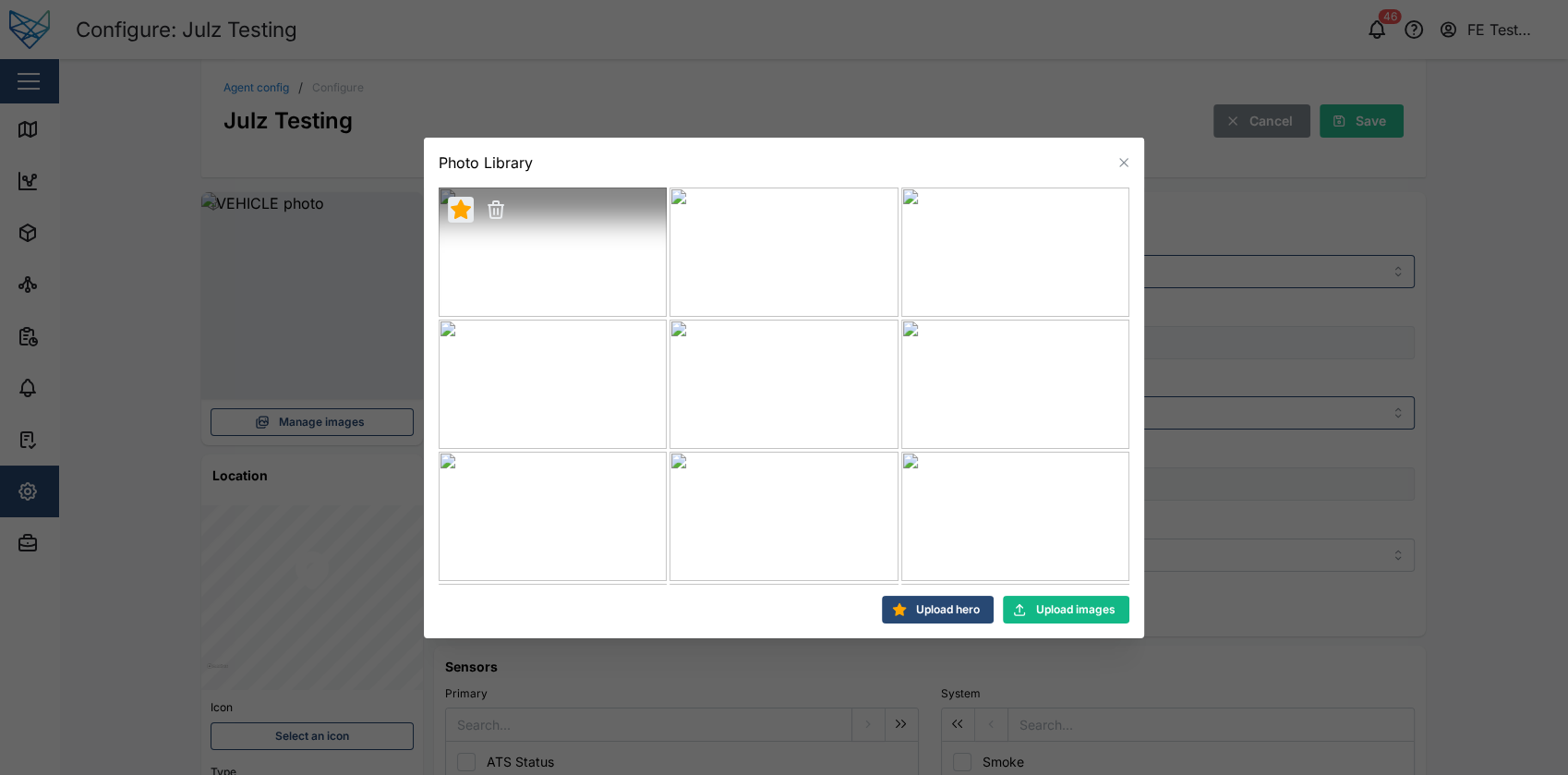
click at [495, 207] on icon "button" at bounding box center [495, 211] width 13 height 12
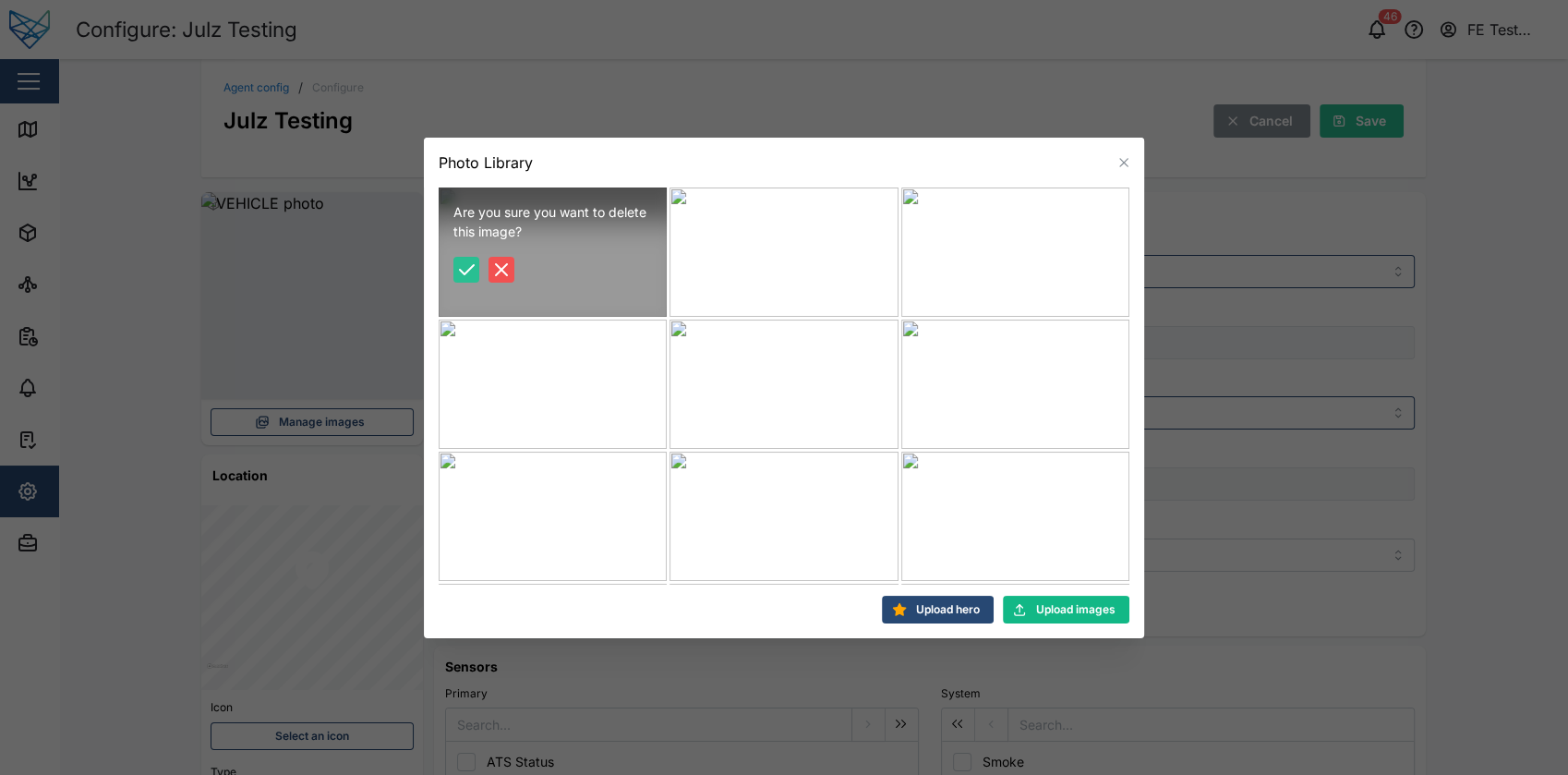
click at [470, 267] on icon "button" at bounding box center [467, 270] width 13 height 10
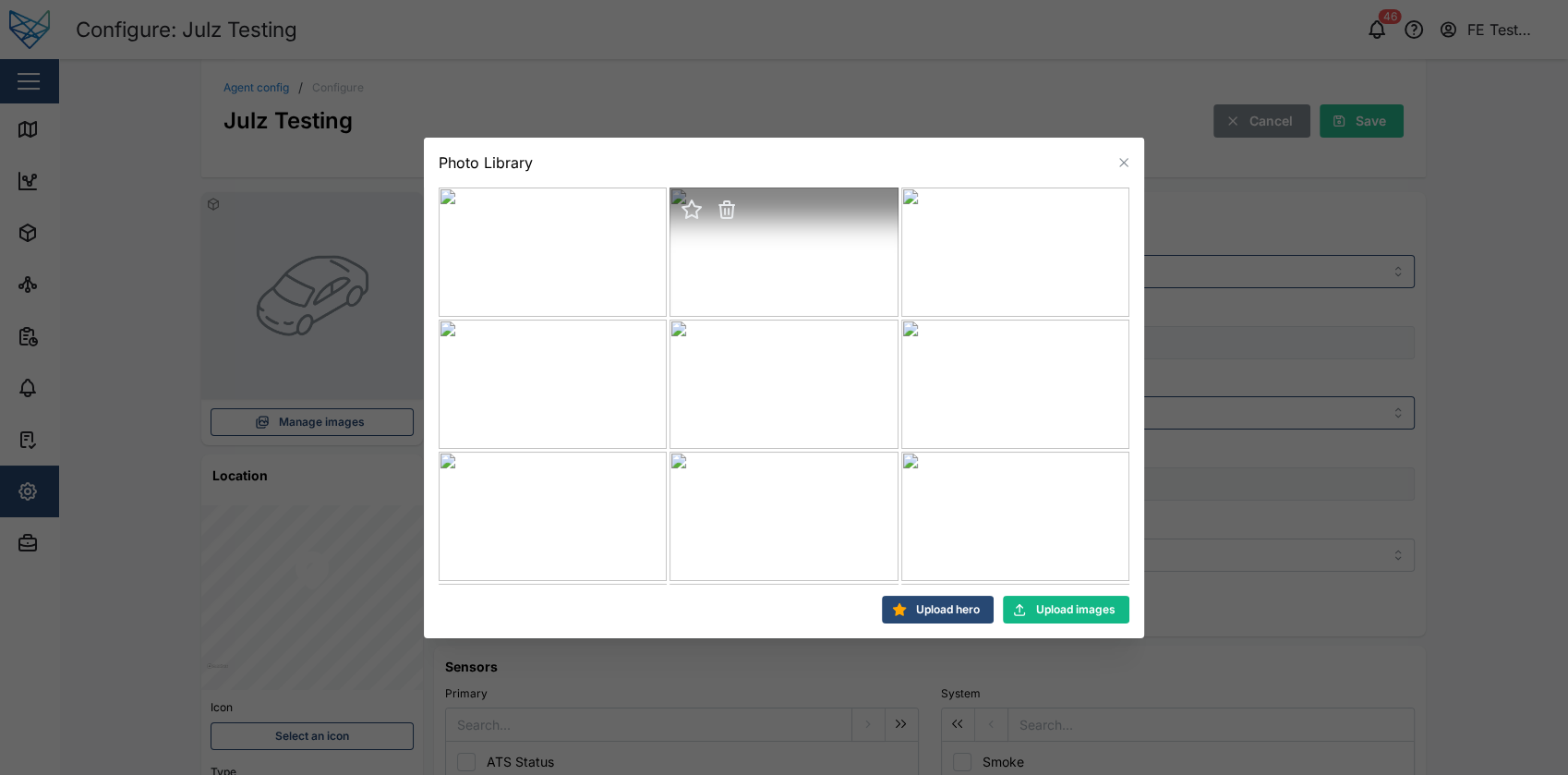
click at [693, 206] on icon "button" at bounding box center [692, 209] width 18 height 17
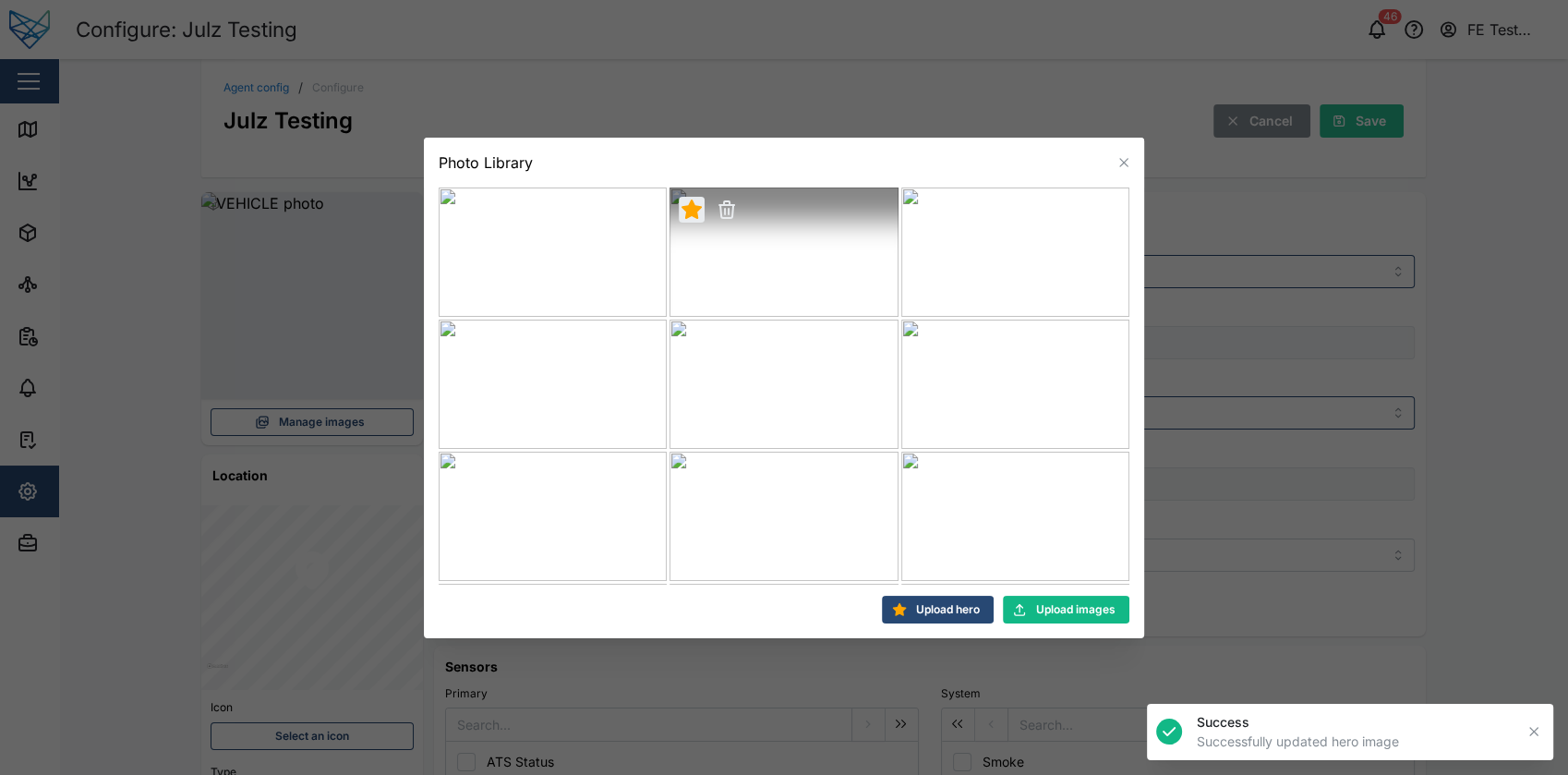
click at [1124, 155] on icon "button" at bounding box center [1124, 162] width 14 height 14
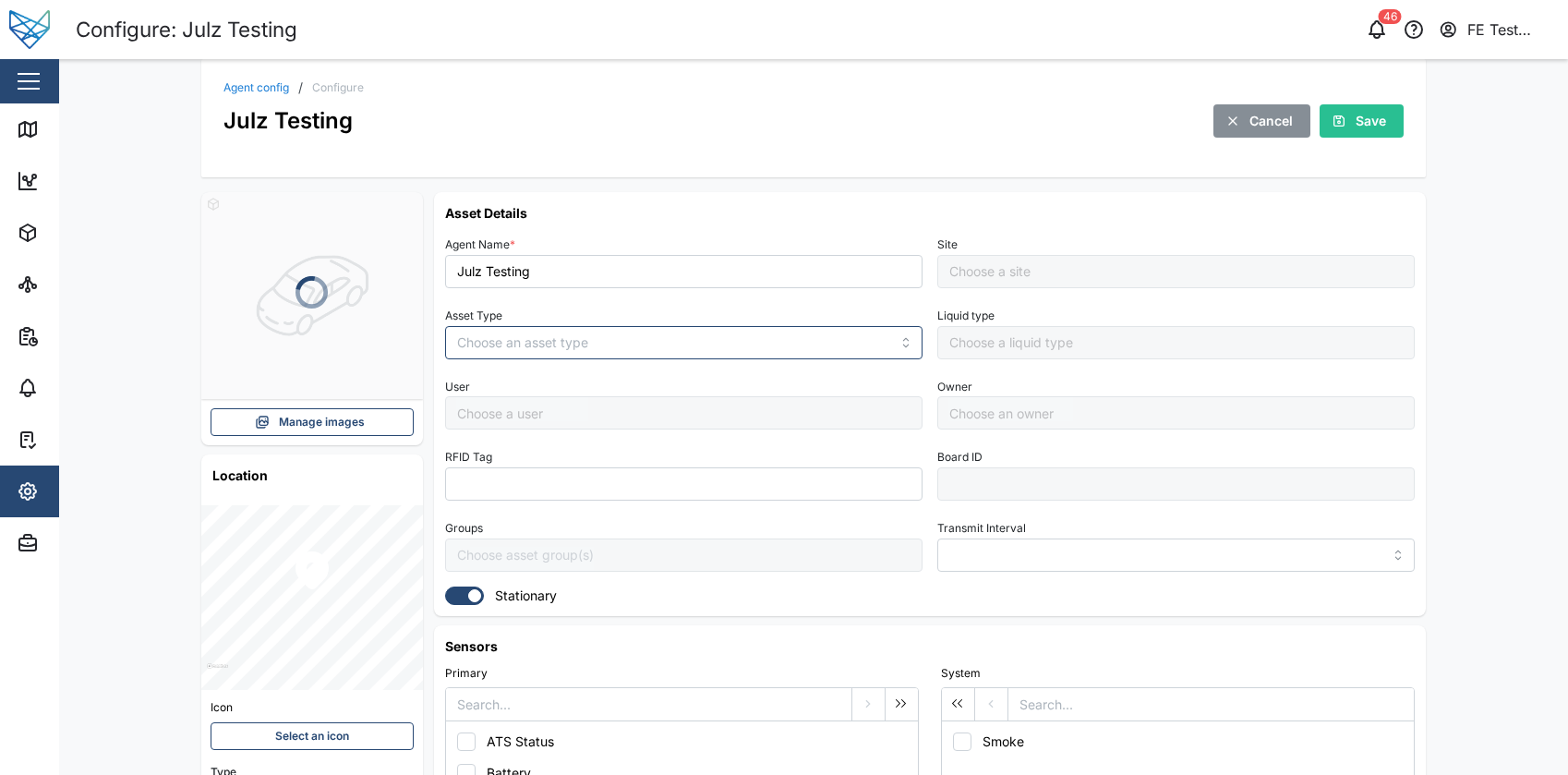
type input "MANUAL"
type input "VEHICLE"
type input "5 minutes"
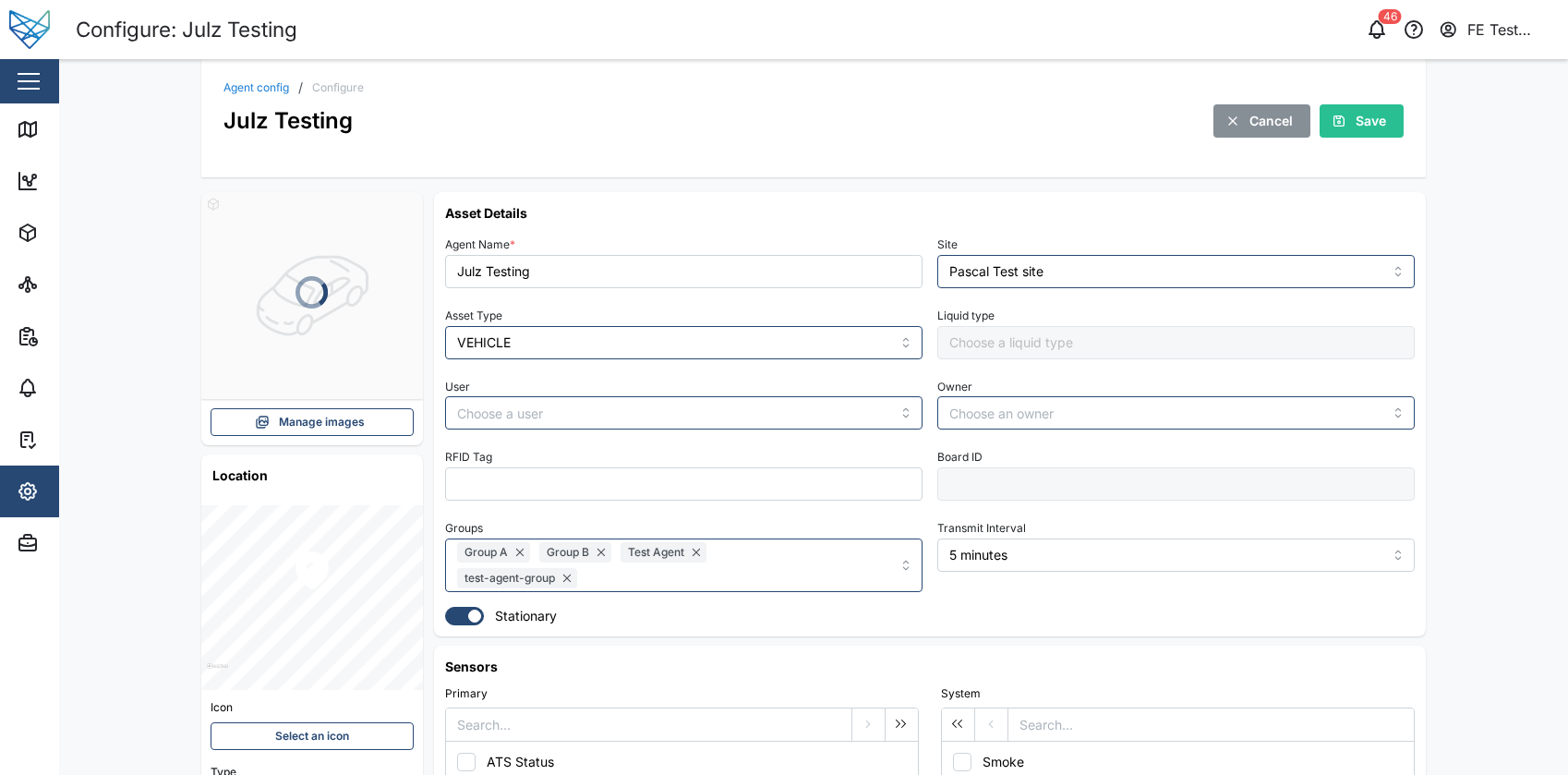
type input "Pascal Test site"
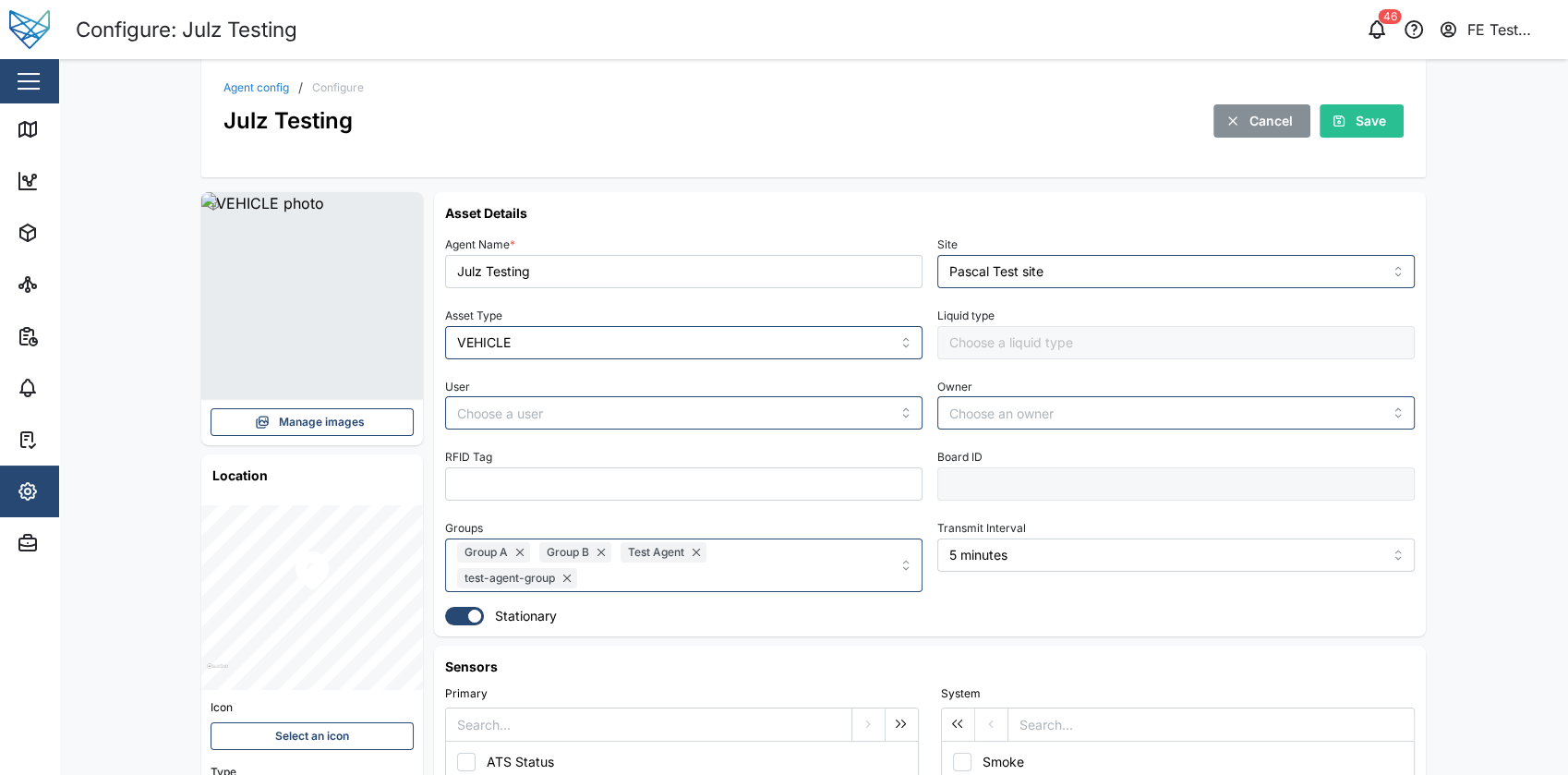
click at [1080, 230] on div "Asset Details Agent Name * Julz Testing Site Pascal Test site Asset Type VEHICL…" at bounding box center [930, 413] width 970 height 422
click at [870, 168] on div "Agent config / Configure Julz Testing Cancel Save" at bounding box center [813, 117] width 1225 height 118
click at [748, 218] on h6 "Asset Details" at bounding box center [930, 212] width 970 height 19
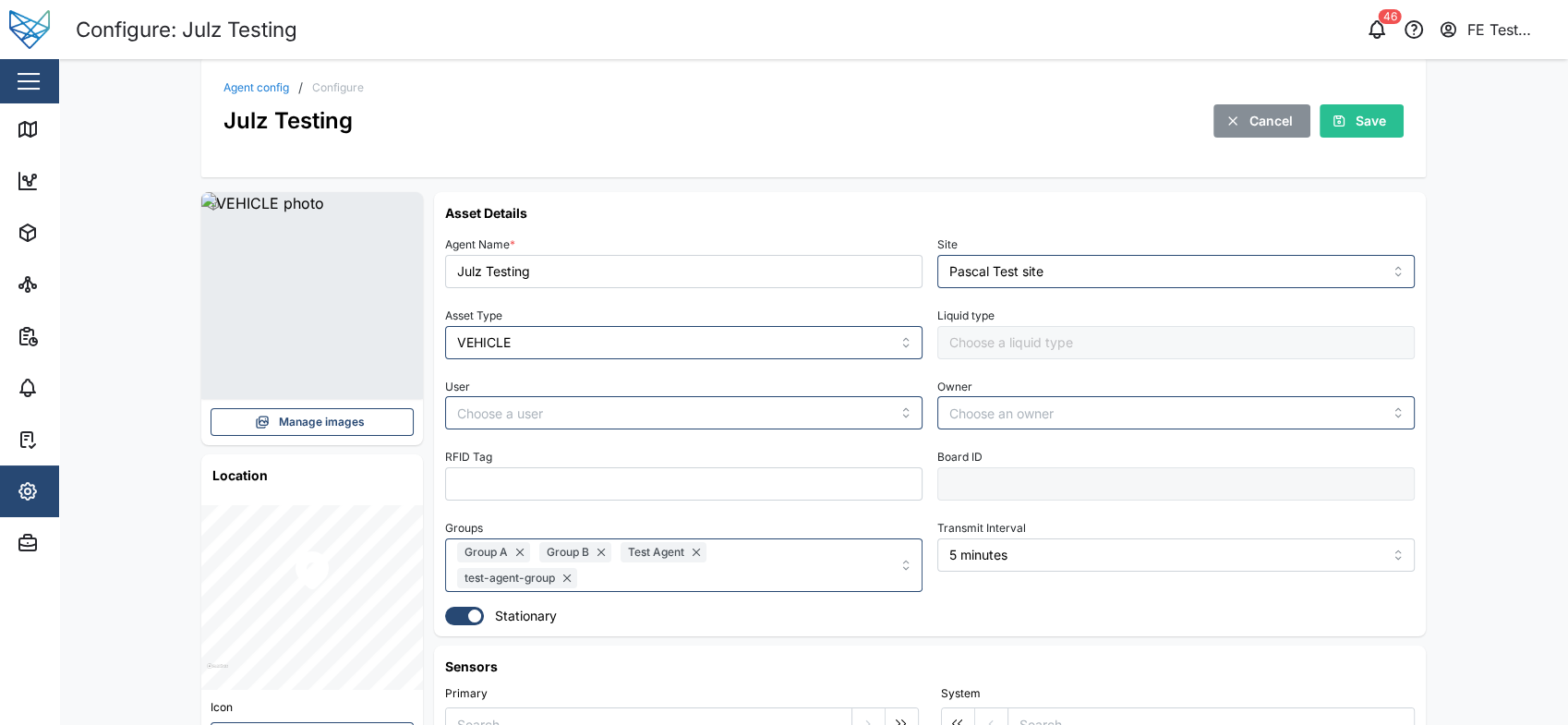
click at [731, 148] on div "Agent config / Configure Julz Testing Cancel Save" at bounding box center [813, 117] width 1225 height 118
click at [339, 427] on span "Manage images" at bounding box center [321, 421] width 86 height 26
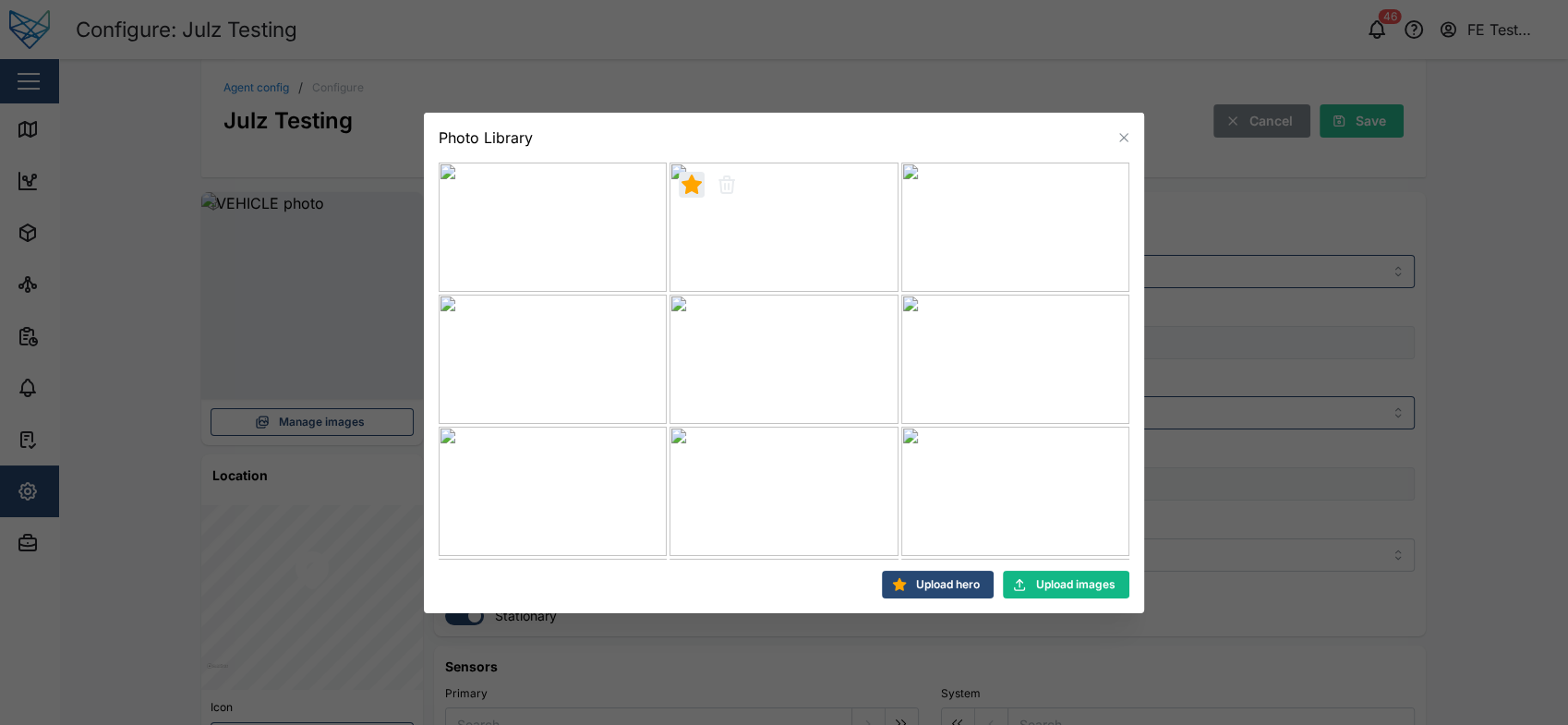
click at [950, 581] on span "Upload hero" at bounding box center [948, 584] width 63 height 26
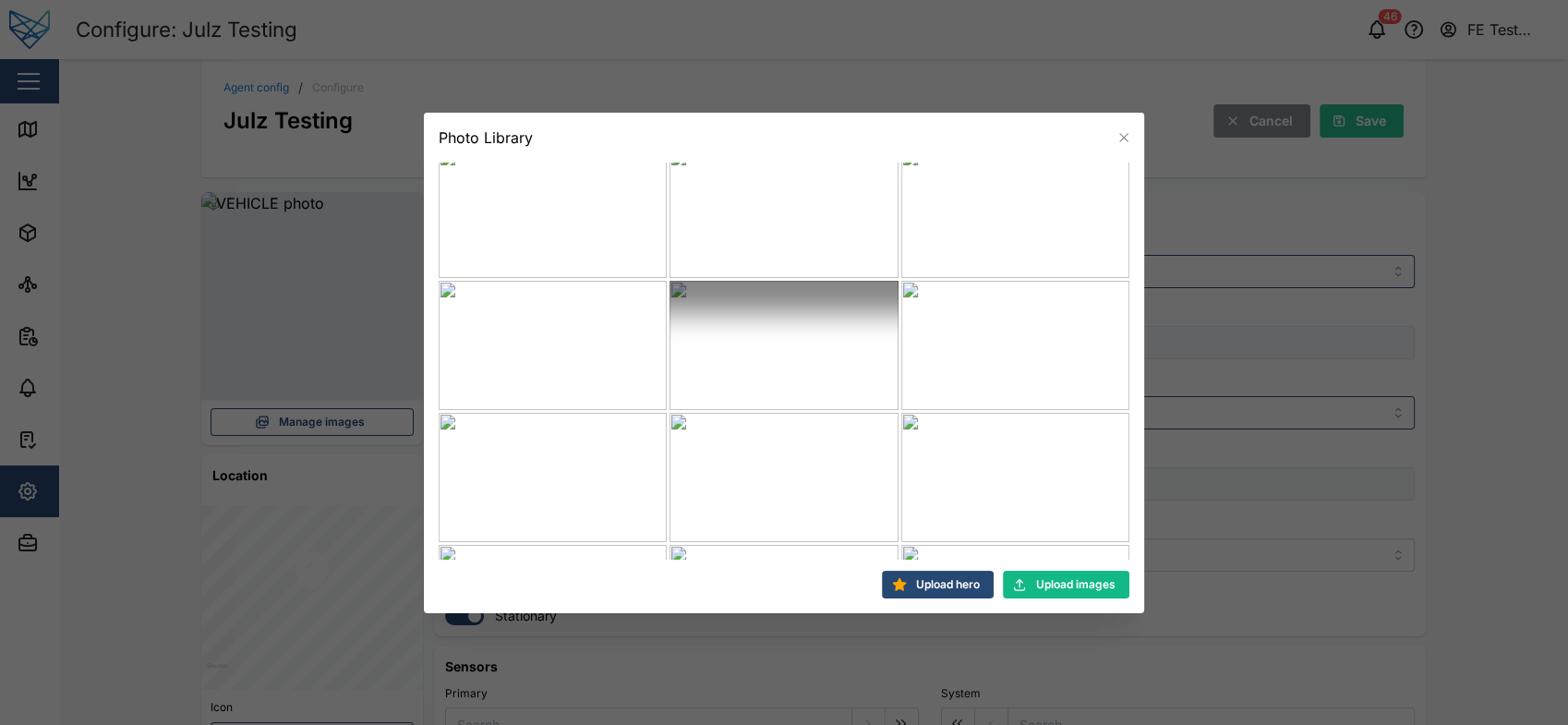
scroll to position [862, 0]
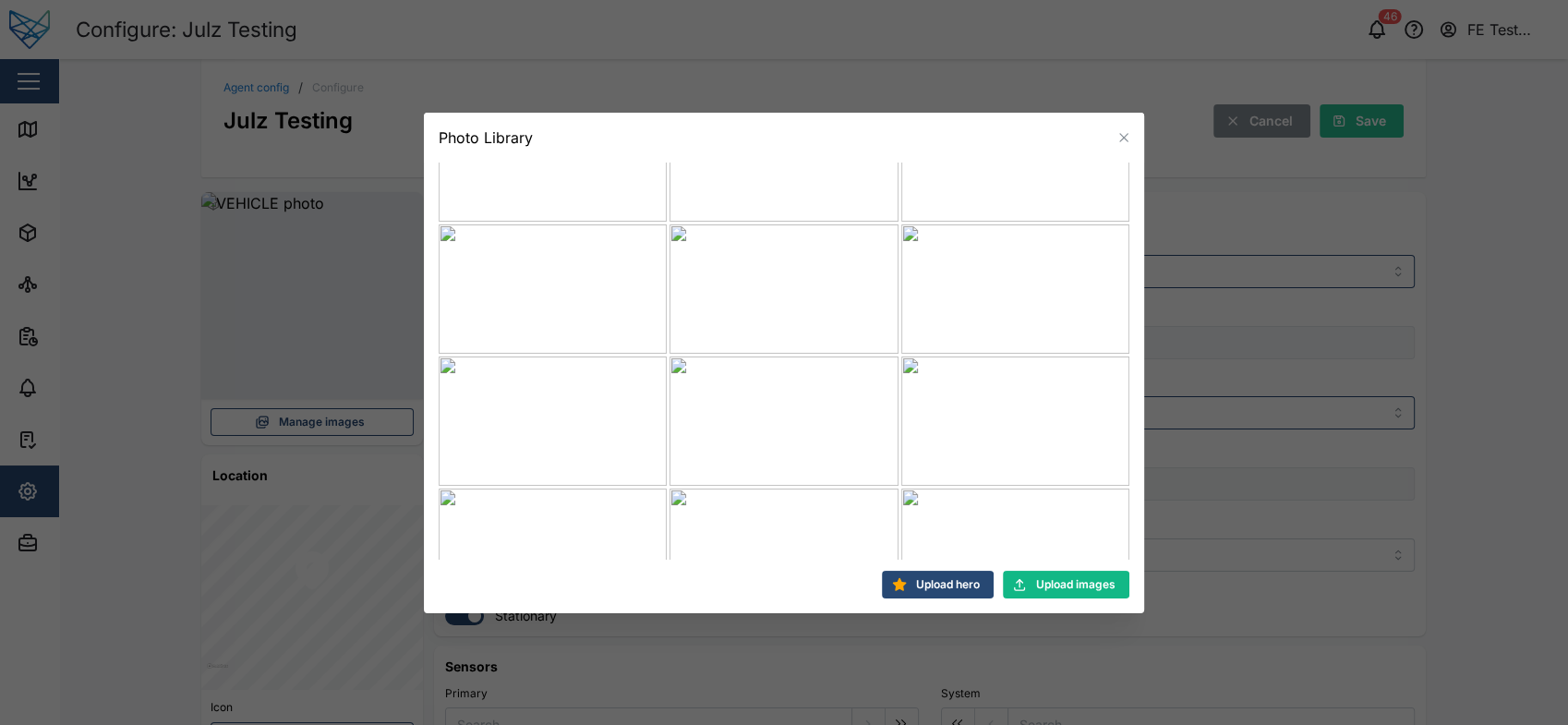
click at [924, 582] on span "Upload hero" at bounding box center [948, 584] width 63 height 26
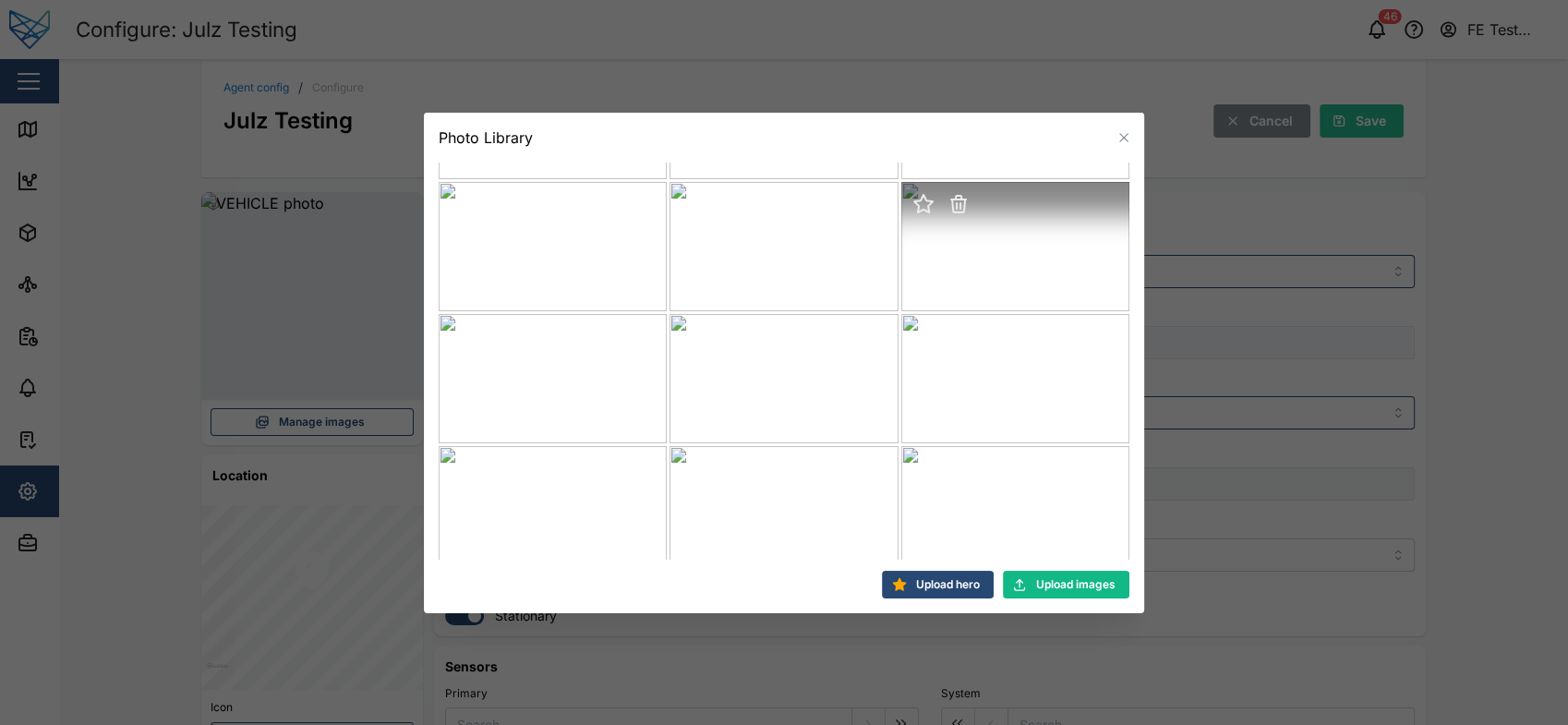
scroll to position [903, 0]
click at [1116, 130] on button "button" at bounding box center [1124, 138] width 20 height 20
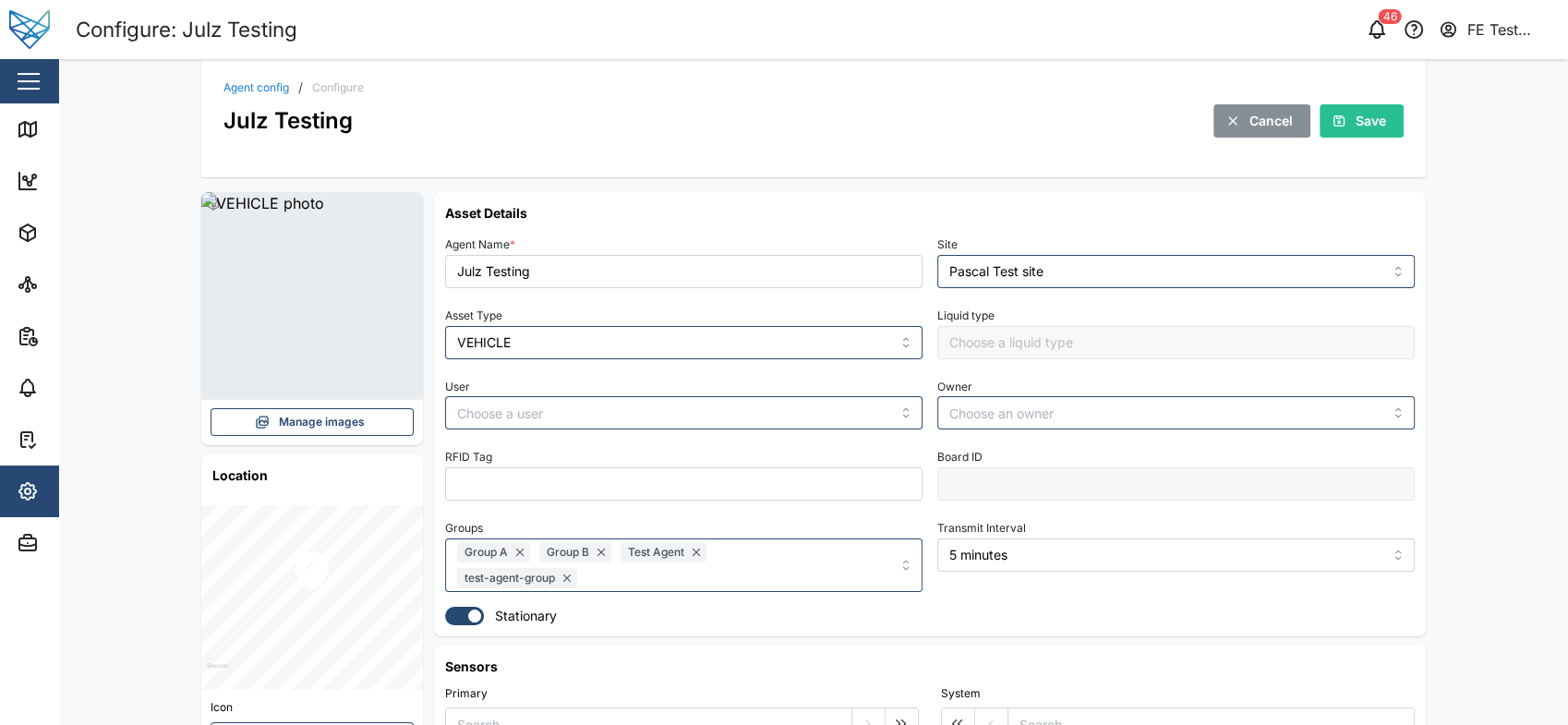
scroll to position [0, 0]
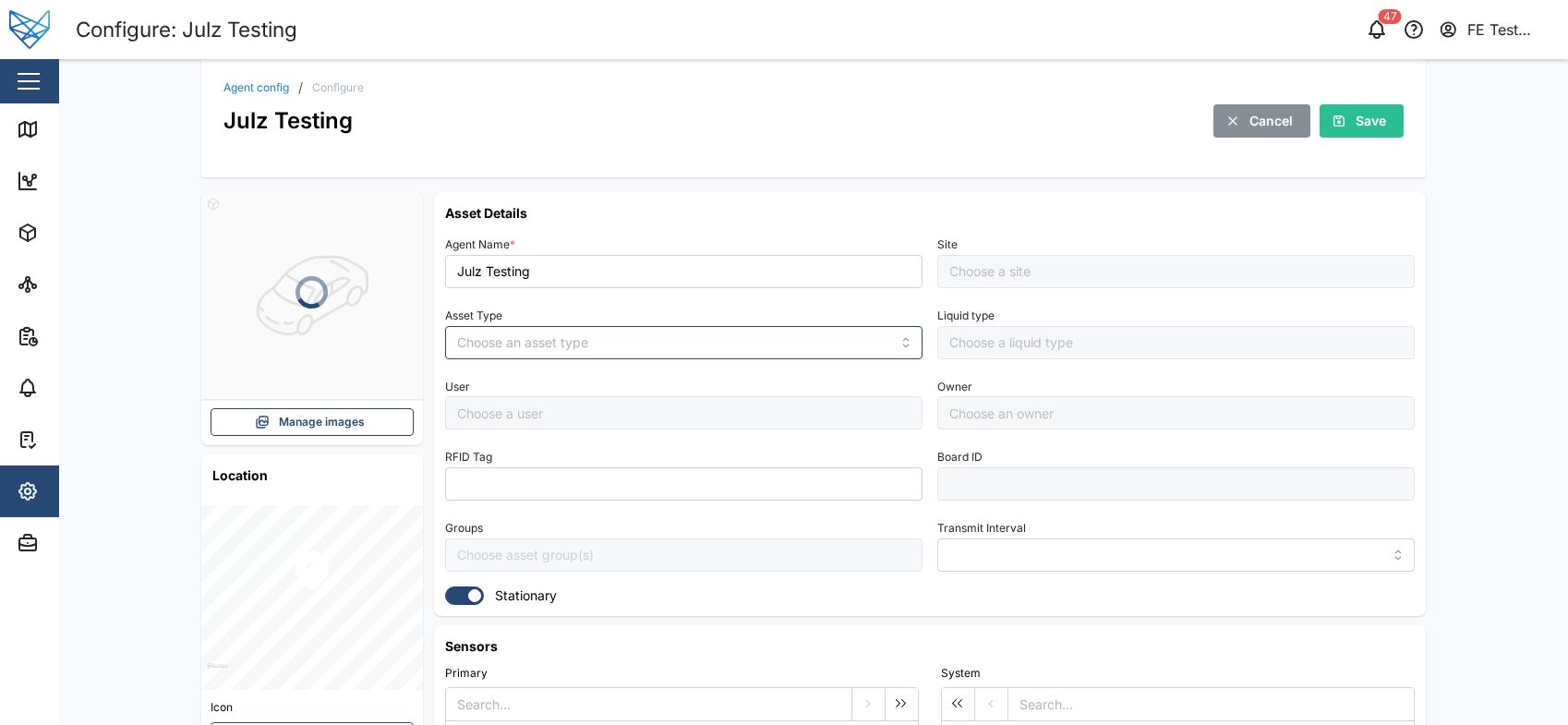
type input "MANUAL"
type input "VEHICLE"
type input "5 minutes"
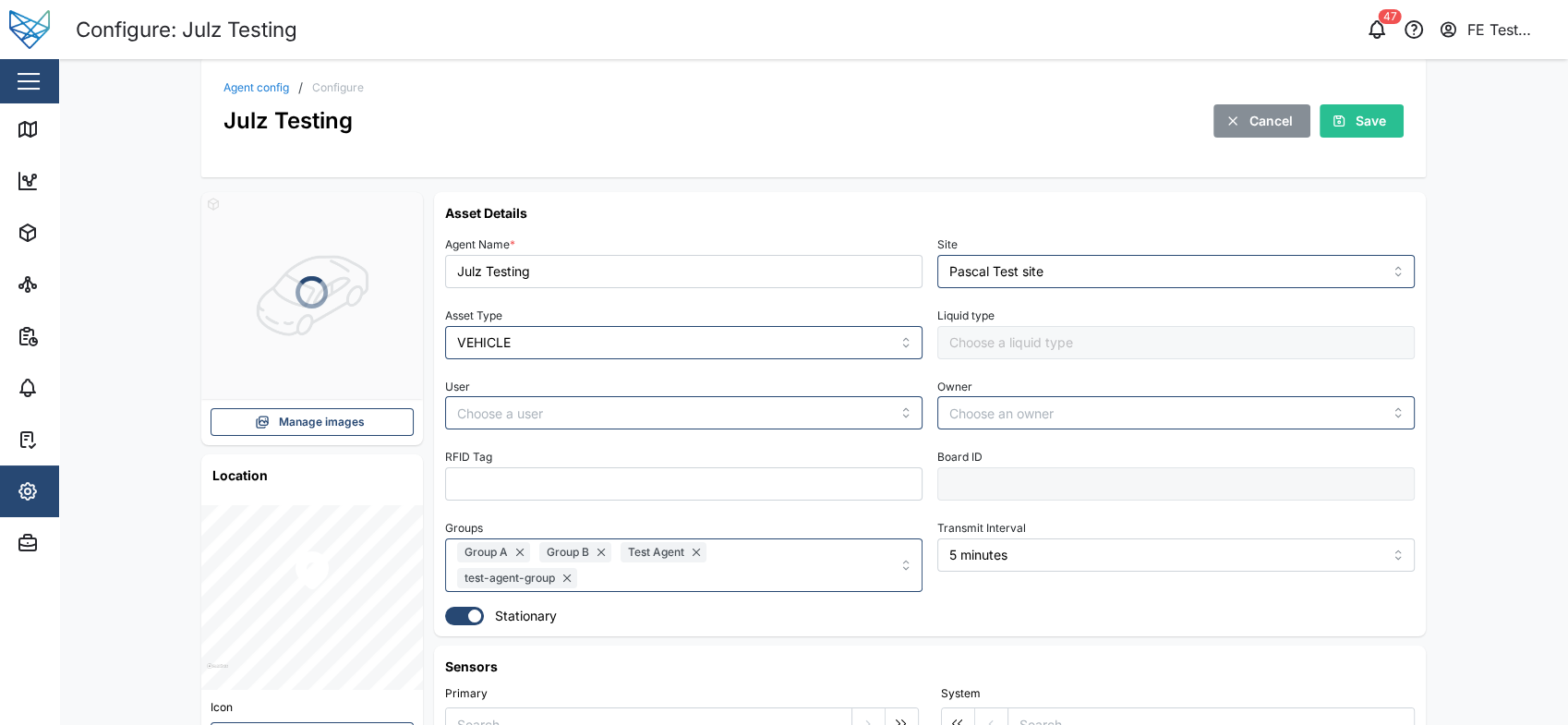
type input "Pascal Test site"
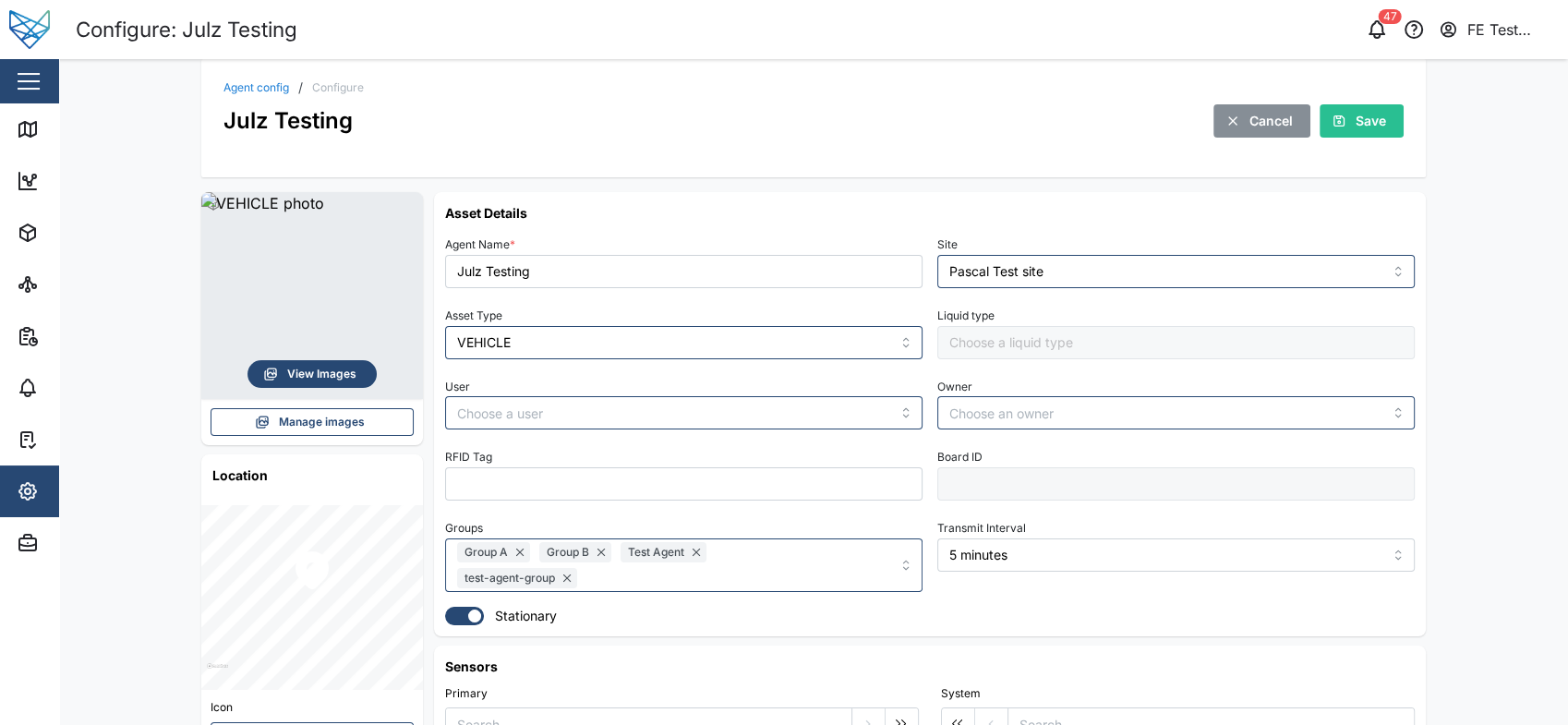
click at [345, 381] on span "View Images" at bounding box center [322, 373] width 69 height 26
click at [359, 421] on div "Manage images" at bounding box center [310, 421] width 180 height 26
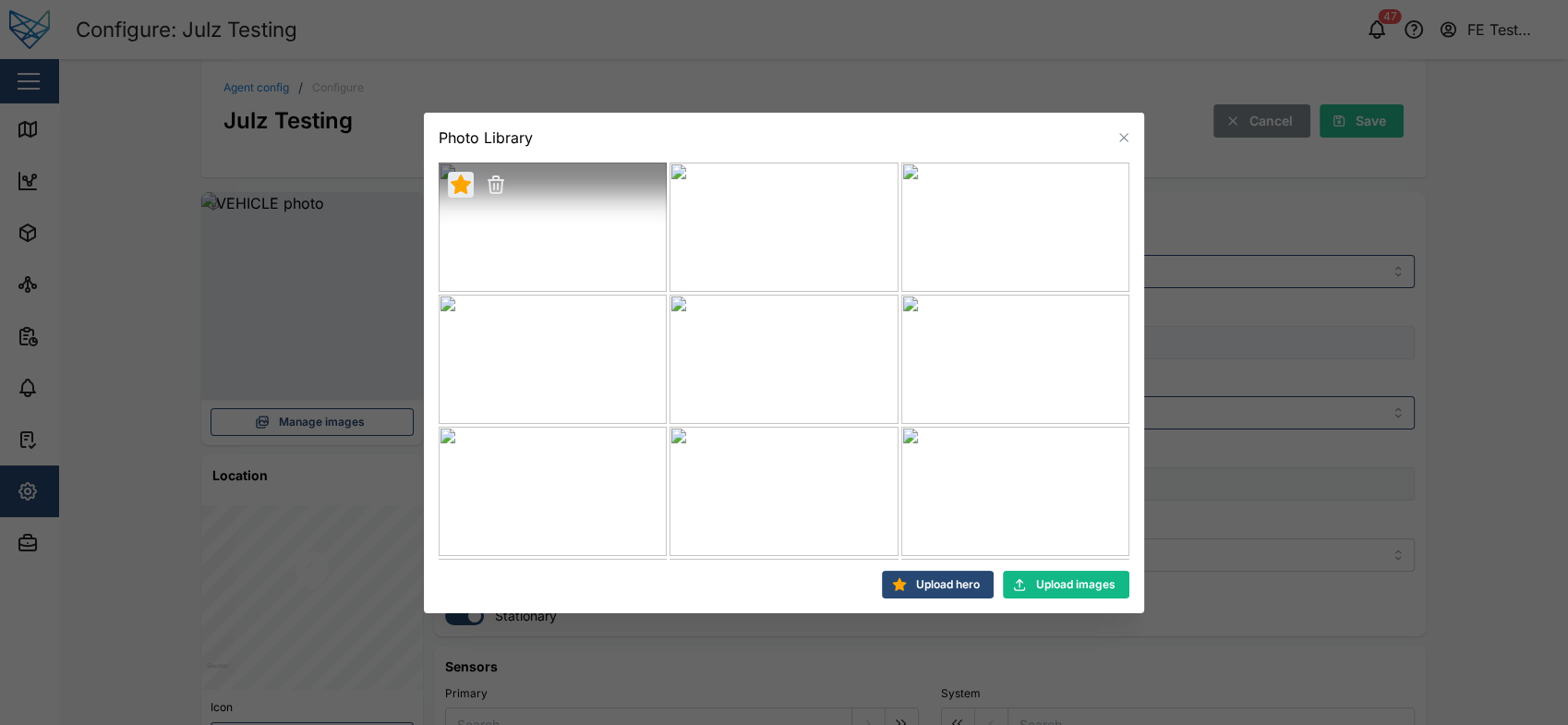
click at [458, 188] on icon "button" at bounding box center [461, 184] width 20 height 19
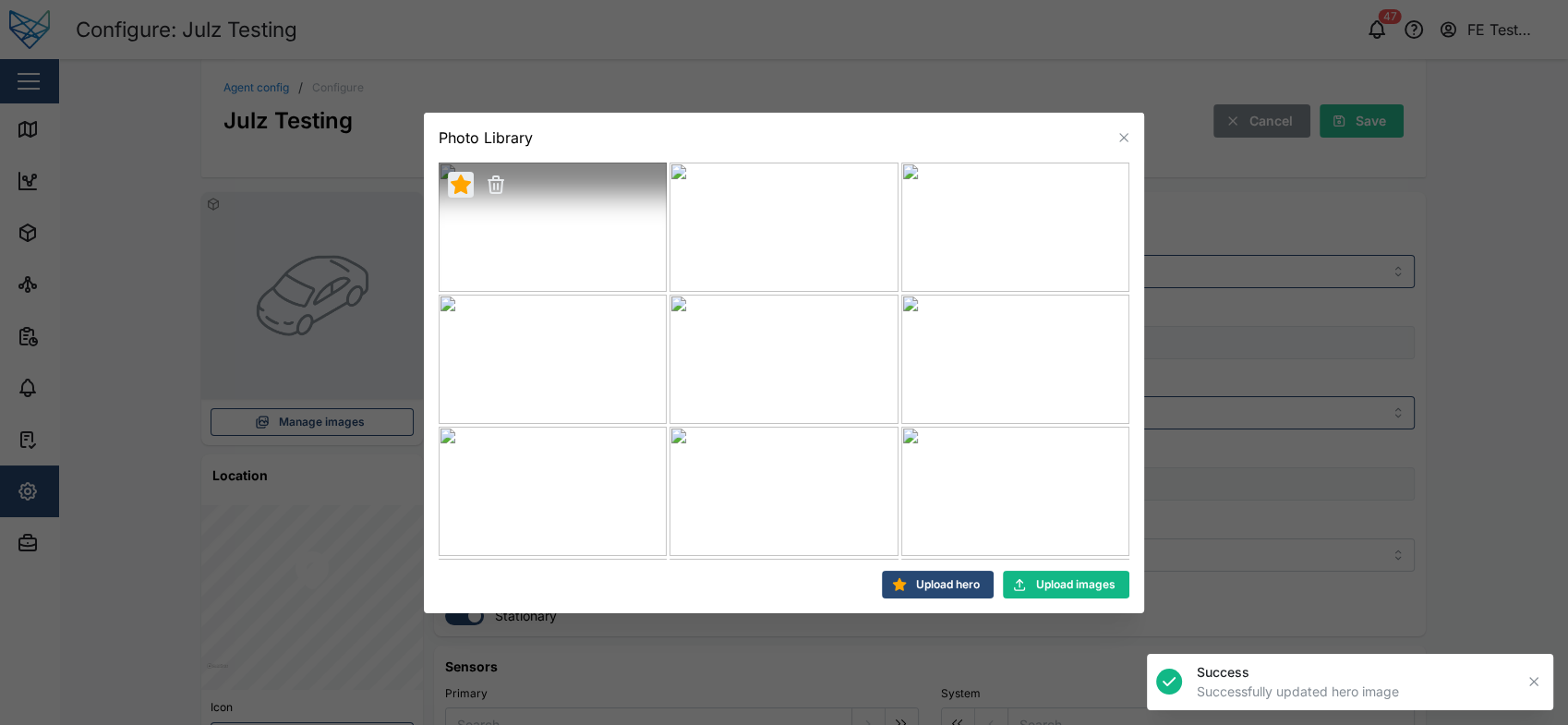
click at [496, 177] on icon "button" at bounding box center [496, 178] width 6 height 4
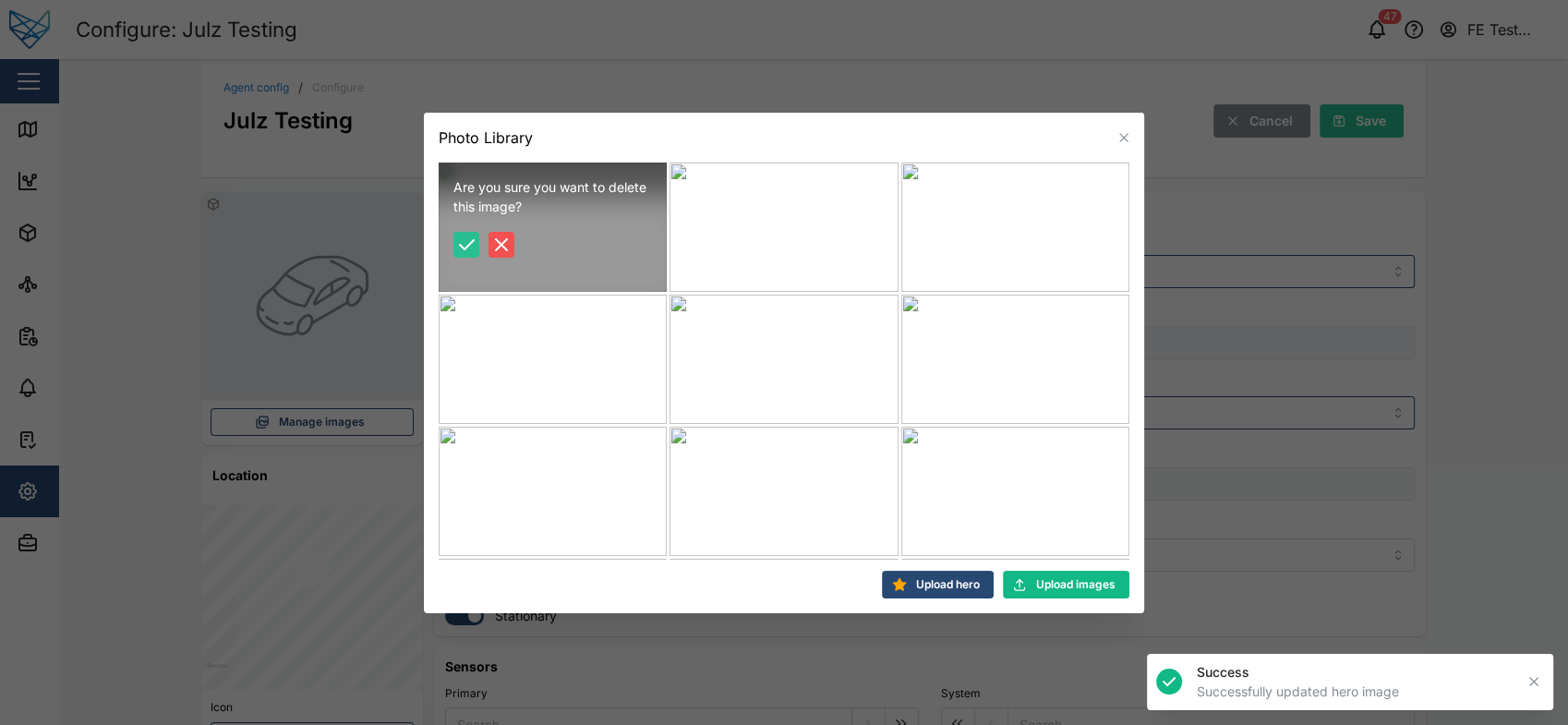
click at [458, 243] on icon "button" at bounding box center [466, 244] width 22 height 22
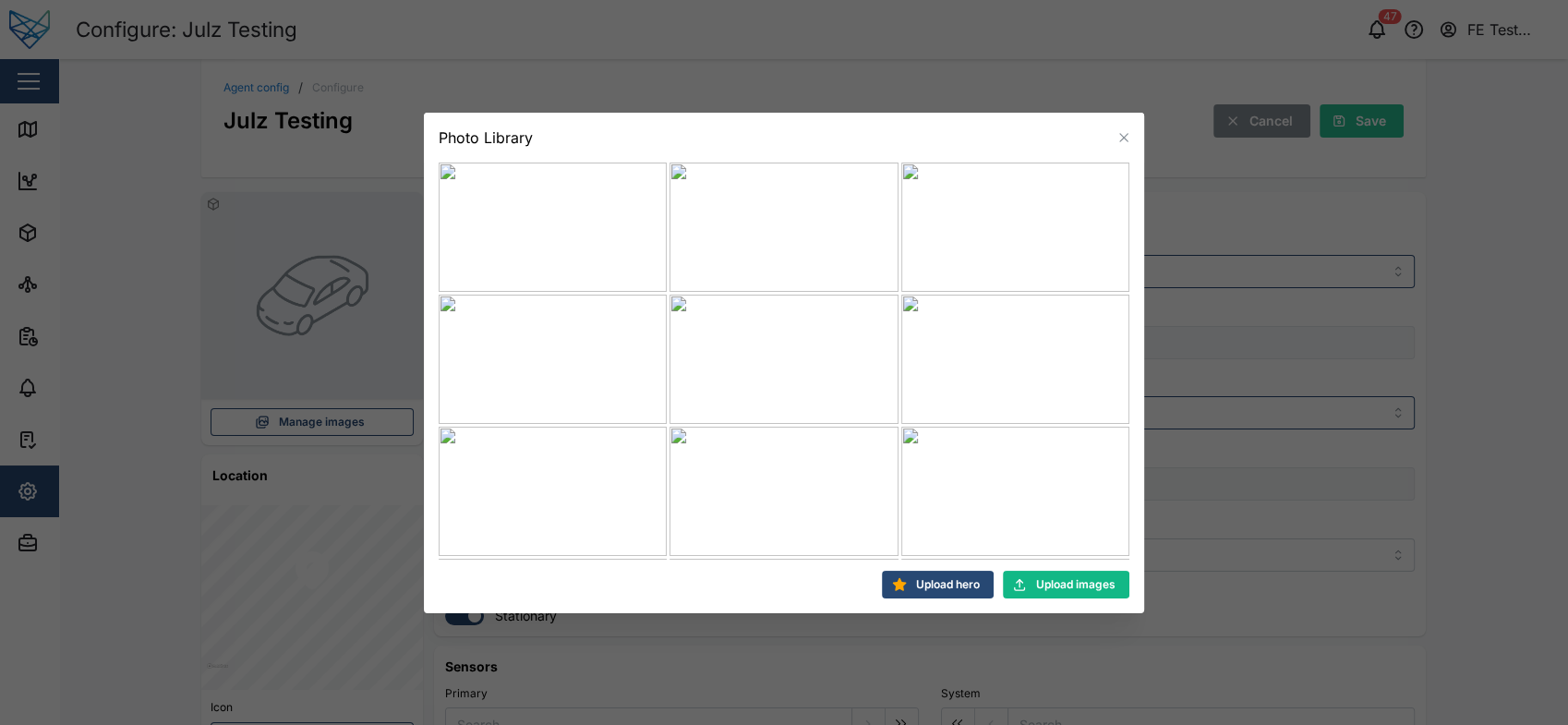
click at [1130, 148] on div "Photo Library" at bounding box center [784, 138] width 721 height 50
click at [1125, 138] on icon "button" at bounding box center [1124, 137] width 9 height 9
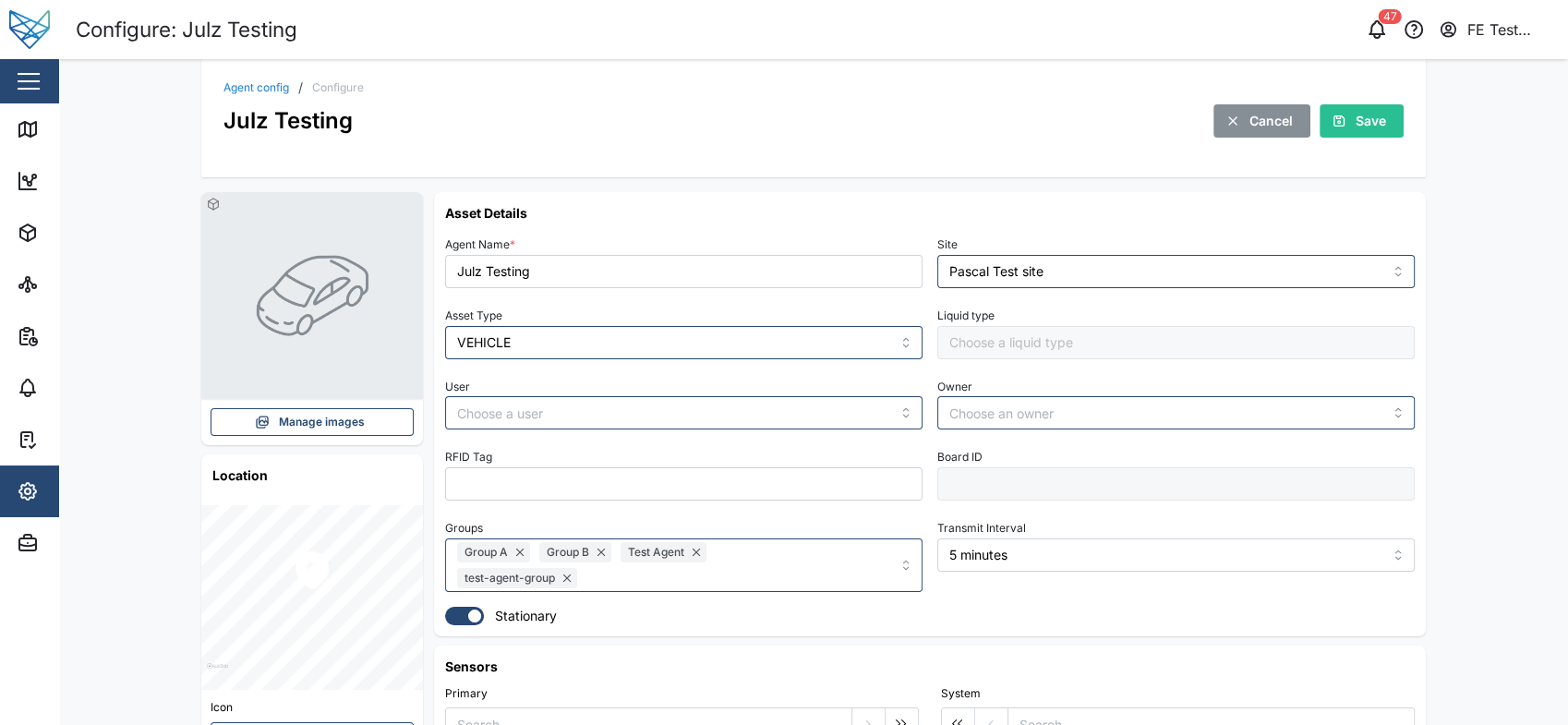
click at [952, 168] on div "Agent config / Configure Julz Testing Cancel Save" at bounding box center [813, 117] width 1225 height 118
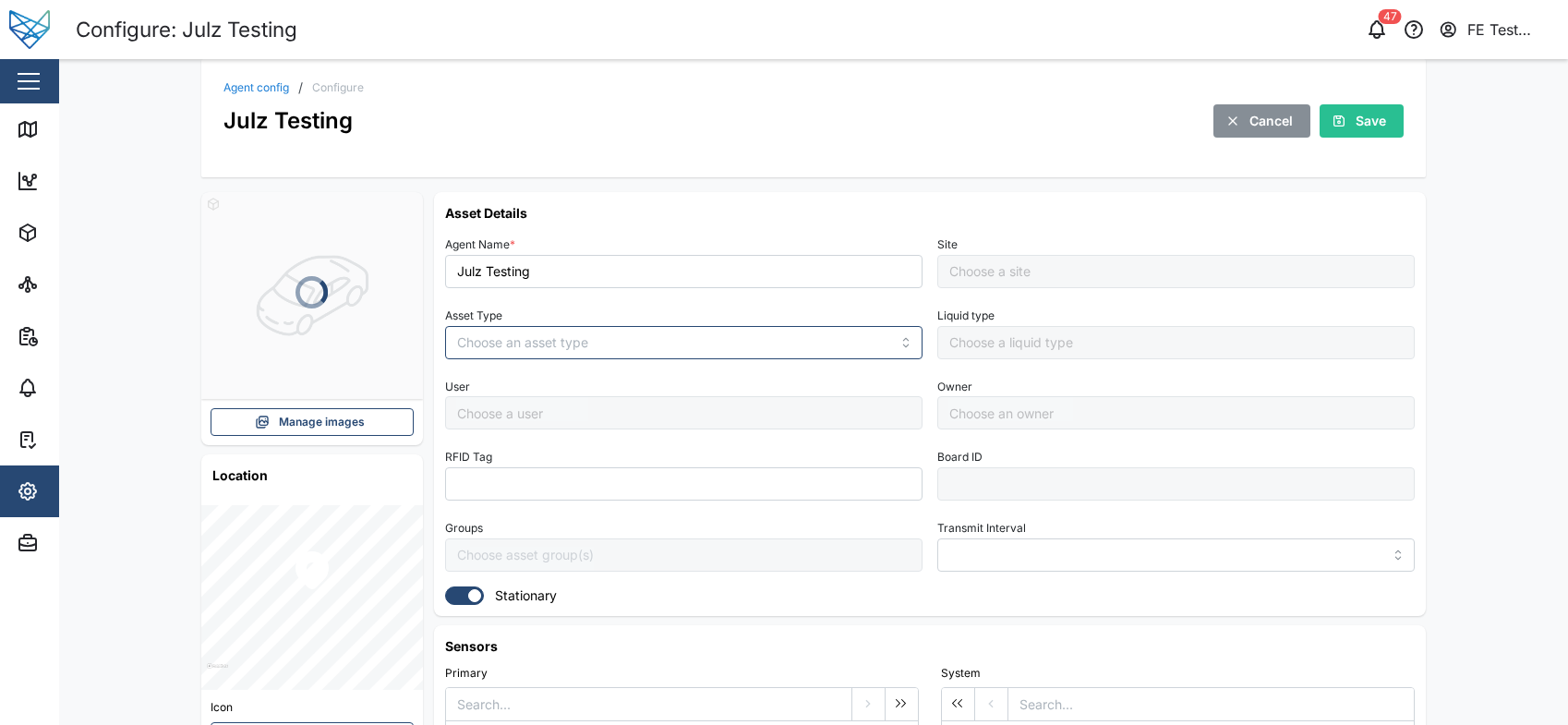
type input "MANUAL"
type input "VEHICLE"
type input "5 minutes"
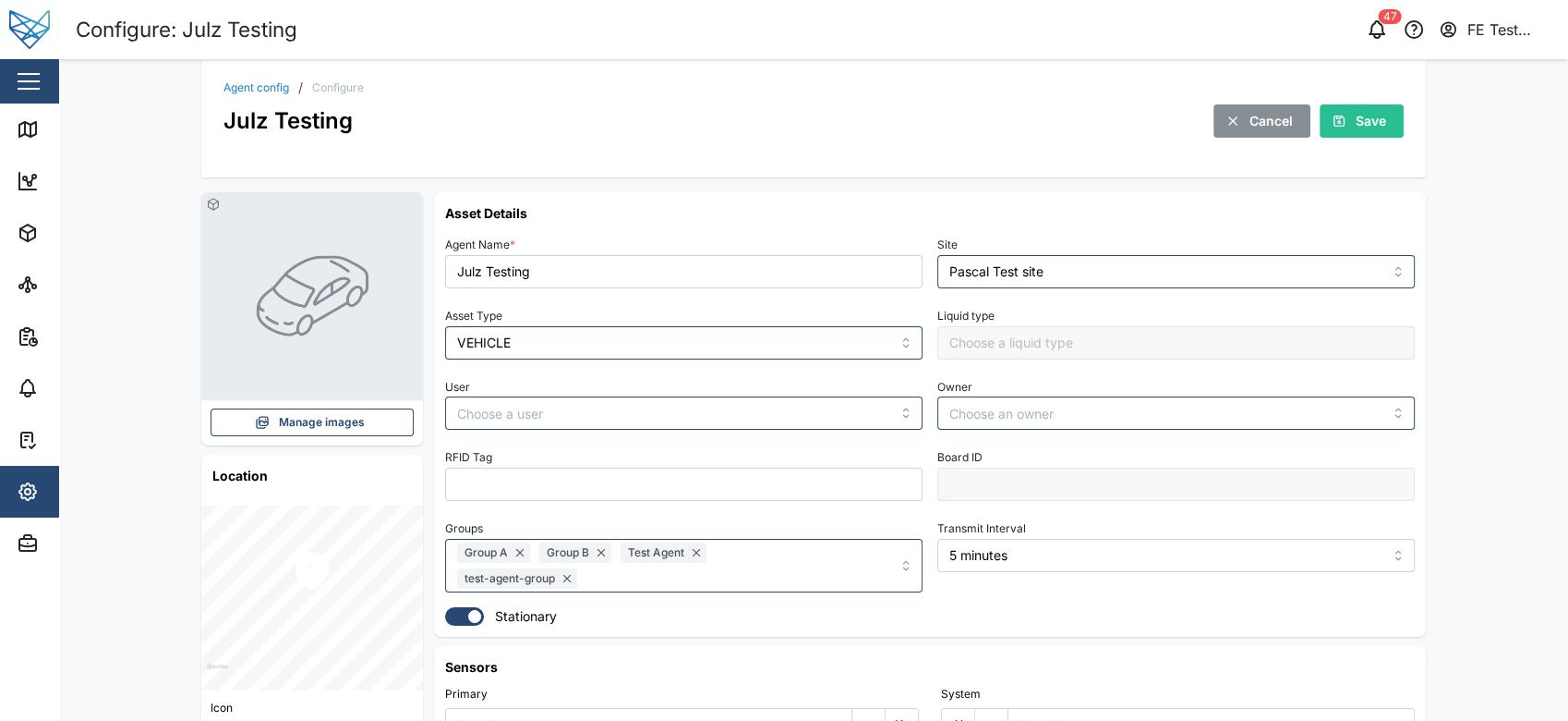
type input "Pascal Test site"
click at [320, 432] on span "Manage images" at bounding box center [321, 422] width 86 height 26
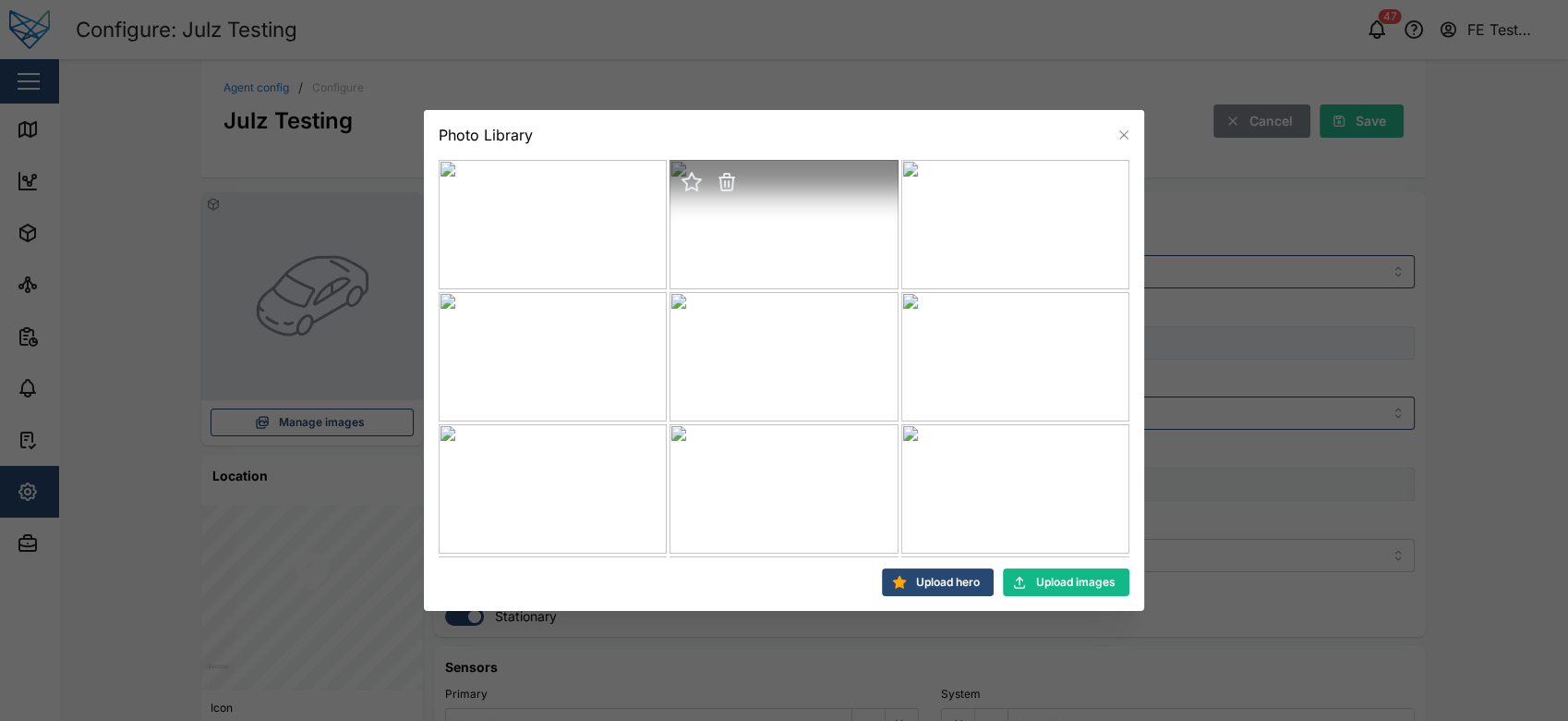
click at [688, 181] on icon "button" at bounding box center [692, 182] width 18 height 17
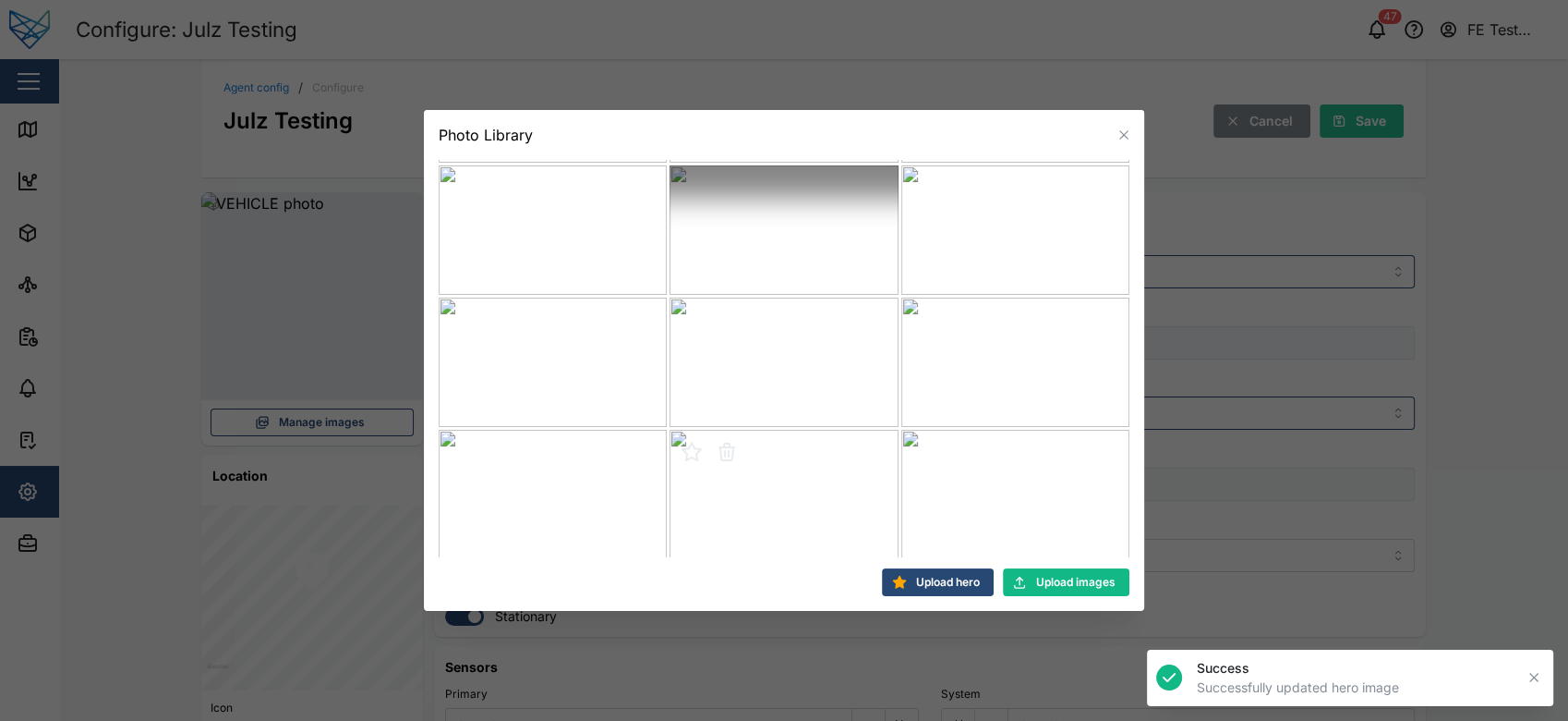
scroll to position [260, 0]
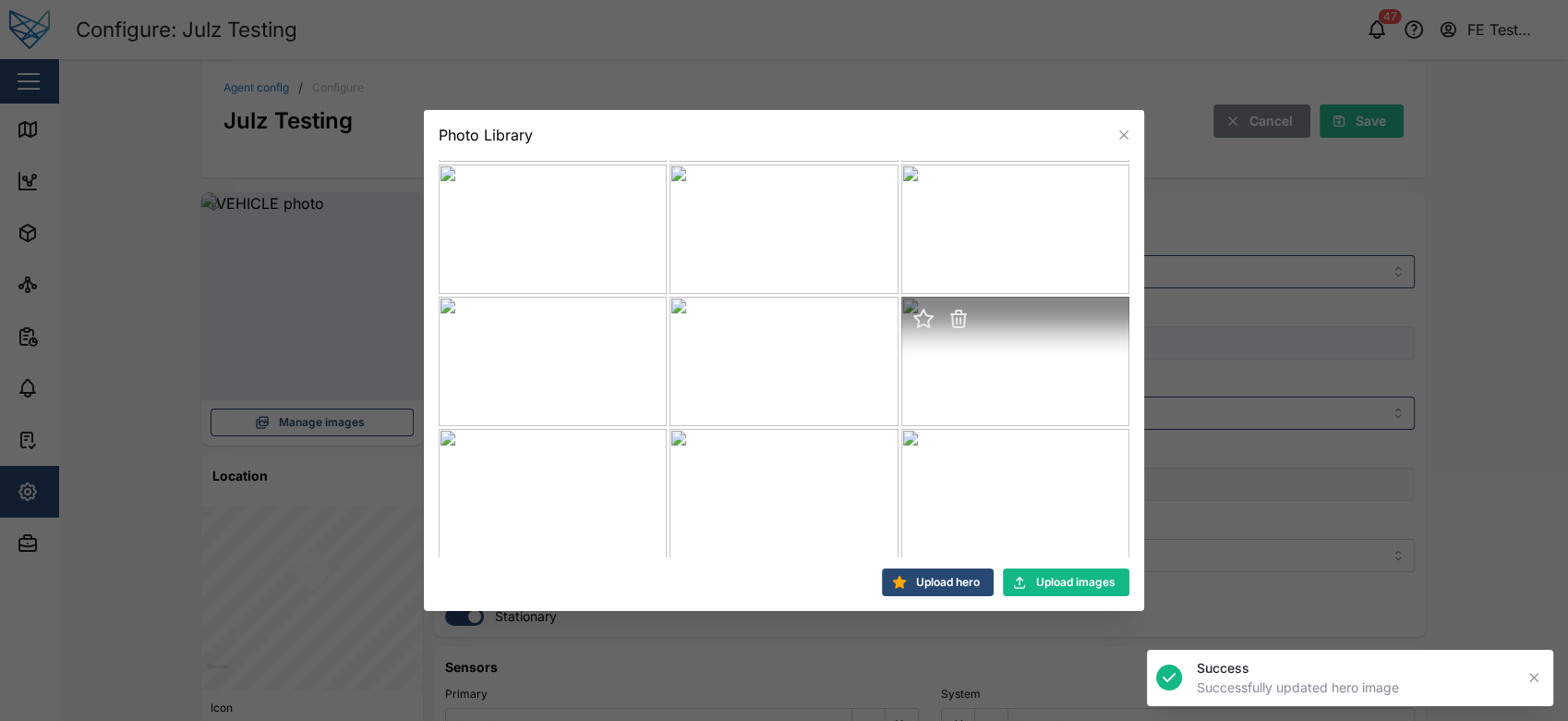
click at [921, 317] on icon "button" at bounding box center [923, 319] width 18 height 17
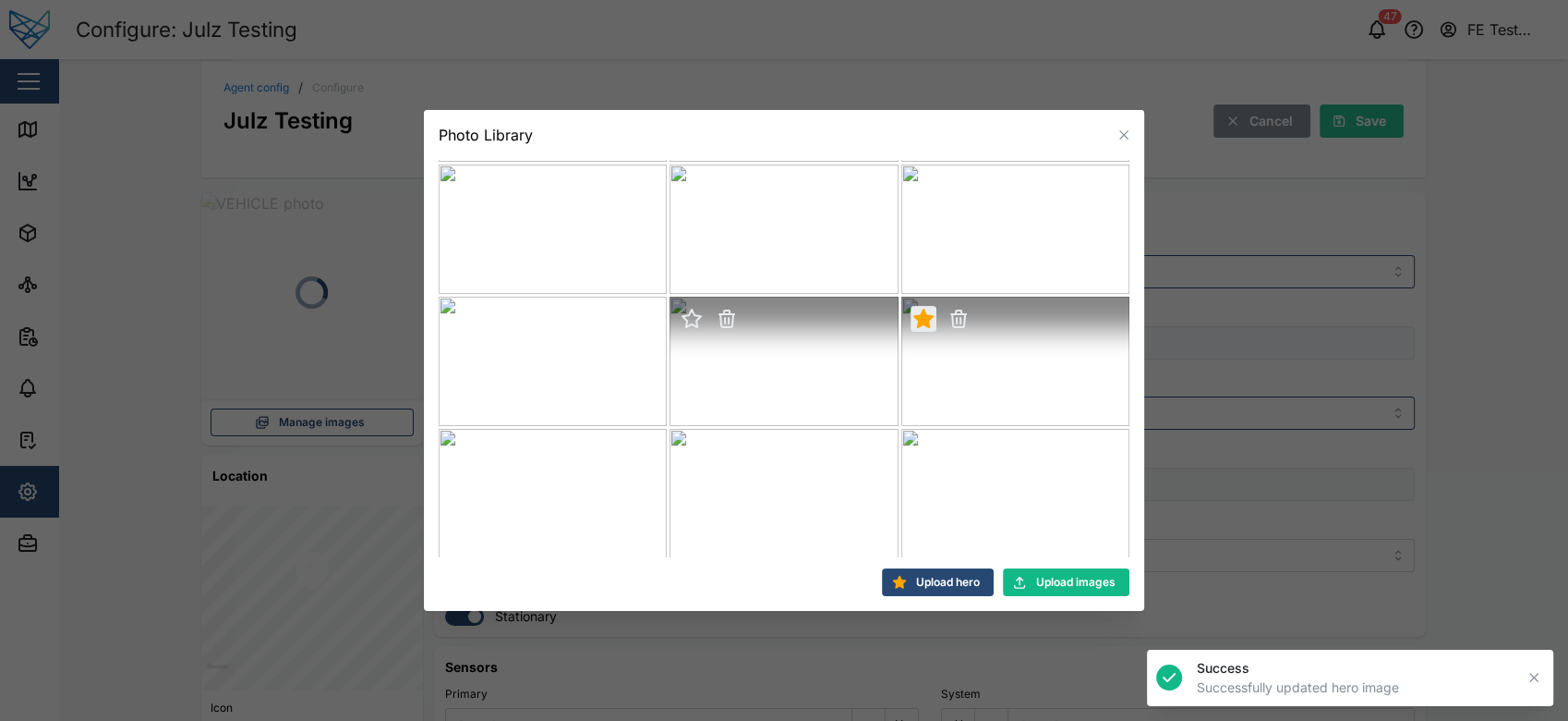
scroll to position [0, 0]
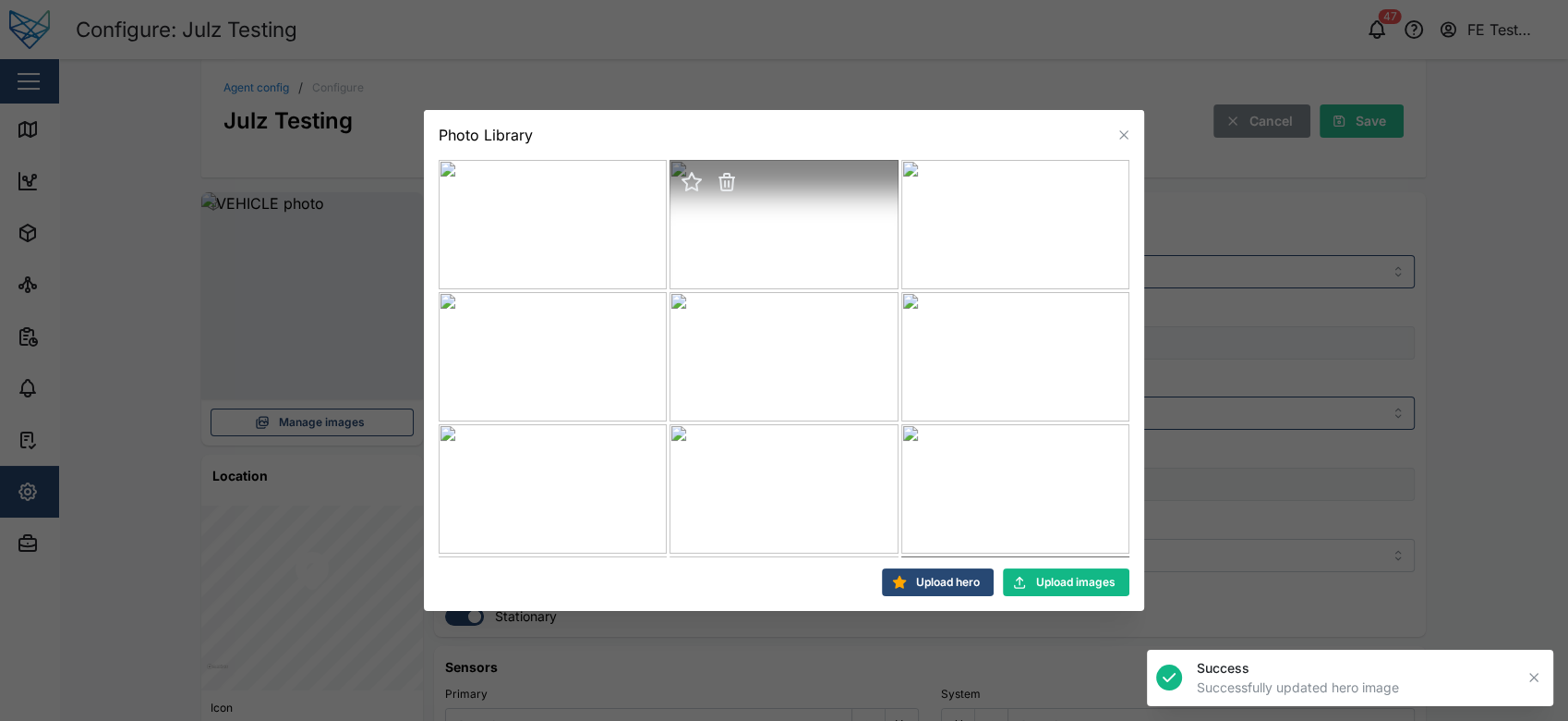
click at [690, 182] on icon "button" at bounding box center [692, 182] width 18 height 17
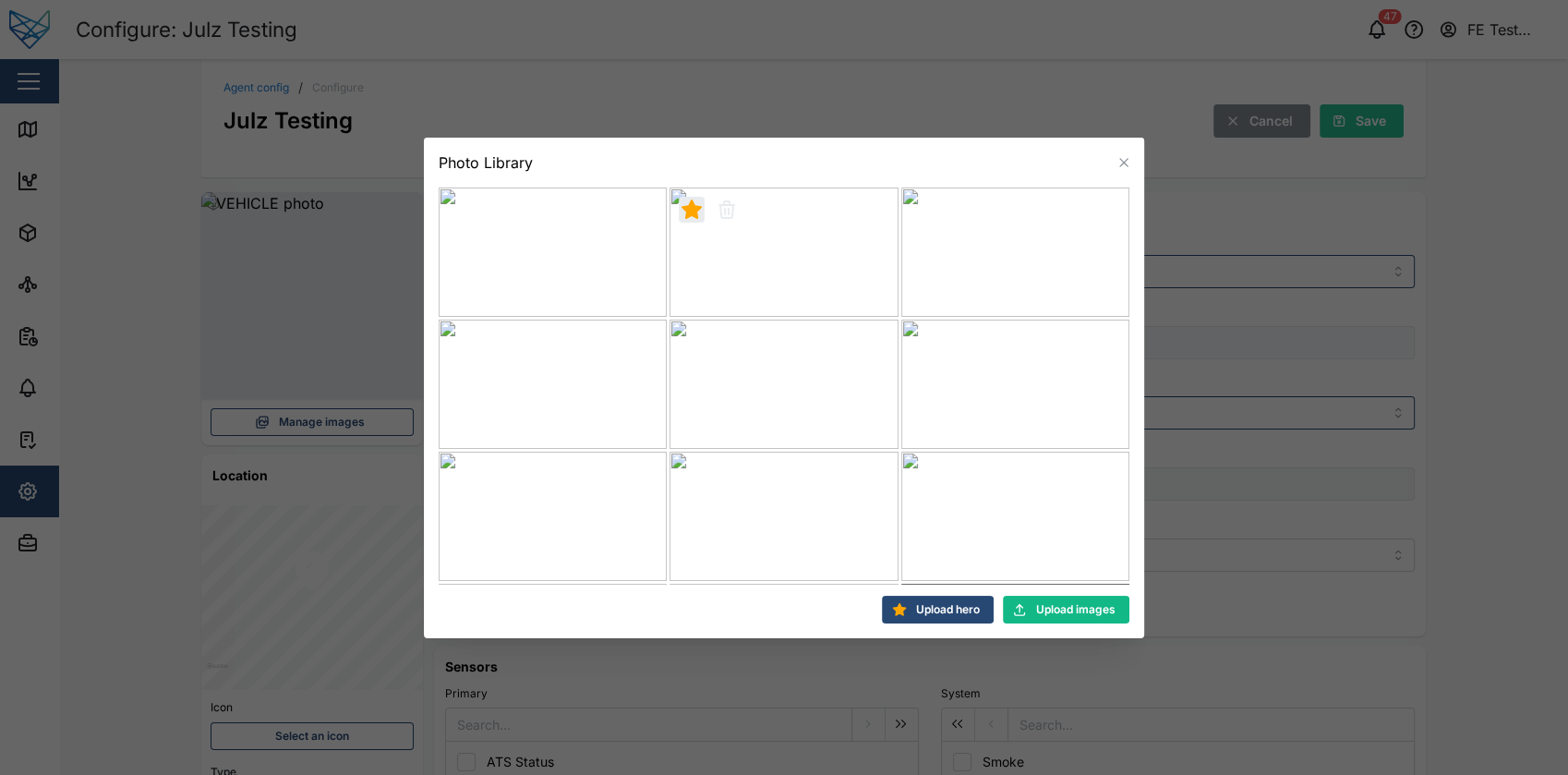
click at [1278, 203] on div at bounding box center [784, 388] width 1568 height 775
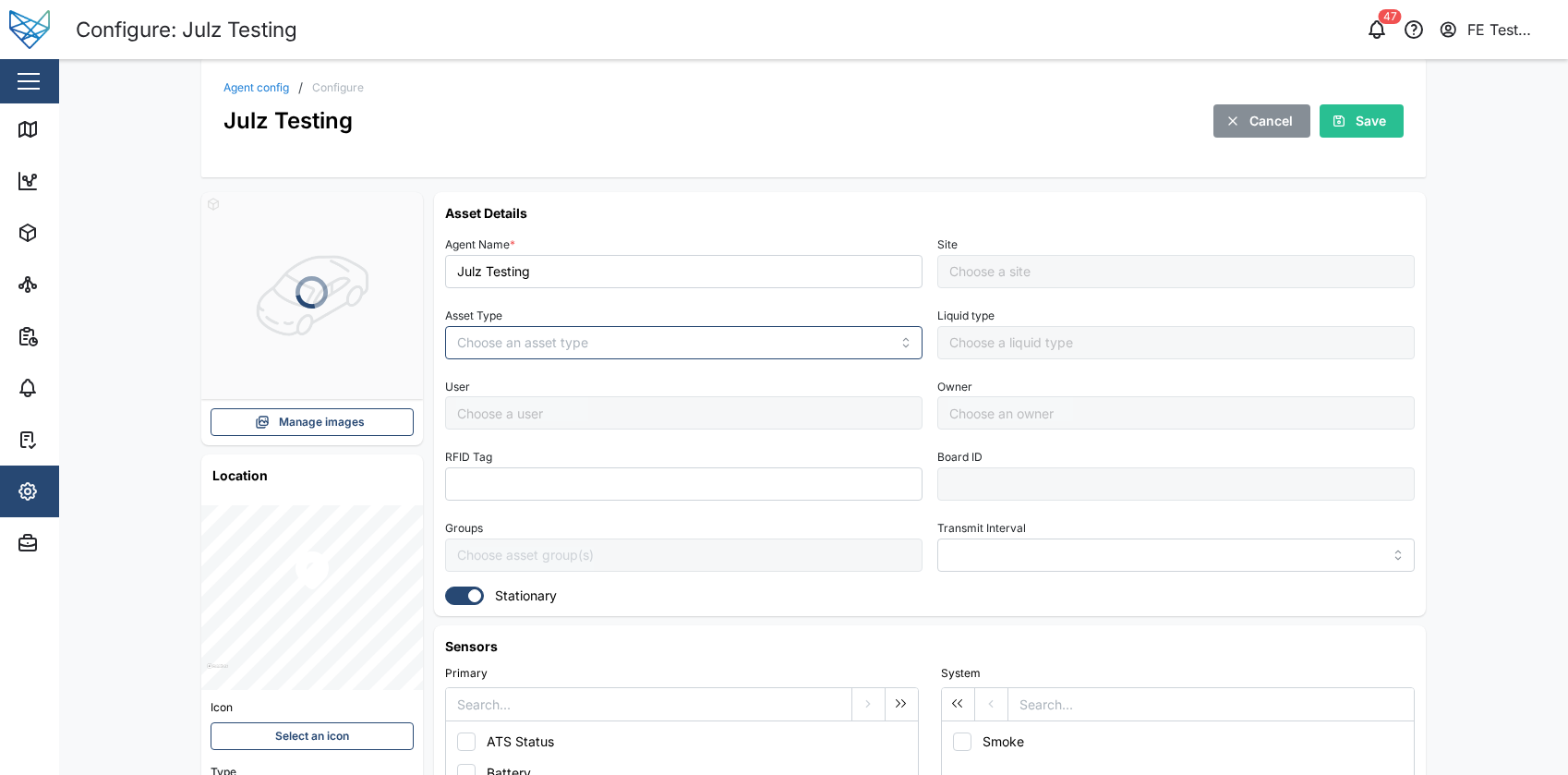
type input "MANUAL"
type input "VEHICLE"
type input "5 minutes"
type input "Pascal Test site"
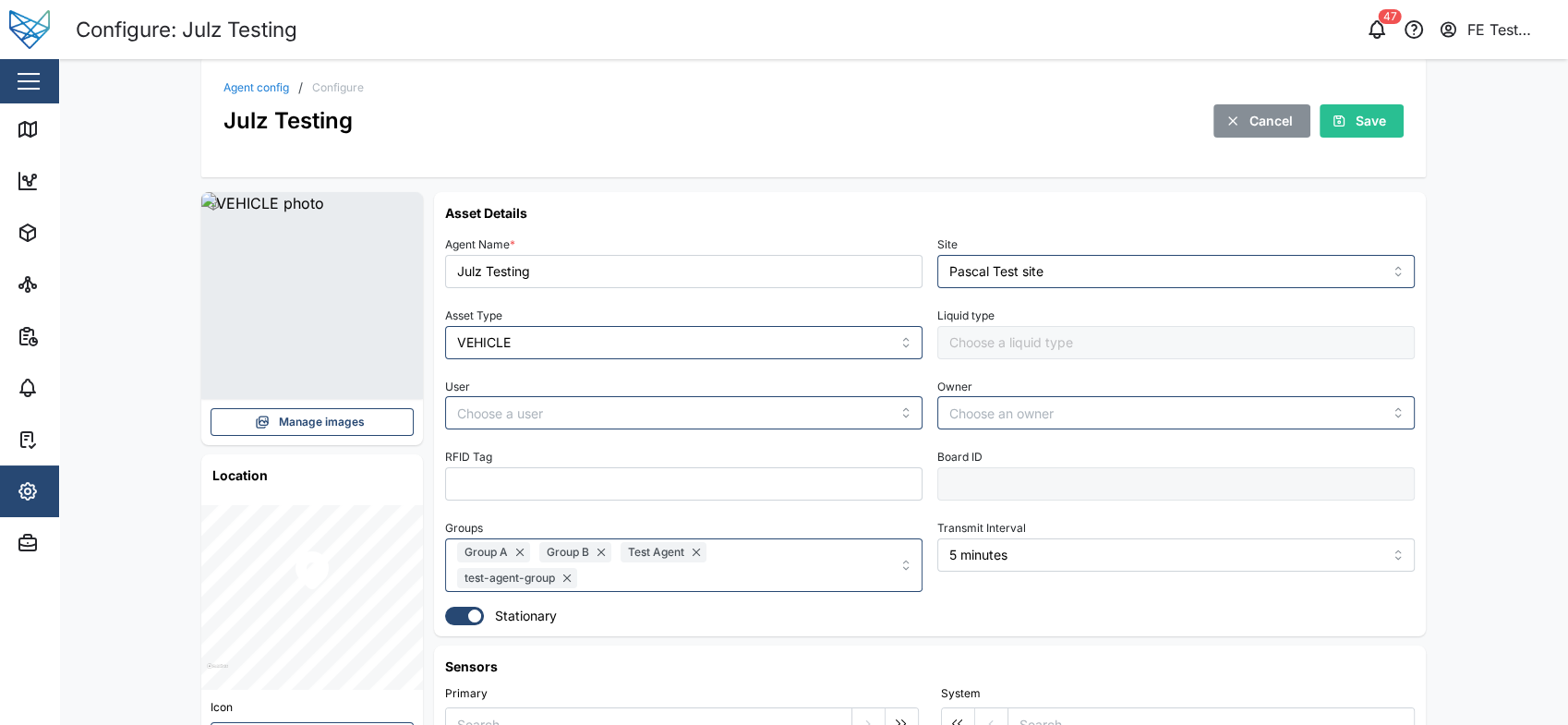
click at [708, 115] on div "Julz Testing Cancel Save" at bounding box center [813, 121] width 1180 height 35
click at [348, 419] on span "Manage images" at bounding box center [321, 421] width 86 height 26
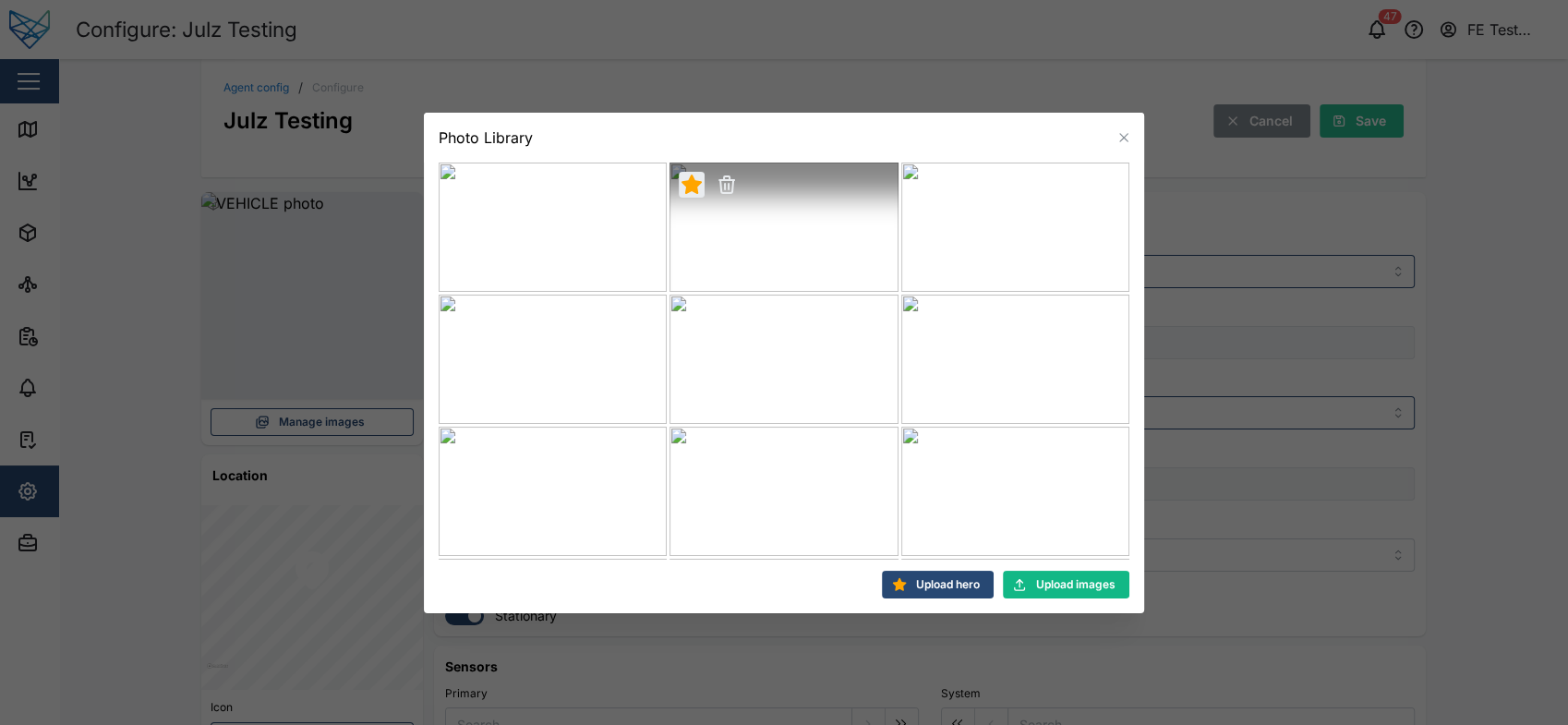
scroll to position [143, 0]
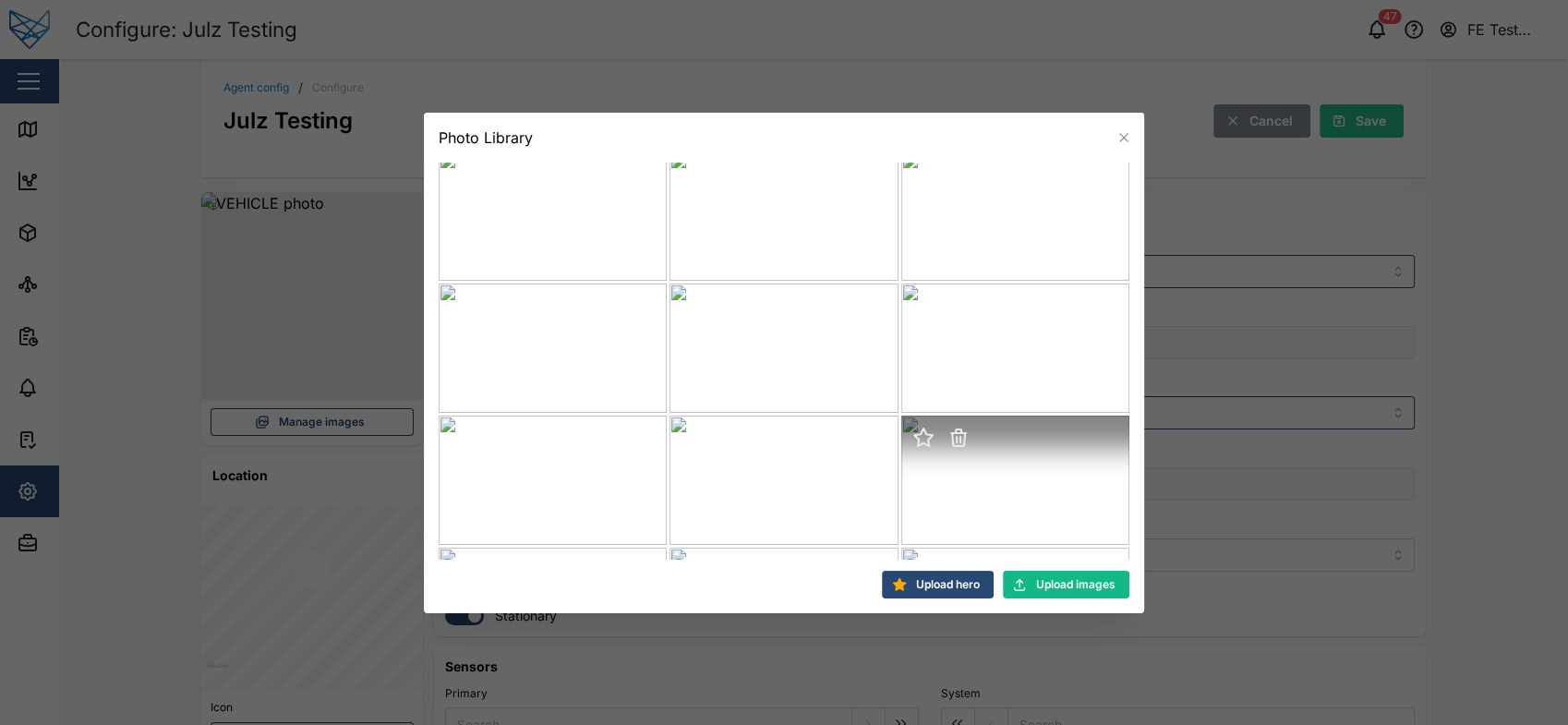
click at [915, 443] on icon "button" at bounding box center [923, 438] width 18 height 17
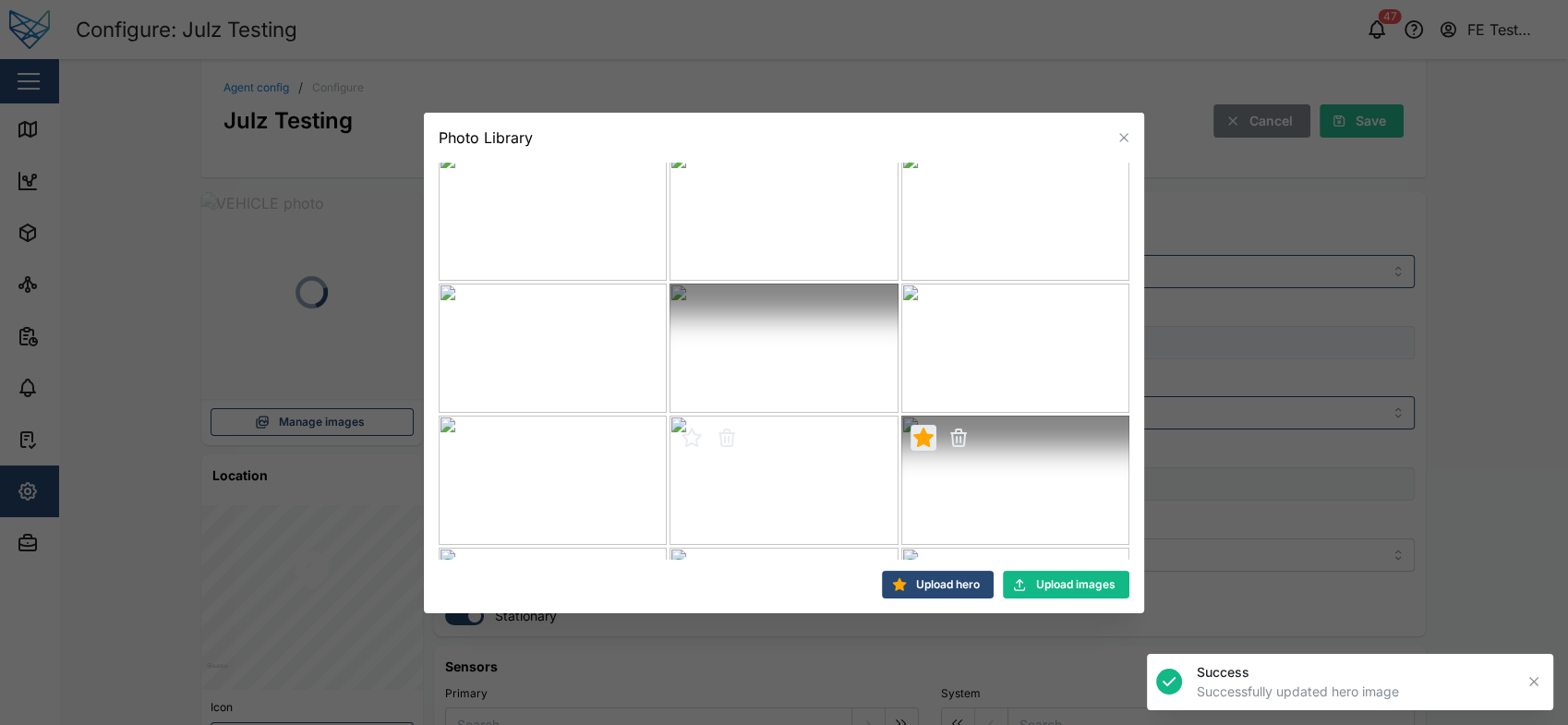
scroll to position [248, 0]
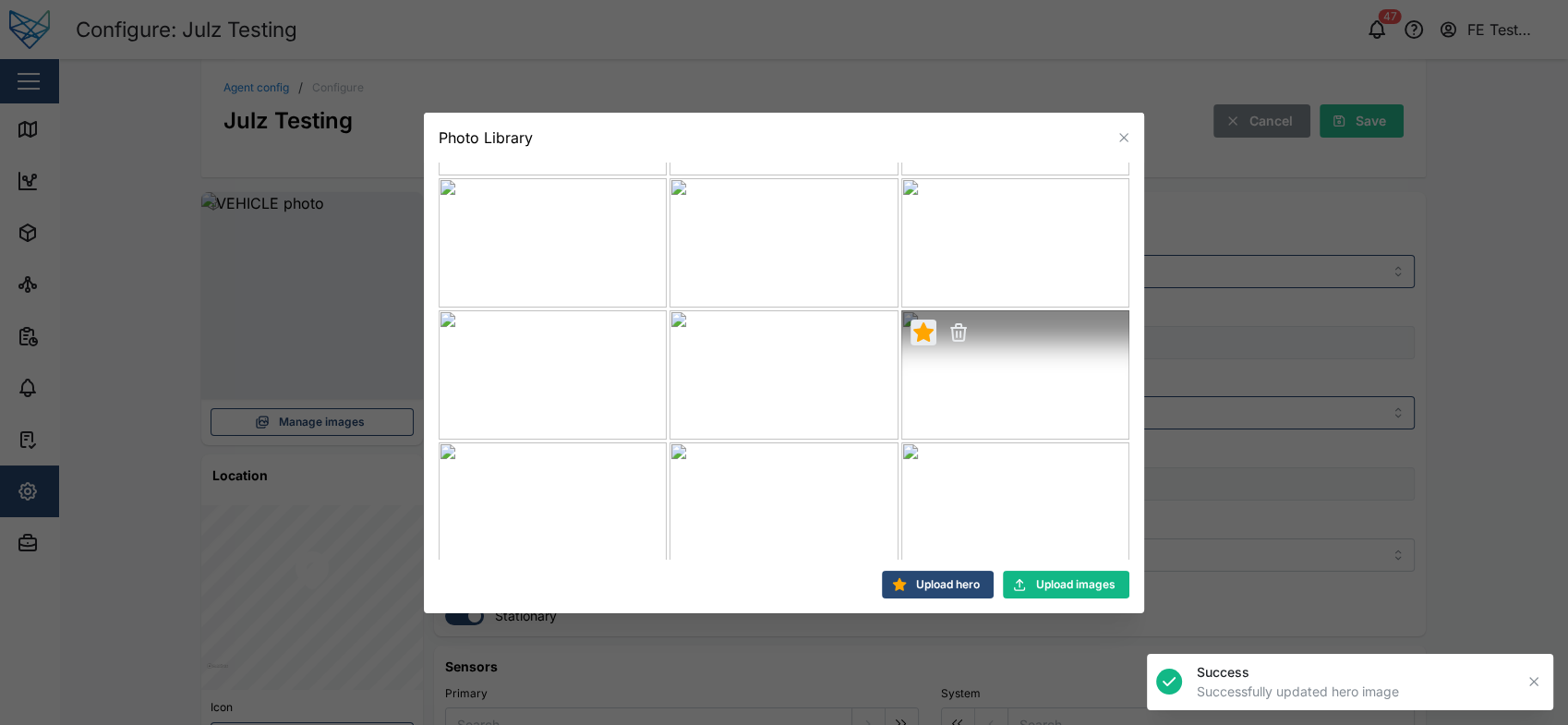
click at [907, 575] on div "Upload hero" at bounding box center [936, 584] width 88 height 26
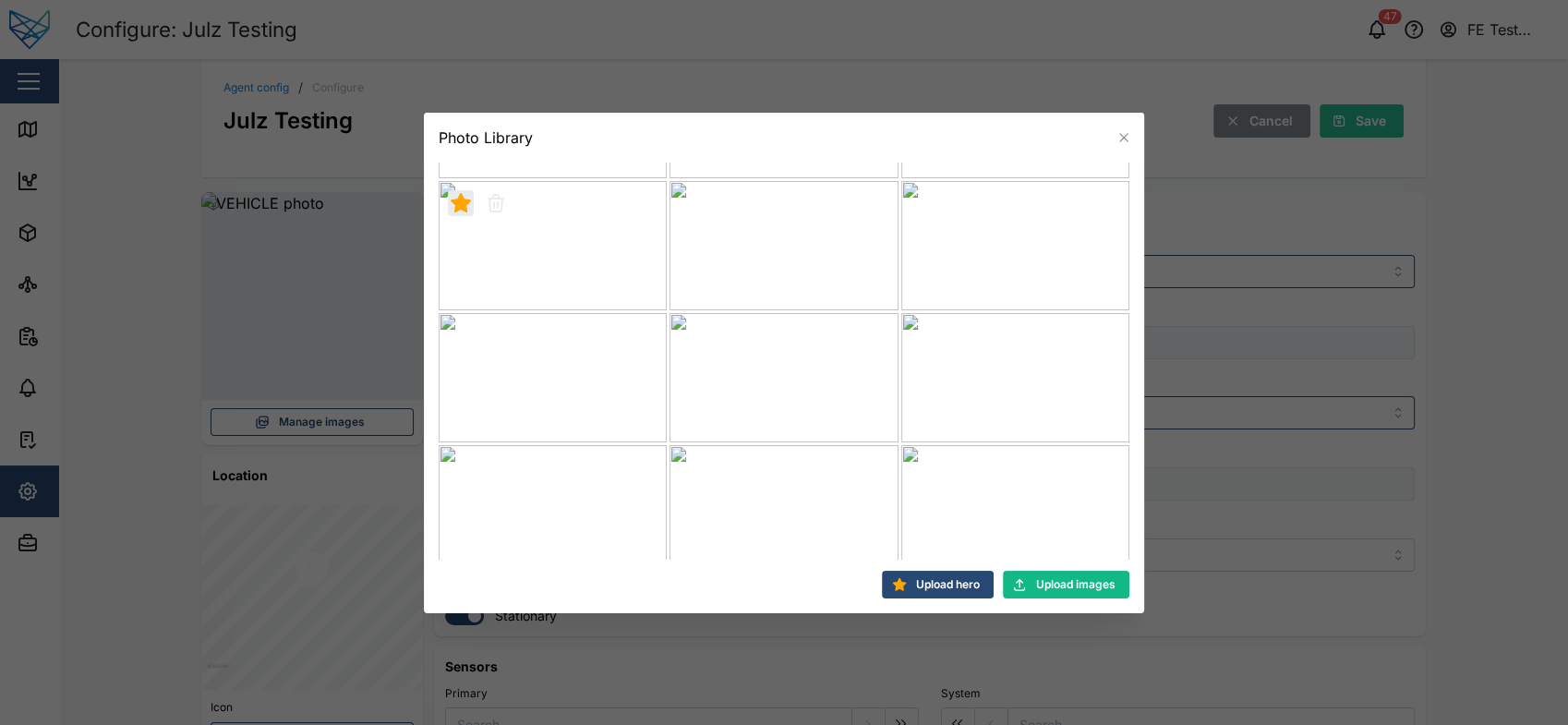
scroll to position [658, 0]
click at [1049, 37] on div at bounding box center [784, 362] width 1568 height 725
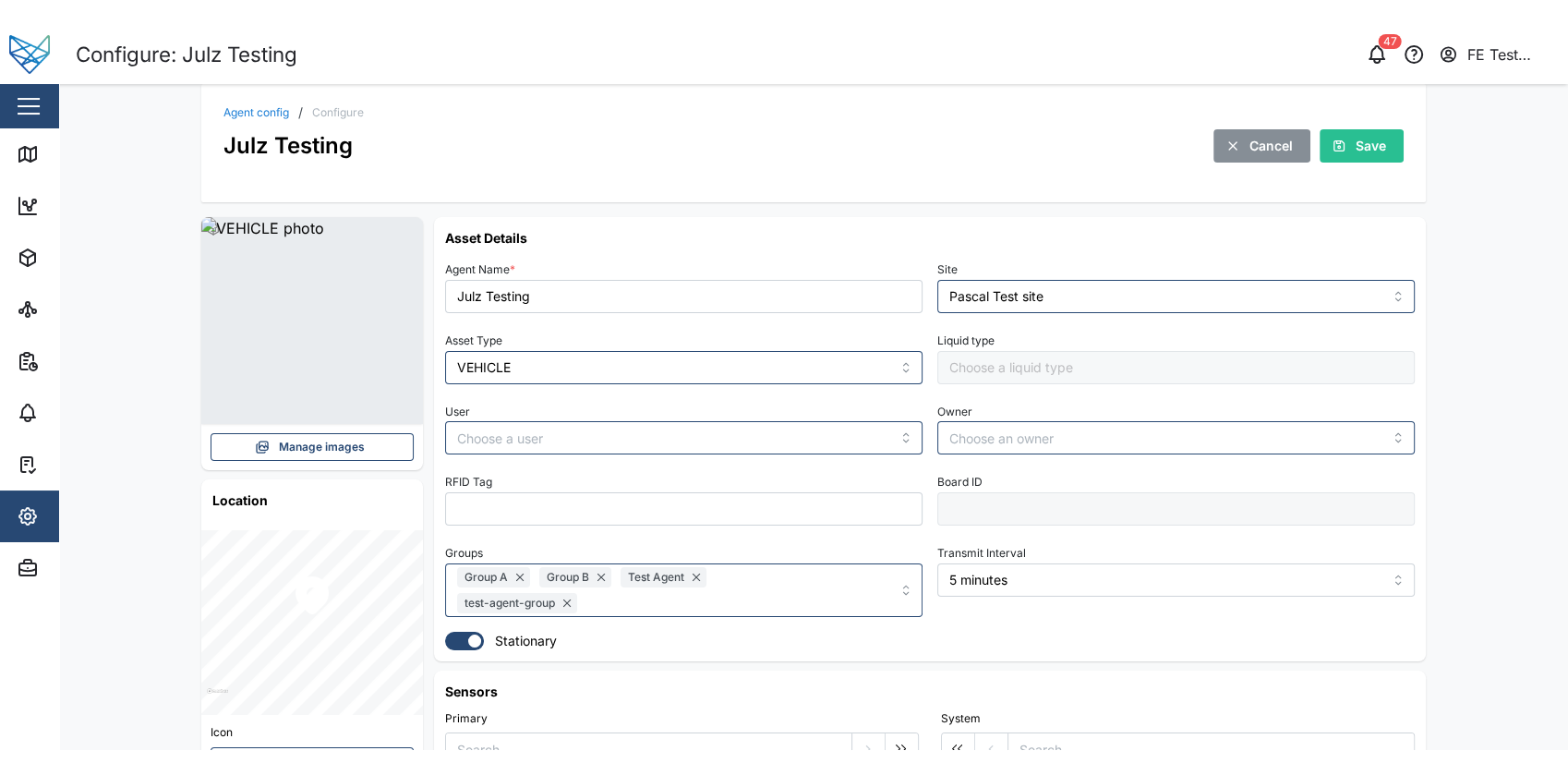
scroll to position [0, 0]
